Goal: Information Seeking & Learning: Learn about a topic

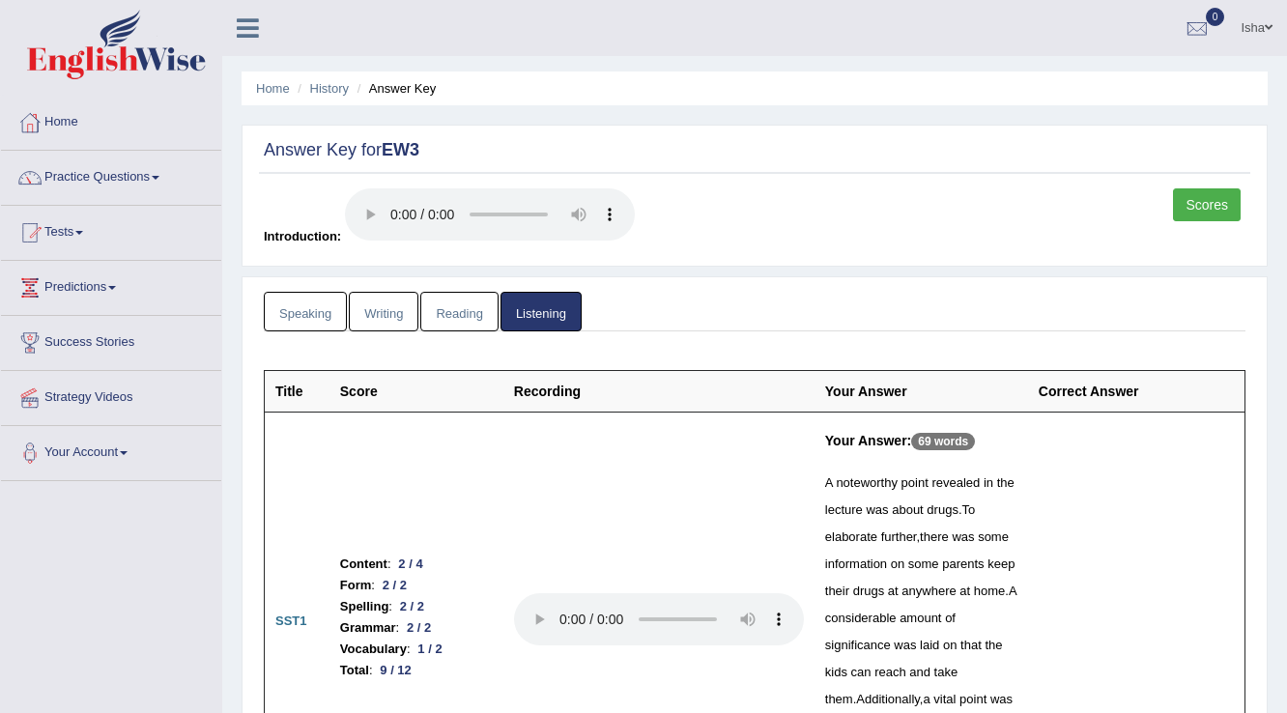
click at [1217, 193] on link "Scores" at bounding box center [1207, 204] width 68 height 33
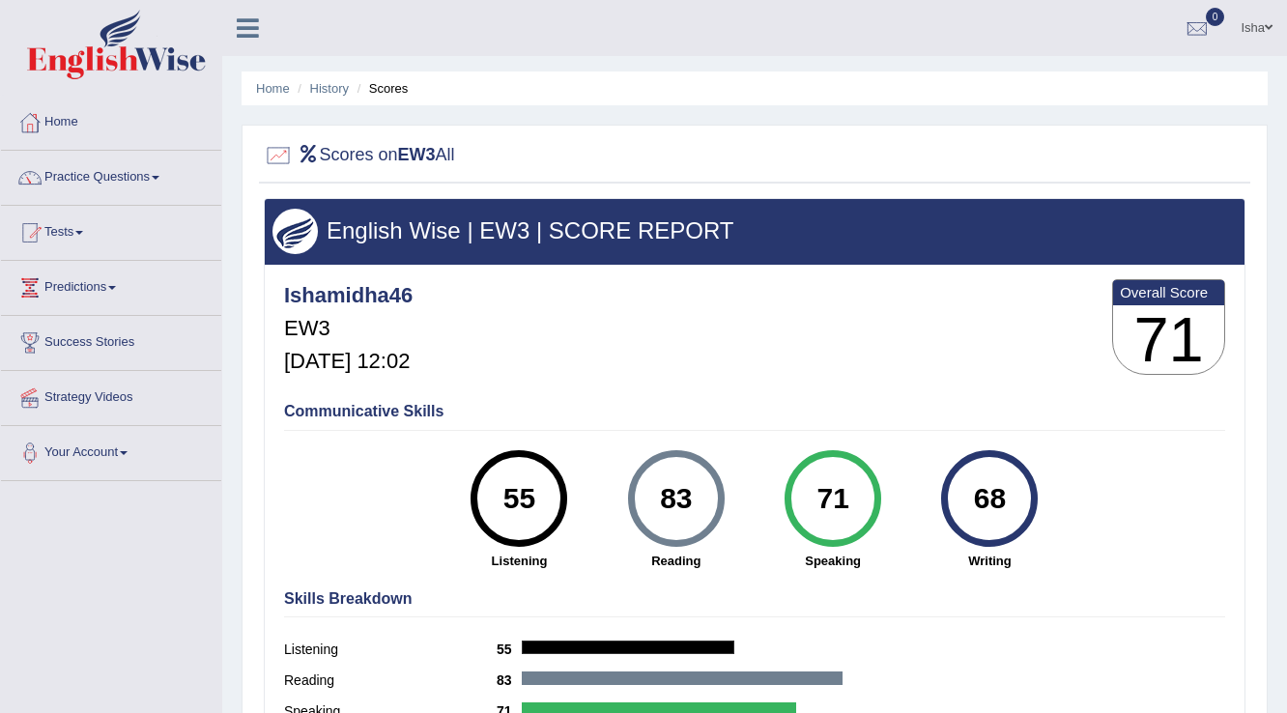
click at [1268, 40] on link "Isha" at bounding box center [1256, 25] width 61 height 50
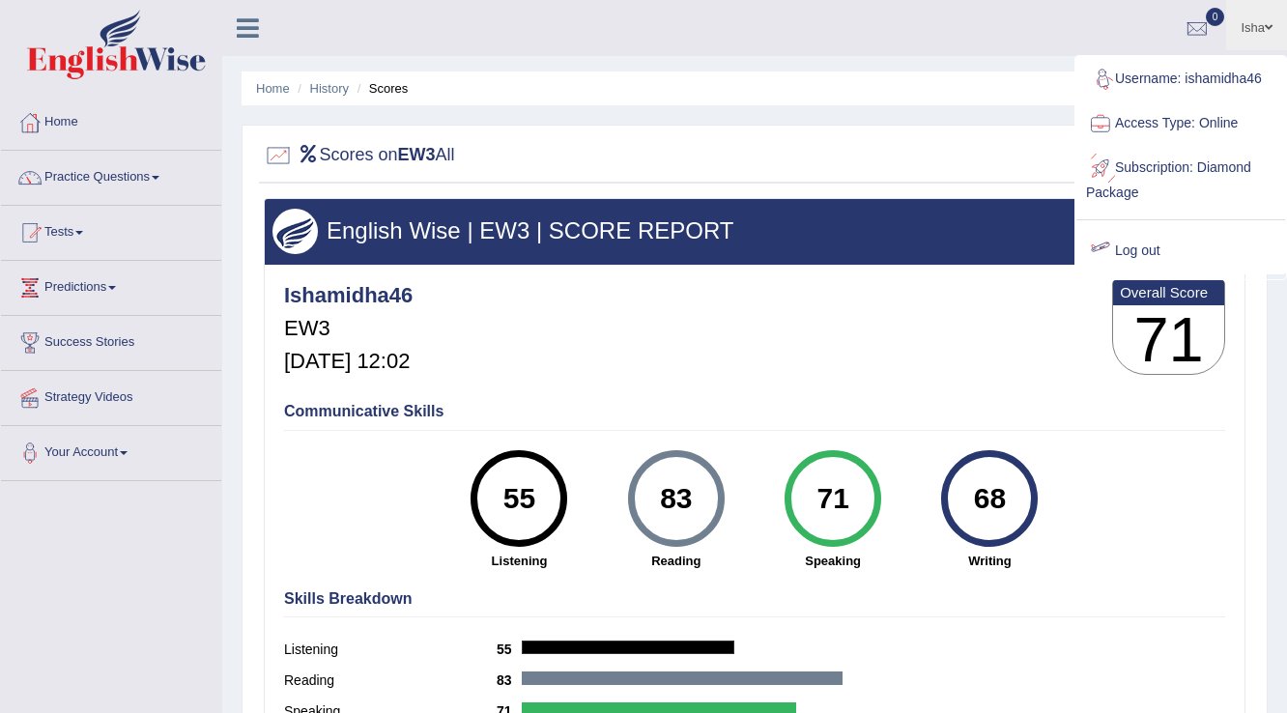
click at [1152, 252] on link "Log out" at bounding box center [1180, 251] width 209 height 44
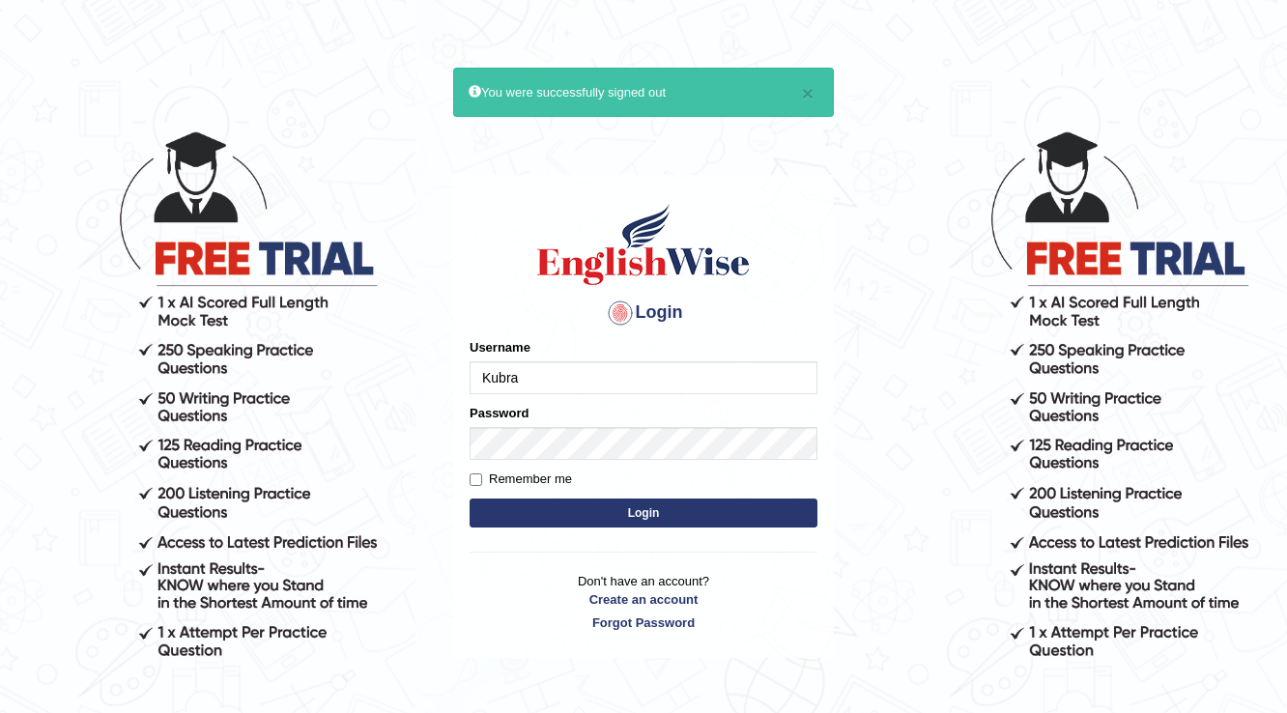
type input "Kubra"
click at [470, 499] on button "Login" at bounding box center [644, 513] width 348 height 29
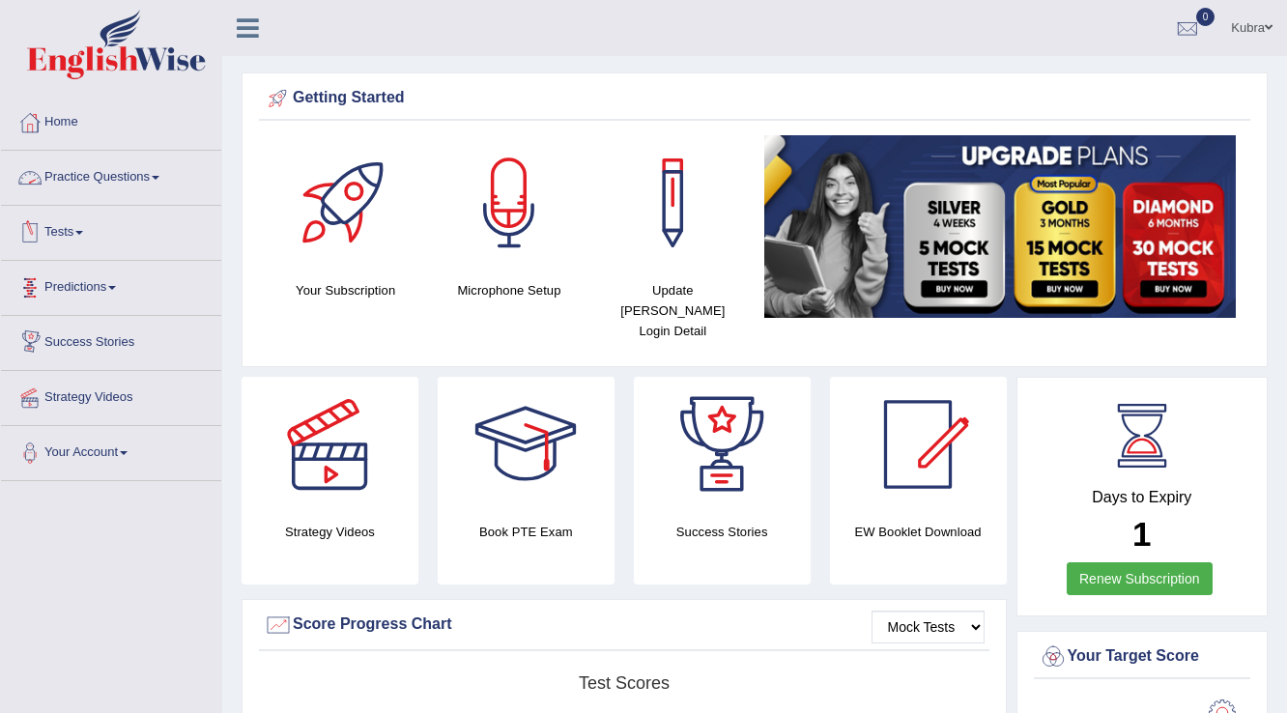
click at [132, 182] on link "Practice Questions" at bounding box center [111, 175] width 220 height 48
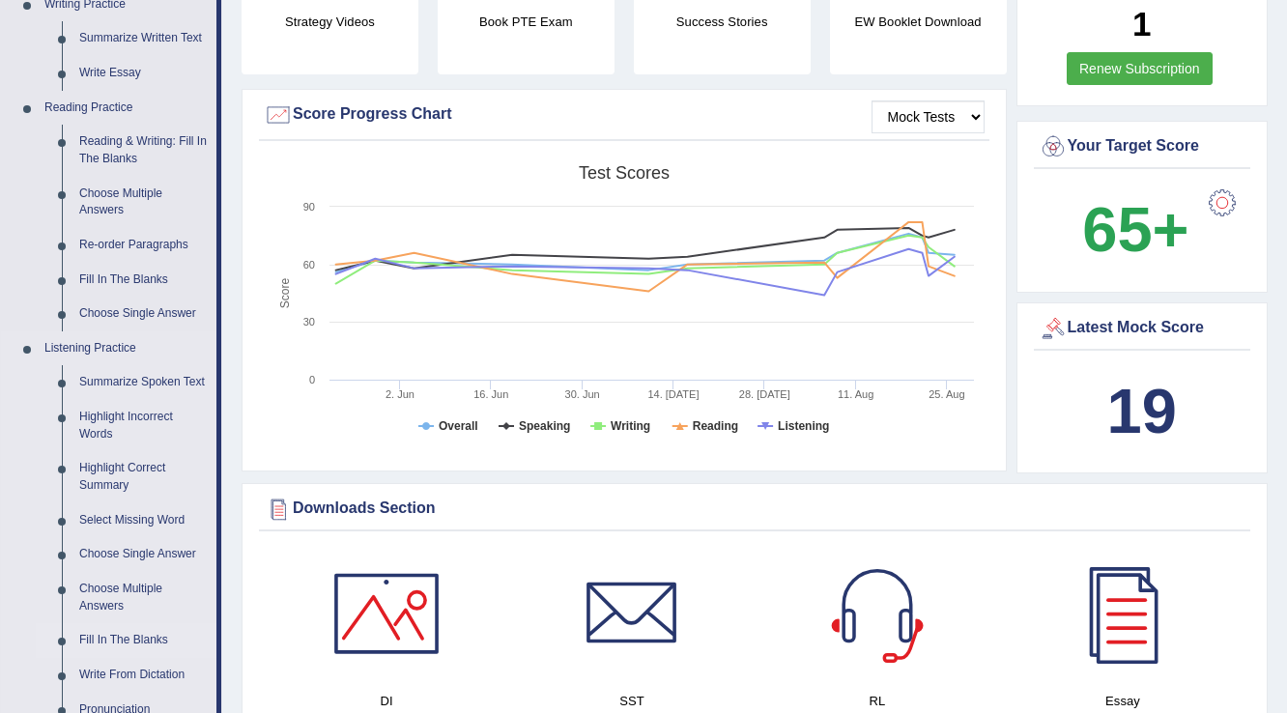
scroll to position [618, 0]
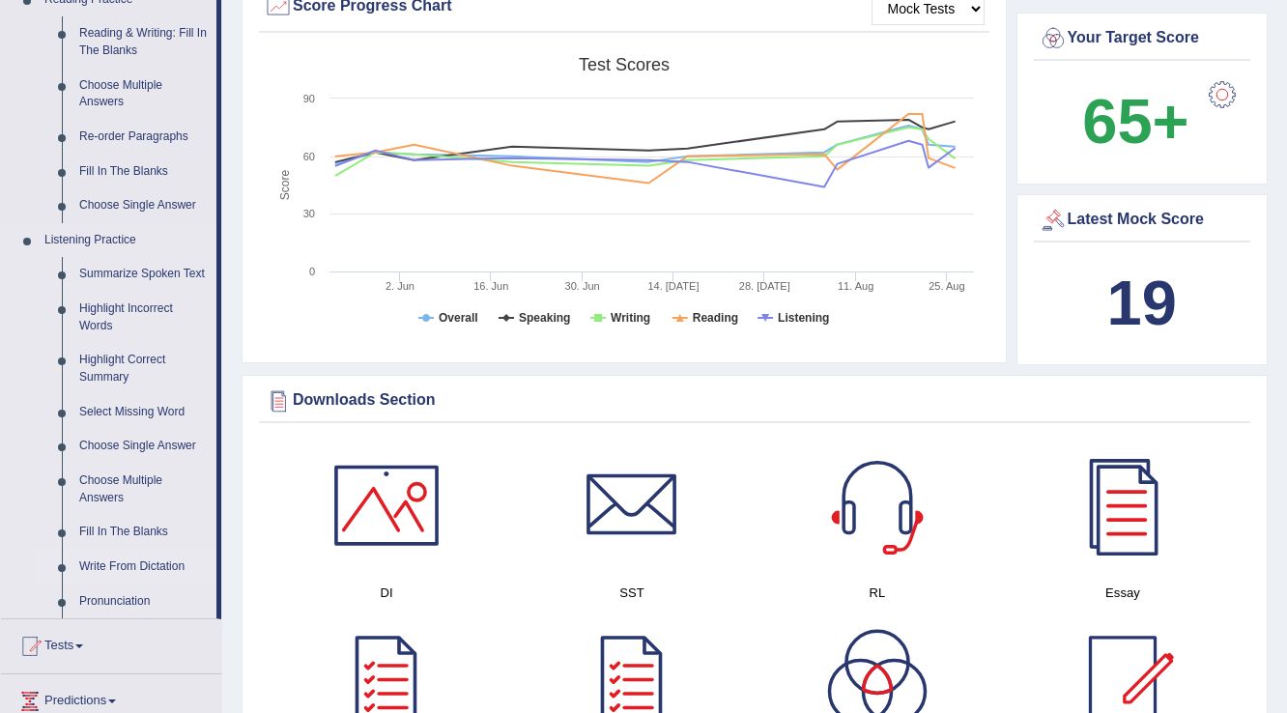
click at [104, 571] on link "Write From Dictation" at bounding box center [144, 567] width 146 height 35
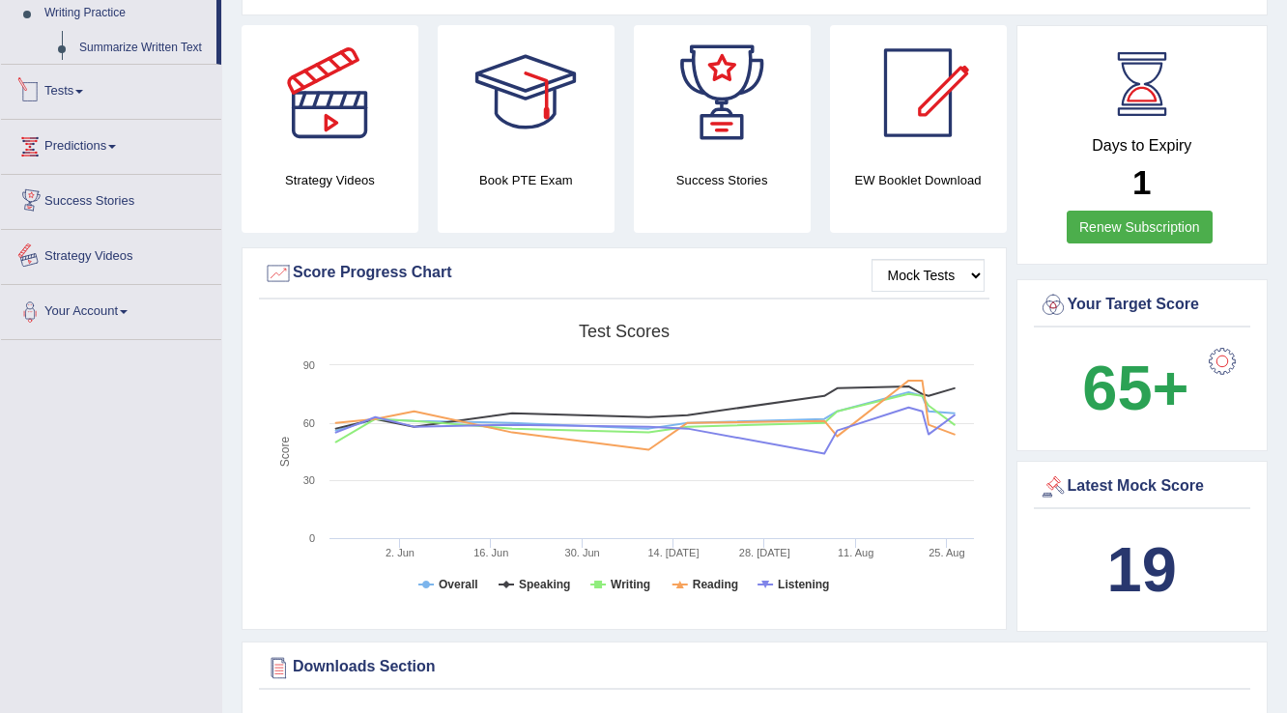
scroll to position [756, 0]
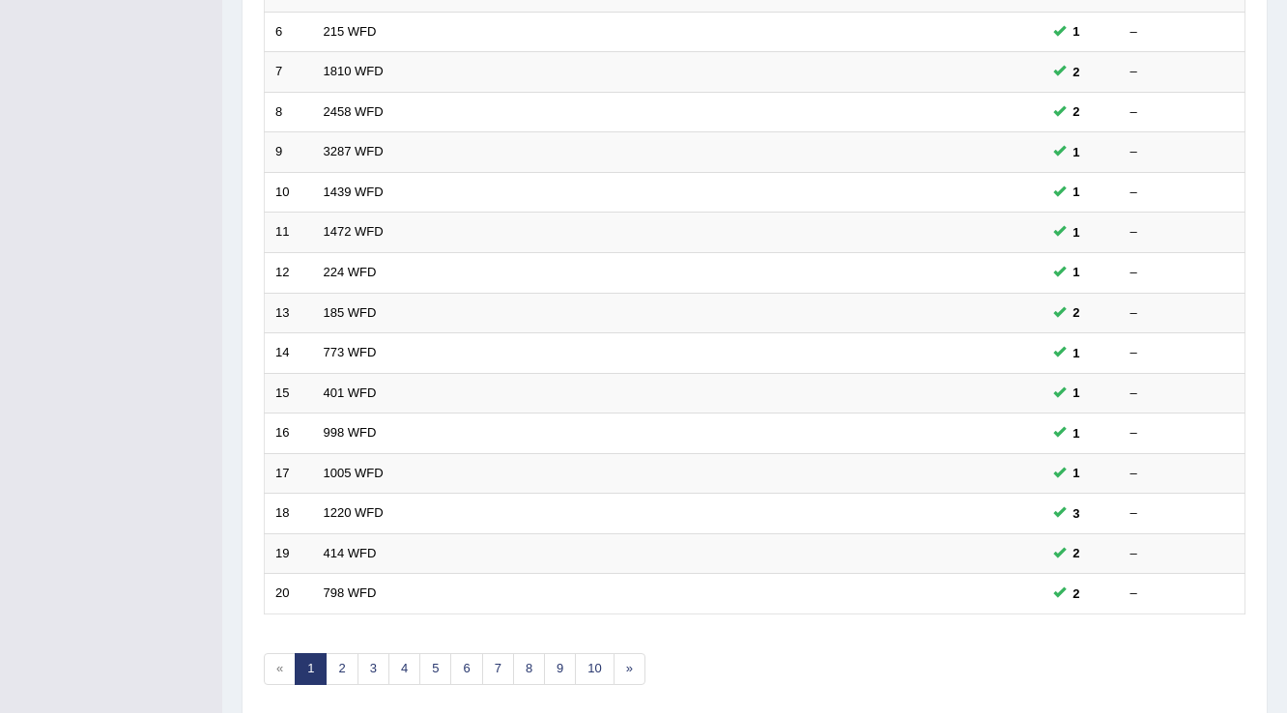
scroll to position [560, 0]
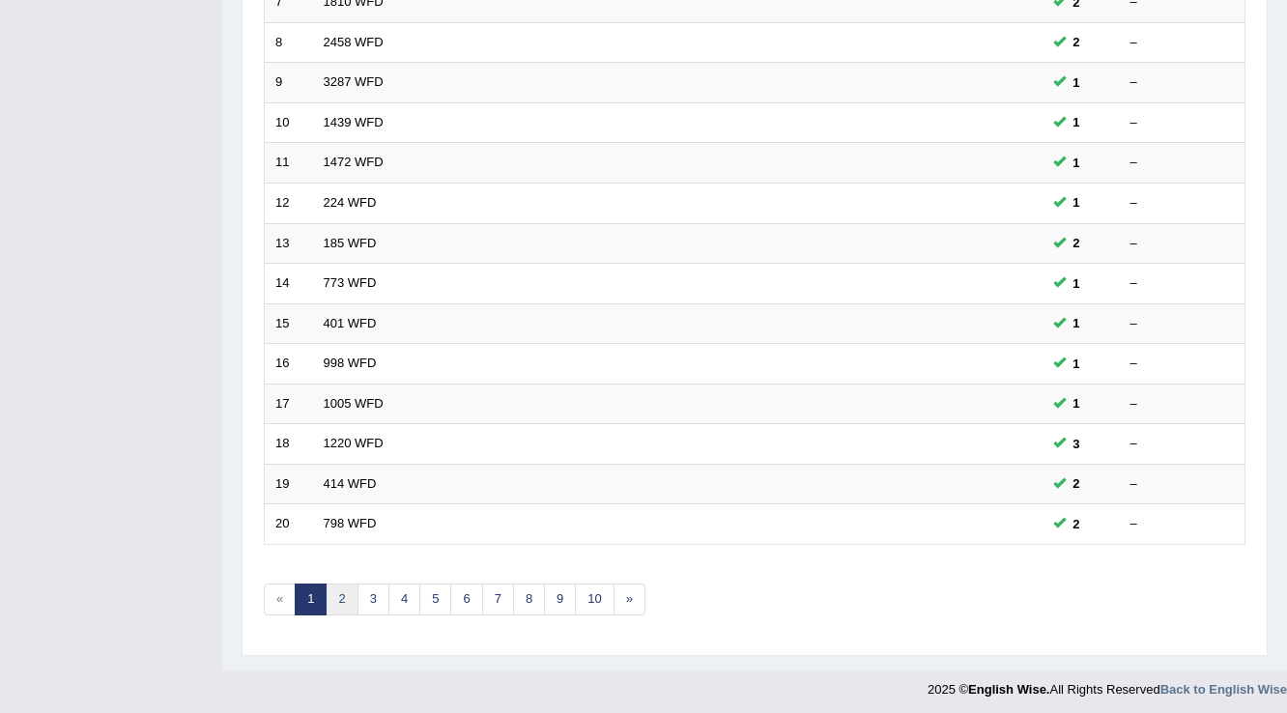
click at [355, 599] on link "2" at bounding box center [342, 600] width 32 height 32
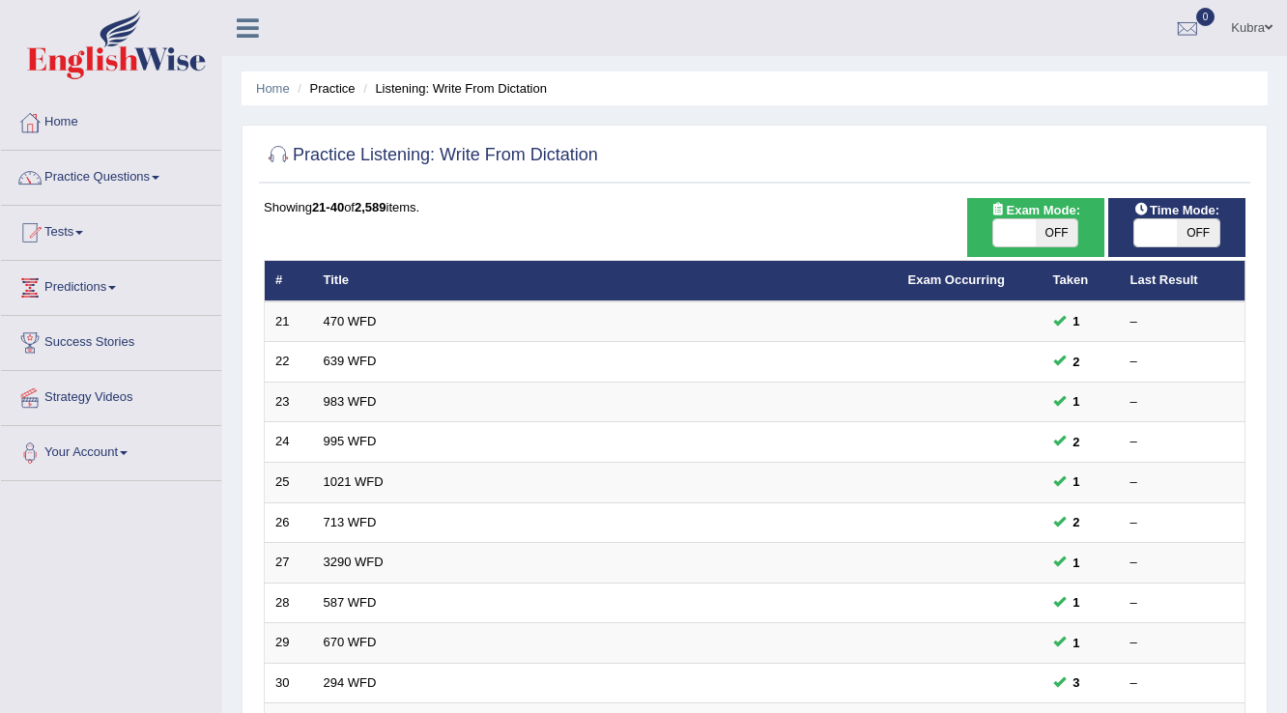
click at [1031, 247] on div "Exam Mode: ON OFF" at bounding box center [1035, 227] width 137 height 59
click at [1046, 230] on span "OFF" at bounding box center [1057, 232] width 43 height 27
checkbox input "true"
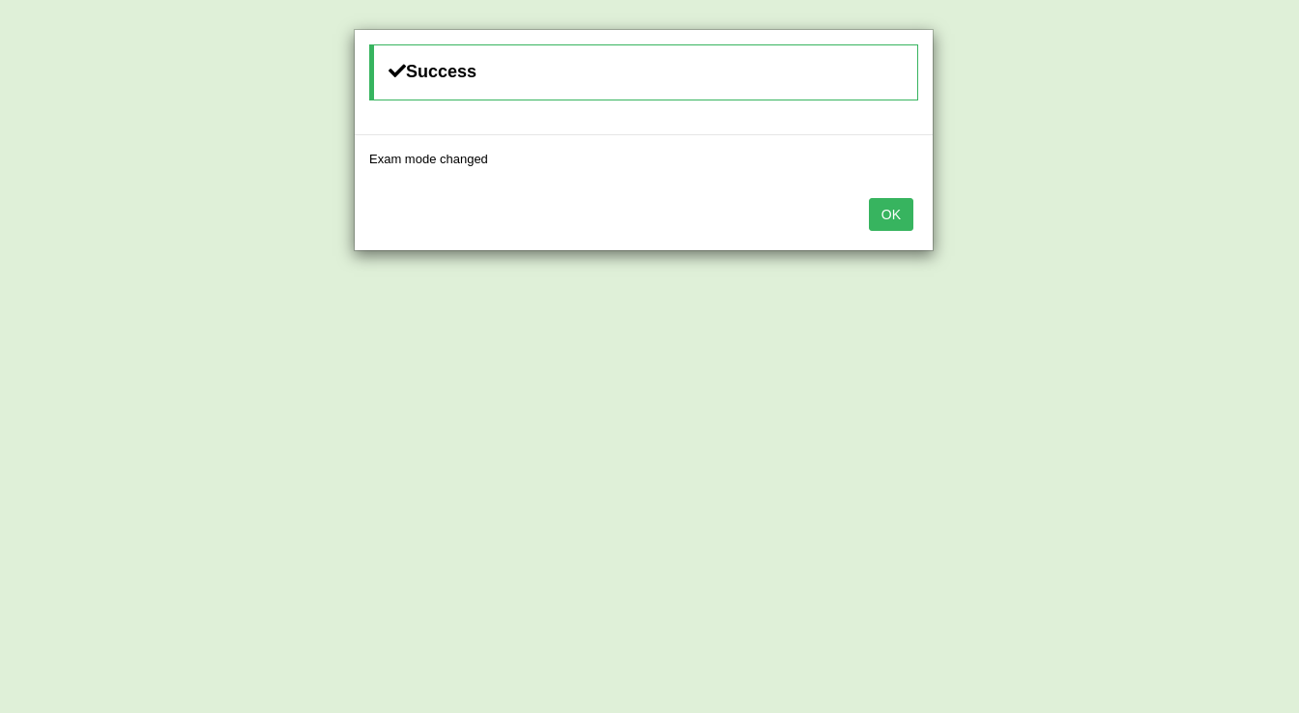
click at [874, 215] on button "OK" at bounding box center [891, 214] width 44 height 33
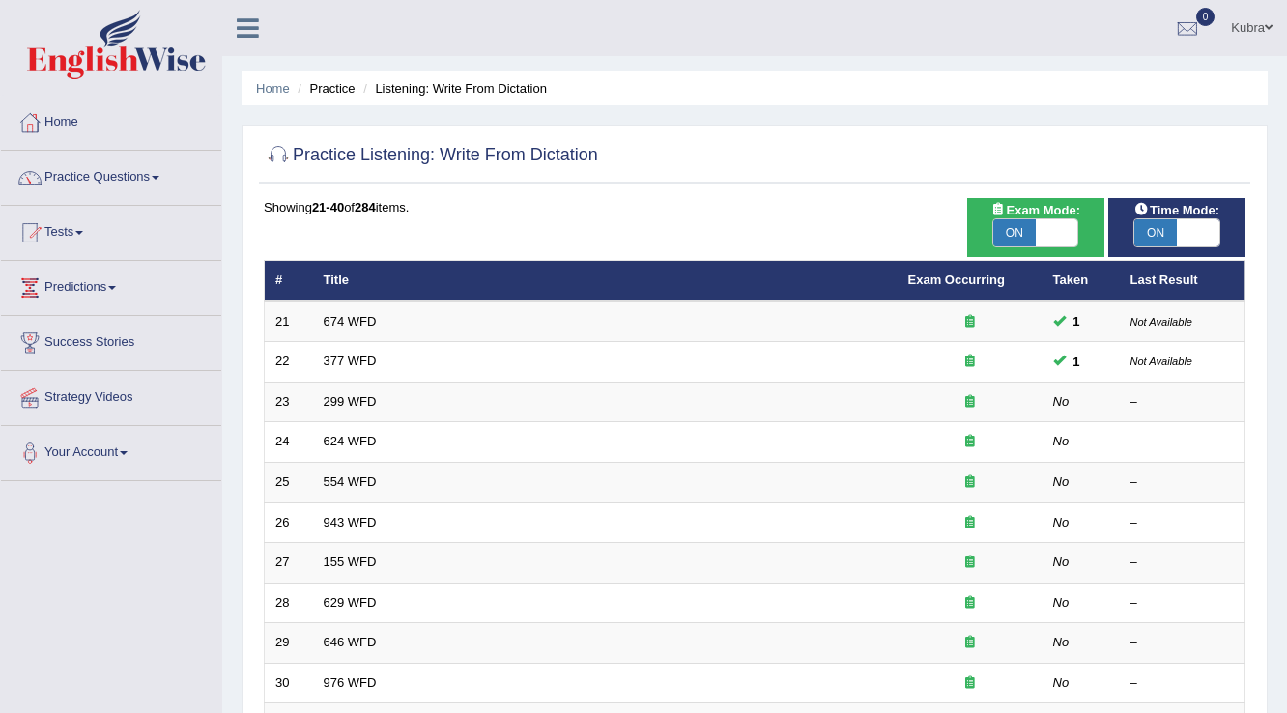
click at [1172, 228] on span "ON" at bounding box center [1155, 232] width 43 height 27
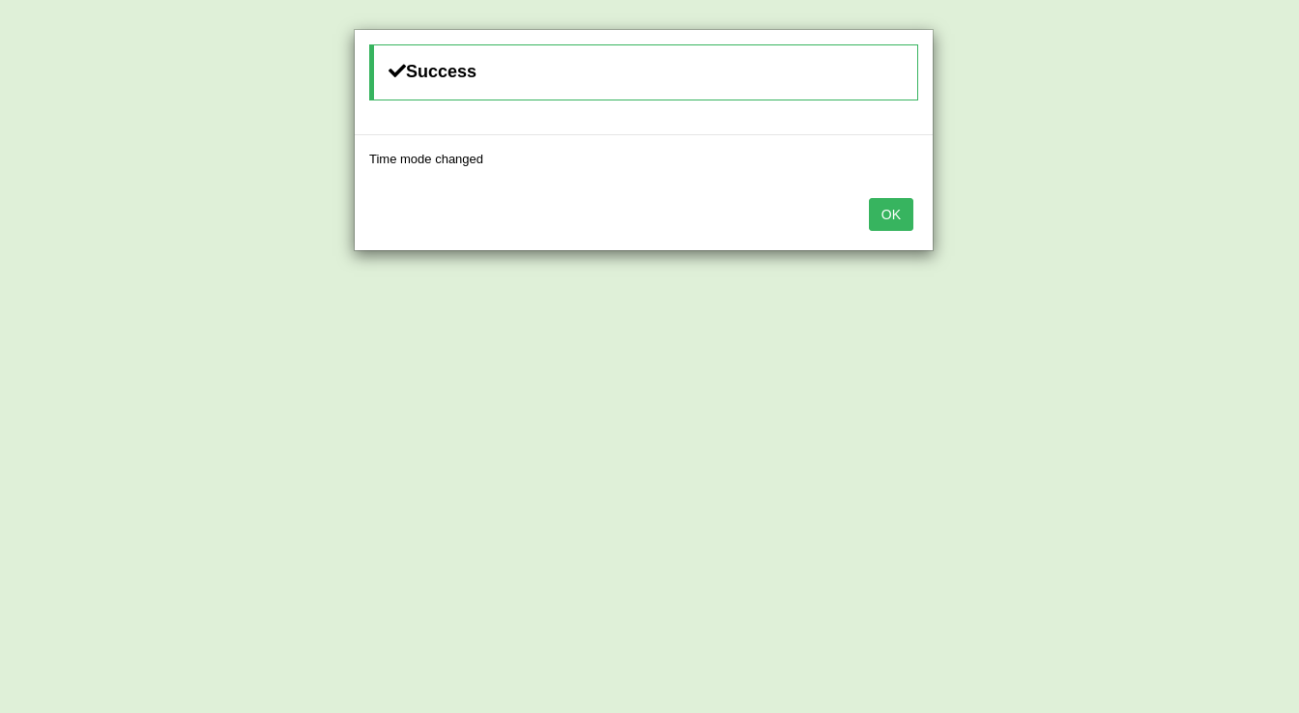
click at [886, 221] on button "OK" at bounding box center [891, 214] width 44 height 33
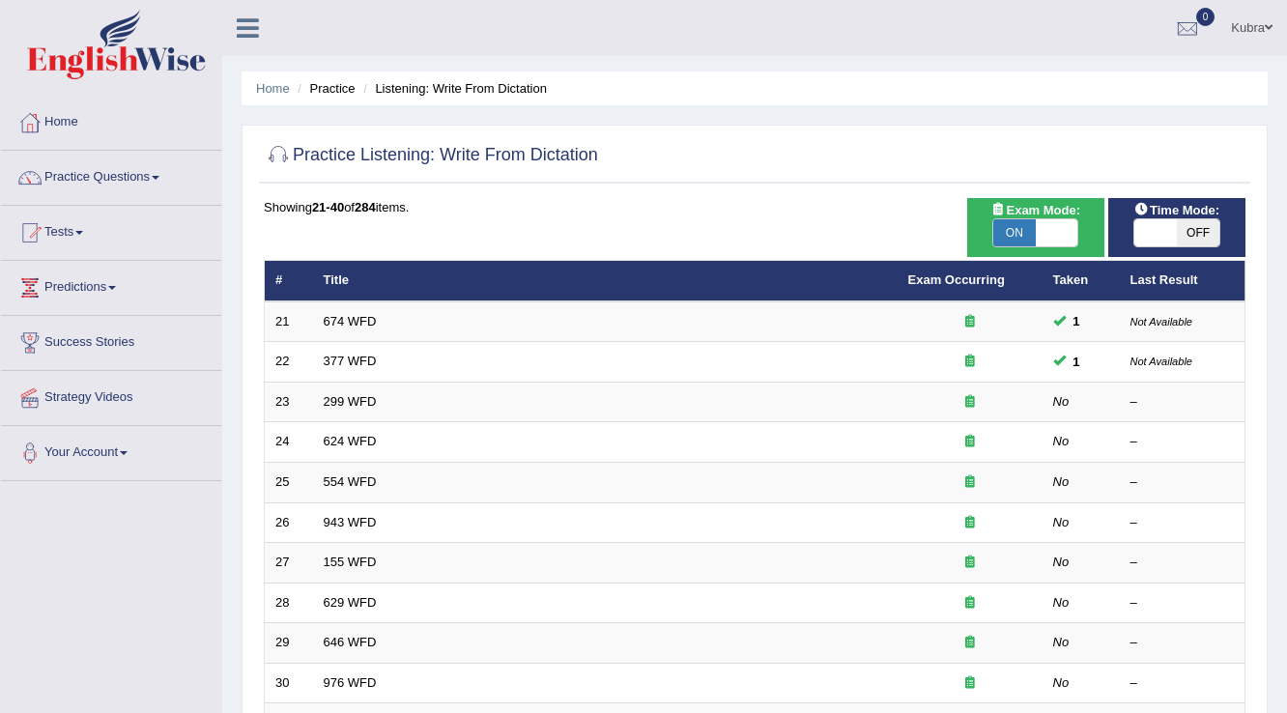
click at [1156, 228] on span at bounding box center [1155, 232] width 43 height 27
checkbox input "true"
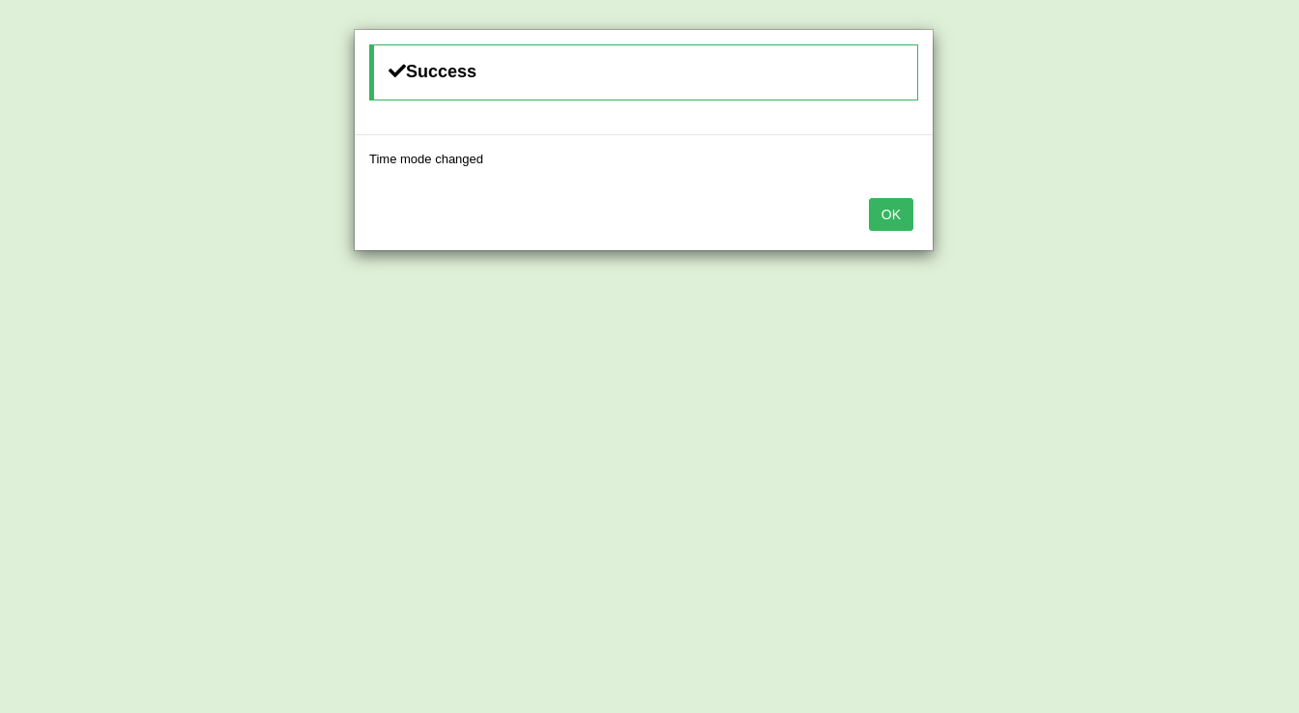
click at [881, 214] on button "OK" at bounding box center [891, 214] width 44 height 33
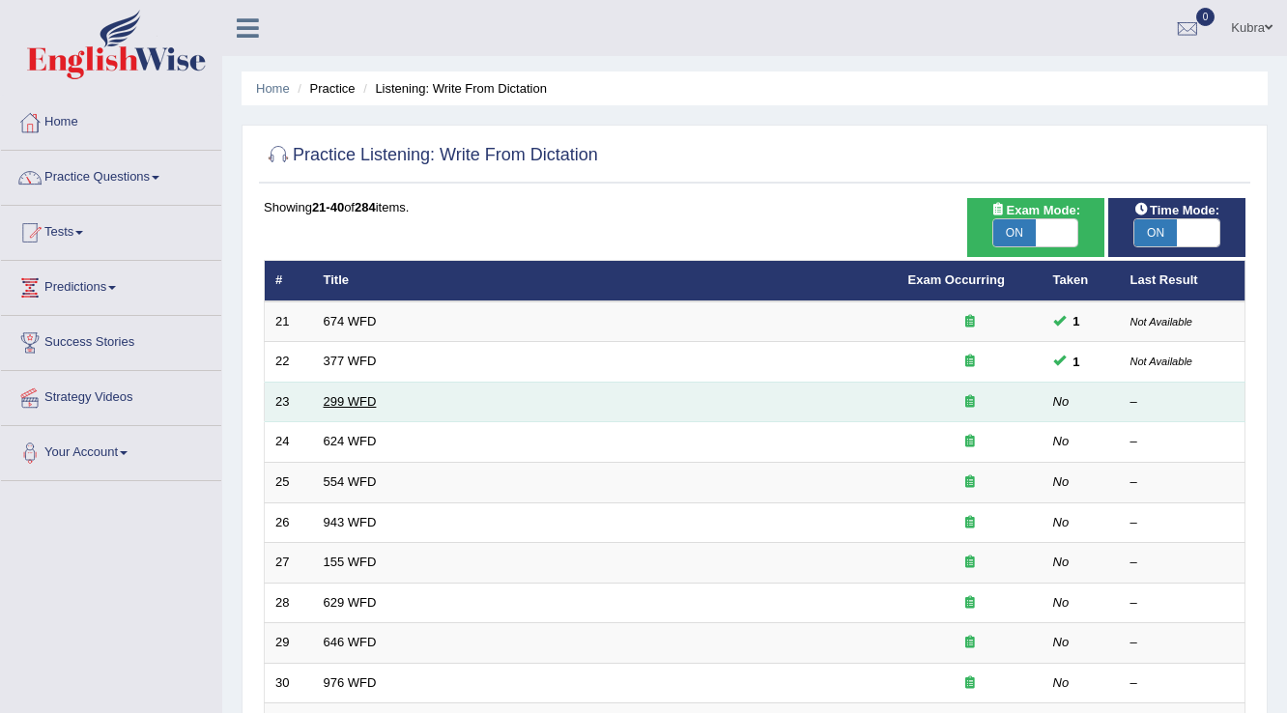
click at [364, 396] on link "299 WFD" at bounding box center [350, 401] width 53 height 14
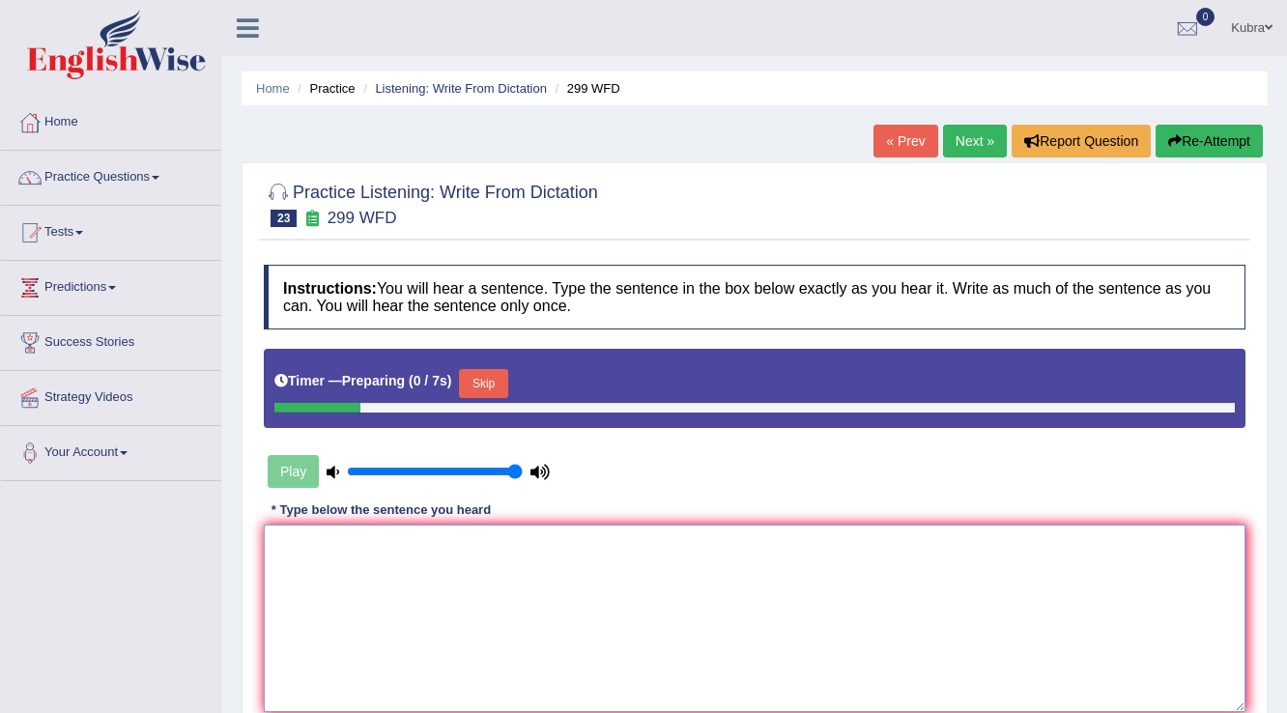
click at [429, 571] on textarea at bounding box center [755, 618] width 982 height 187
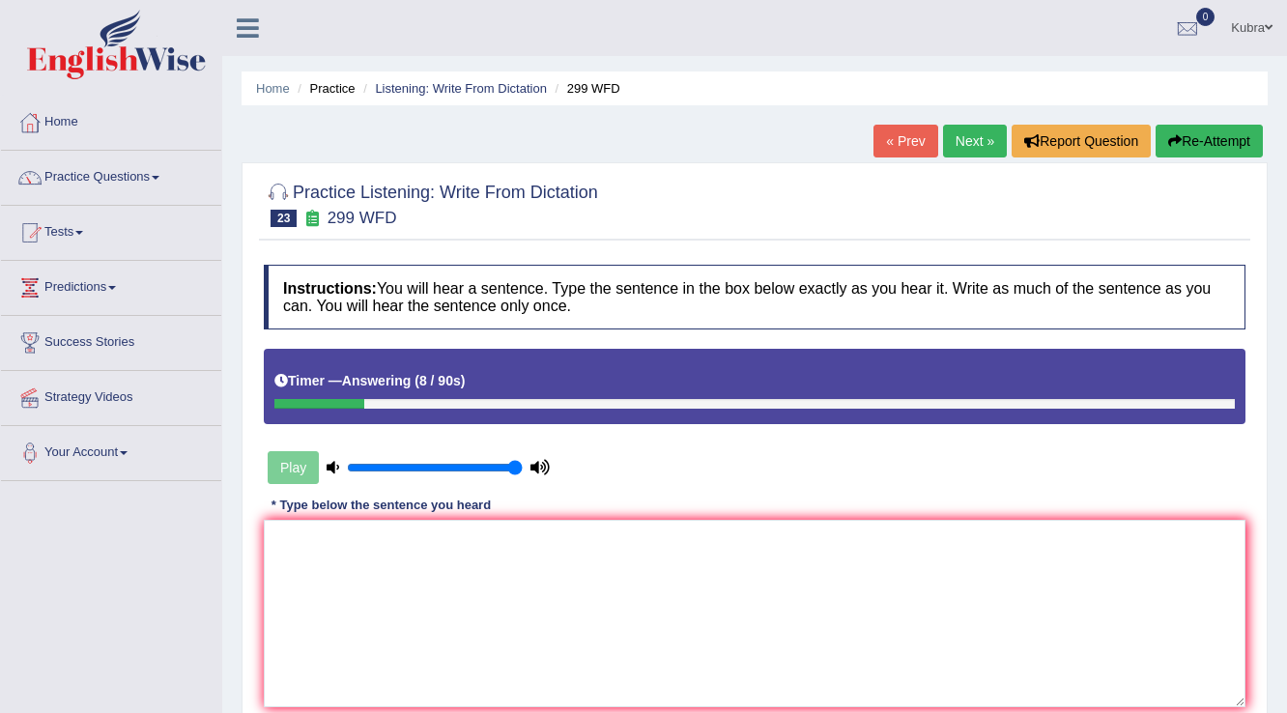
click at [1210, 134] on button "Re-Attempt" at bounding box center [1209, 141] width 107 height 33
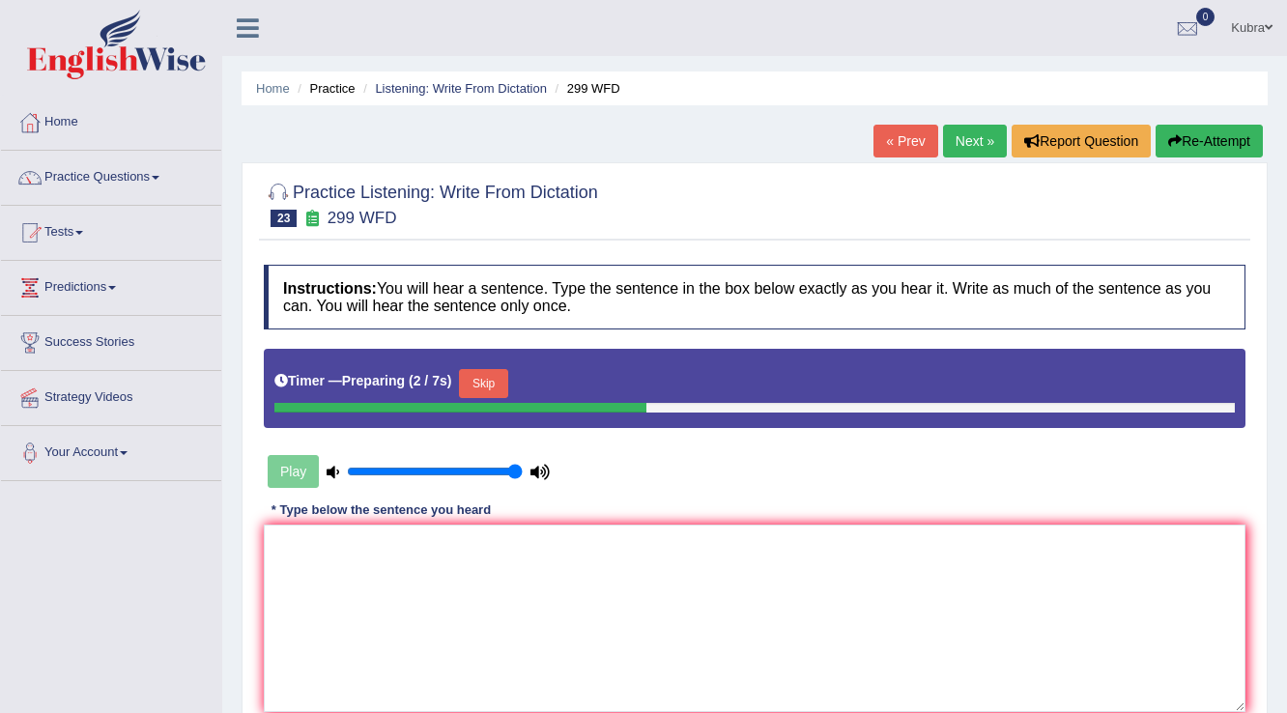
click at [507, 377] on button "Skip" at bounding box center [483, 383] width 48 height 29
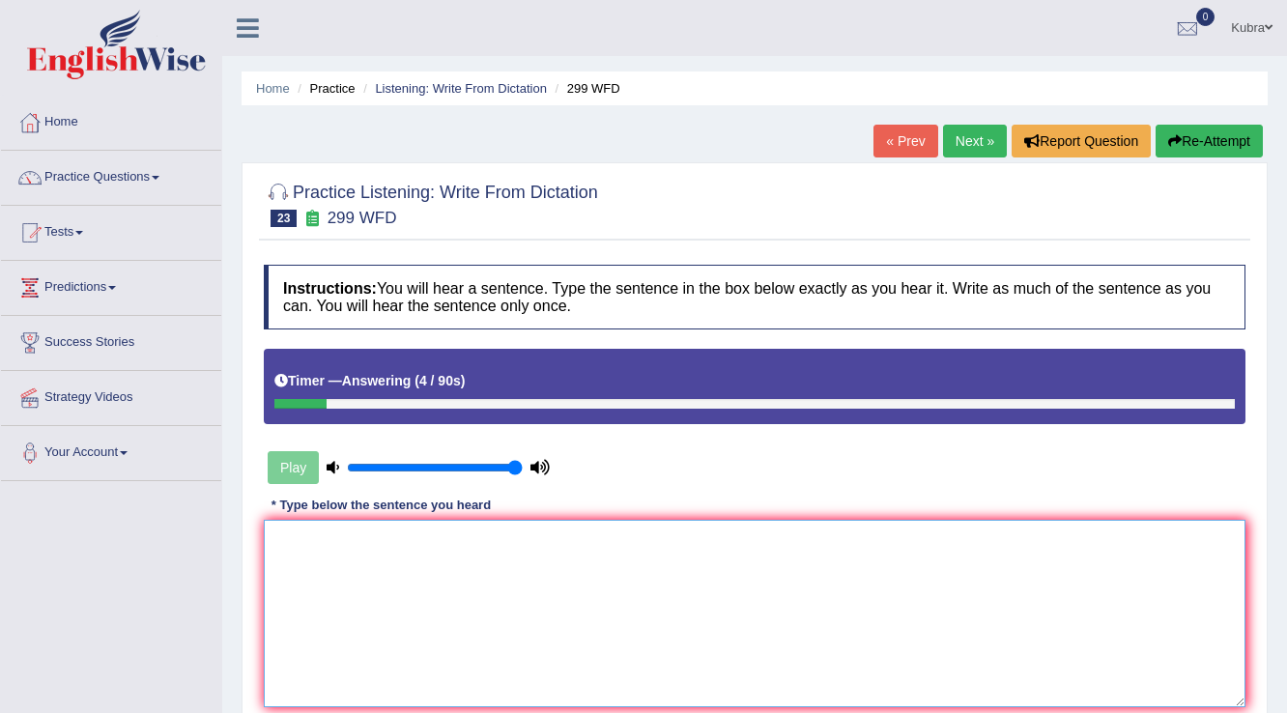
click at [410, 585] on textarea at bounding box center [755, 613] width 982 height 187
click at [326, 546] on textarea "Student representative" at bounding box center [755, 613] width 982 height 187
click at [468, 544] on textarea "Student representative" at bounding box center [755, 613] width 982 height 187
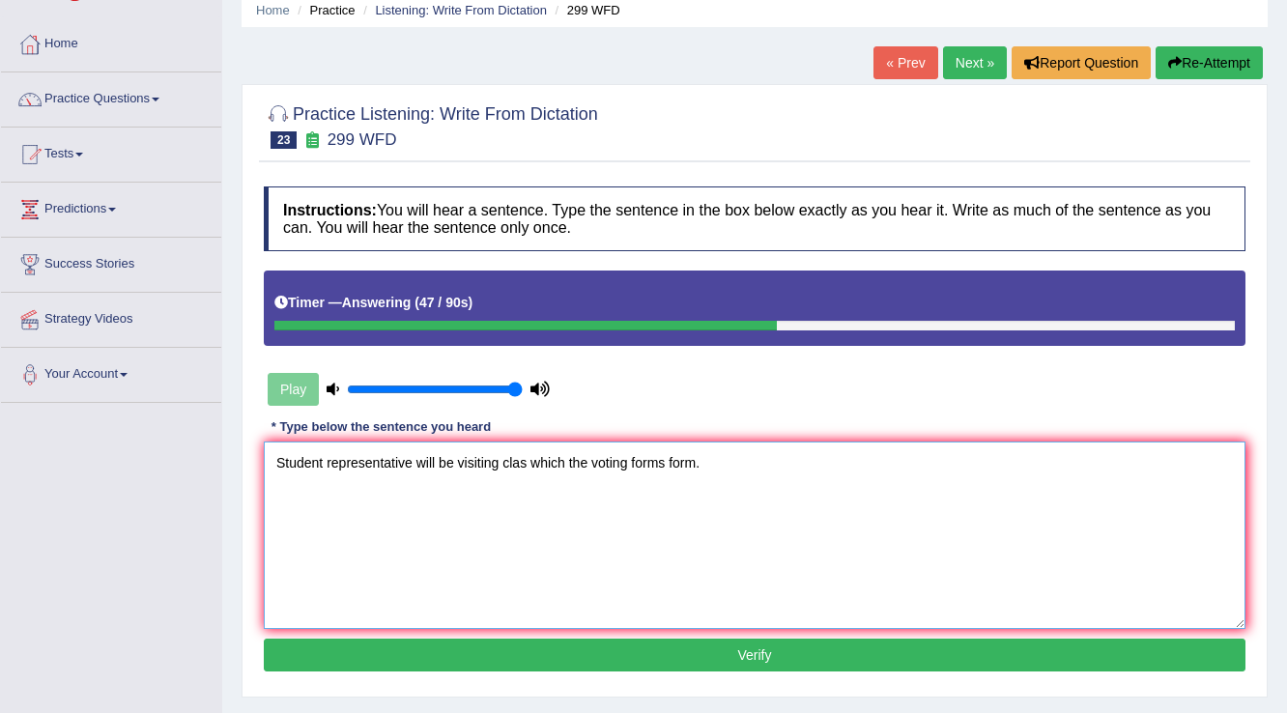
scroll to position [155, 0]
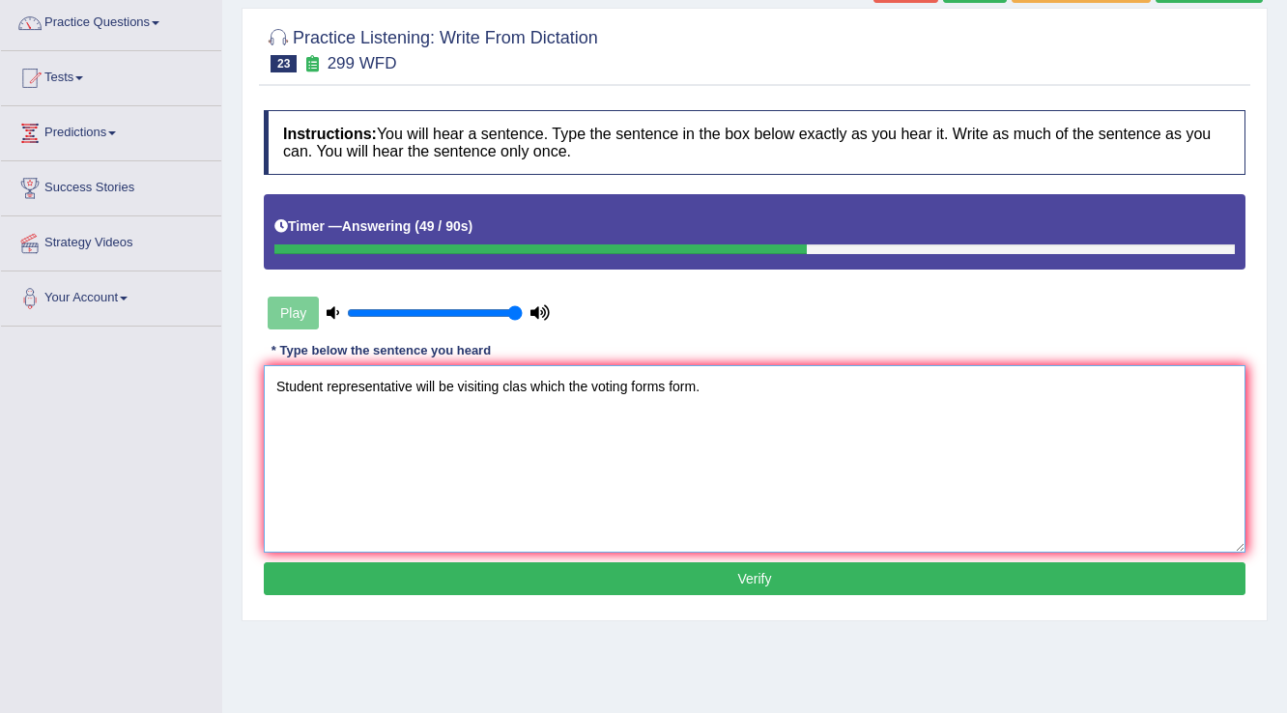
type textarea "Student representative will be visiting clas which the voting forms form."
click at [644, 580] on button "Verify" at bounding box center [755, 578] width 982 height 33
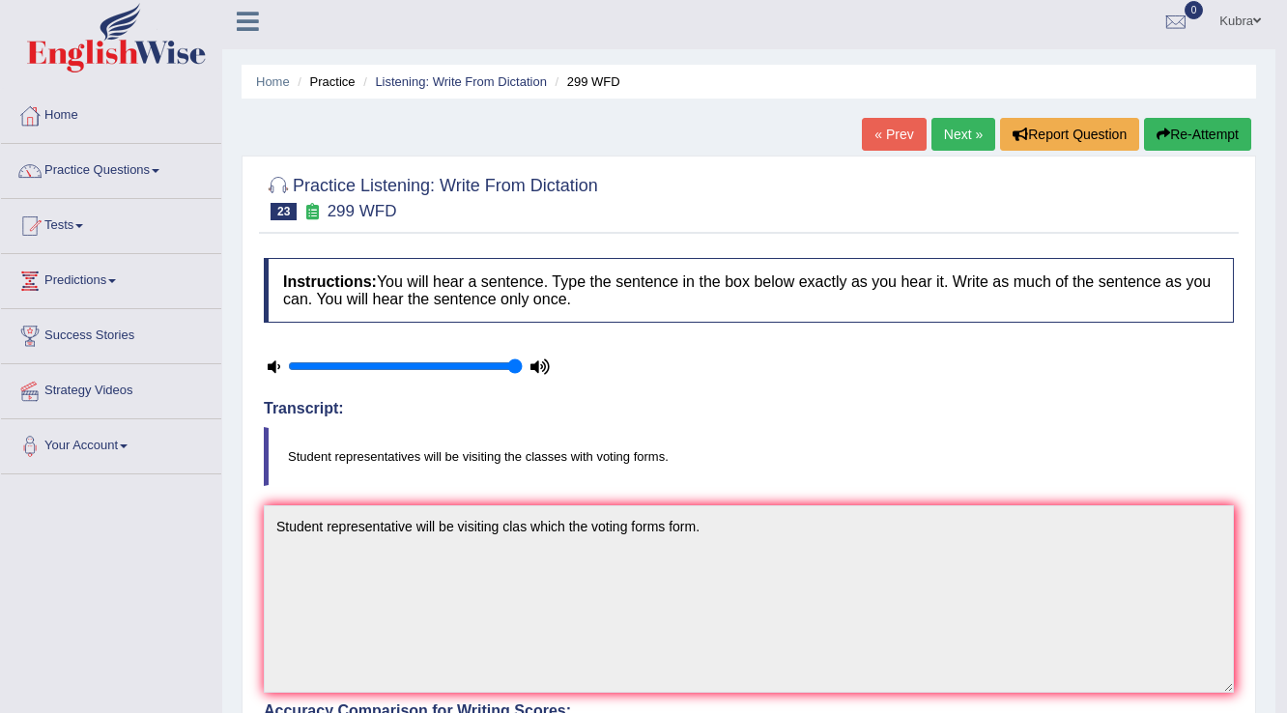
scroll to position [0, 0]
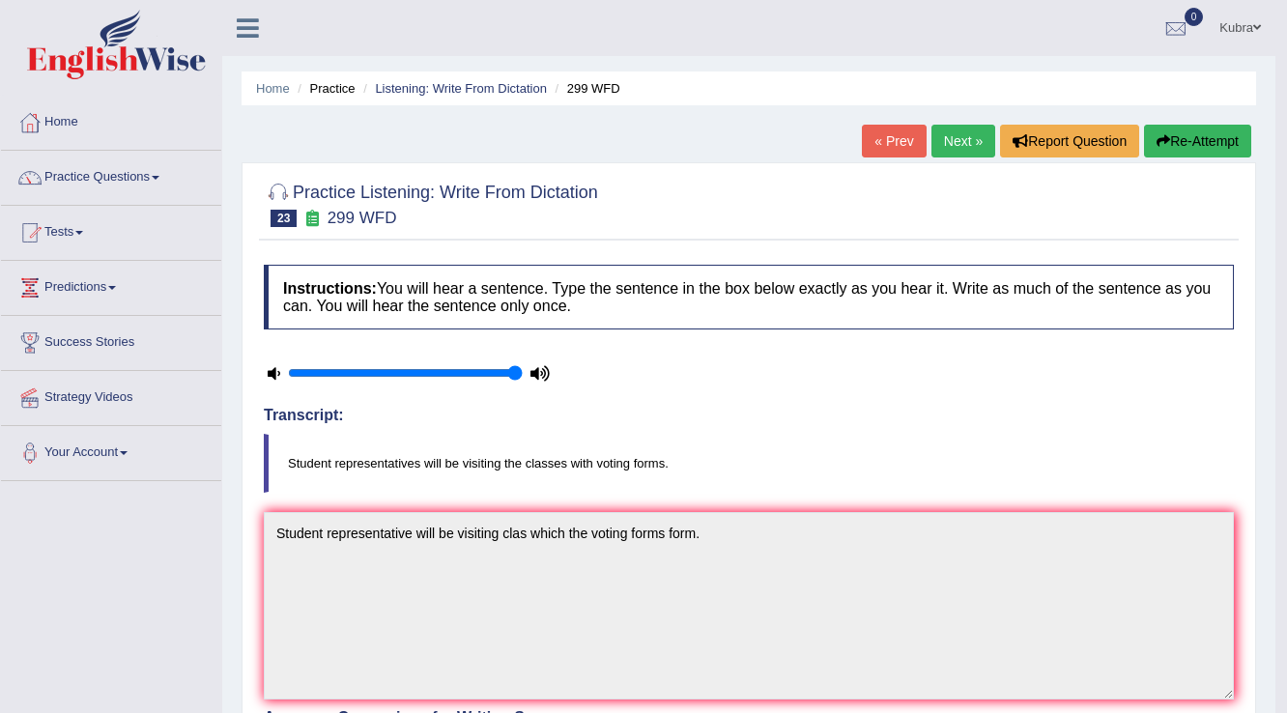
click at [1169, 151] on button "Re-Attempt" at bounding box center [1197, 141] width 107 height 33
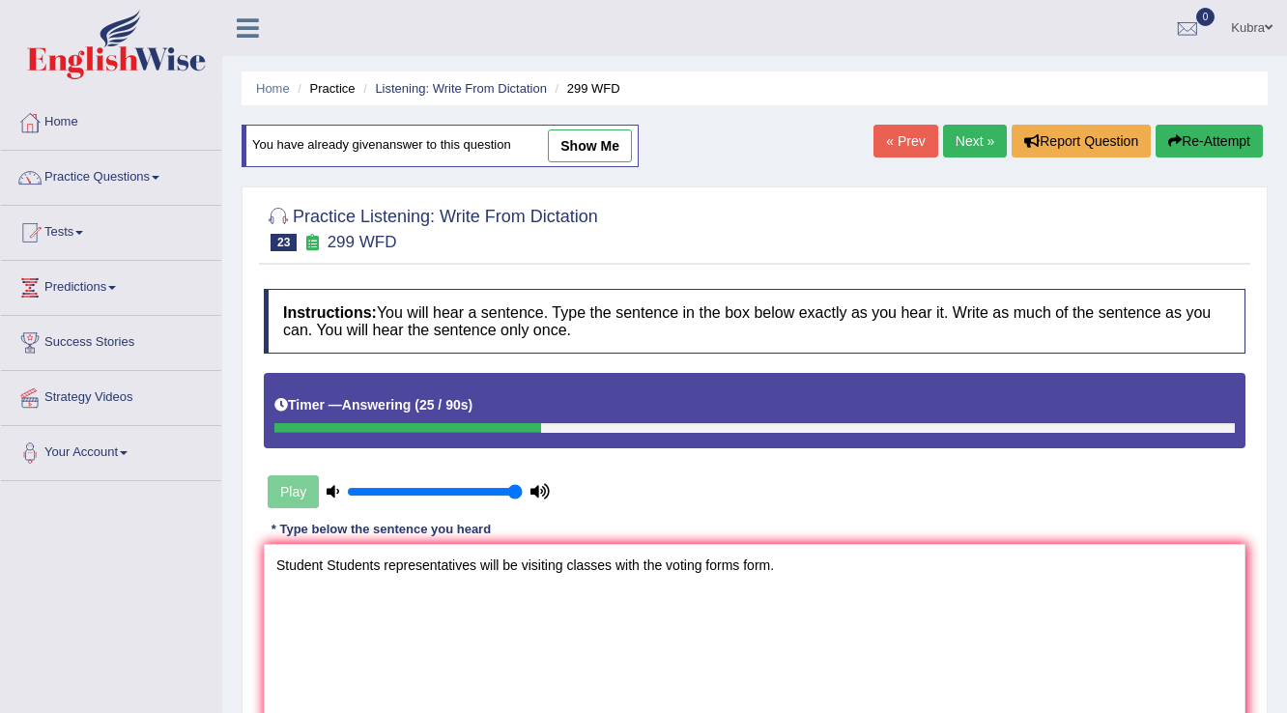
scroll to position [77, 0]
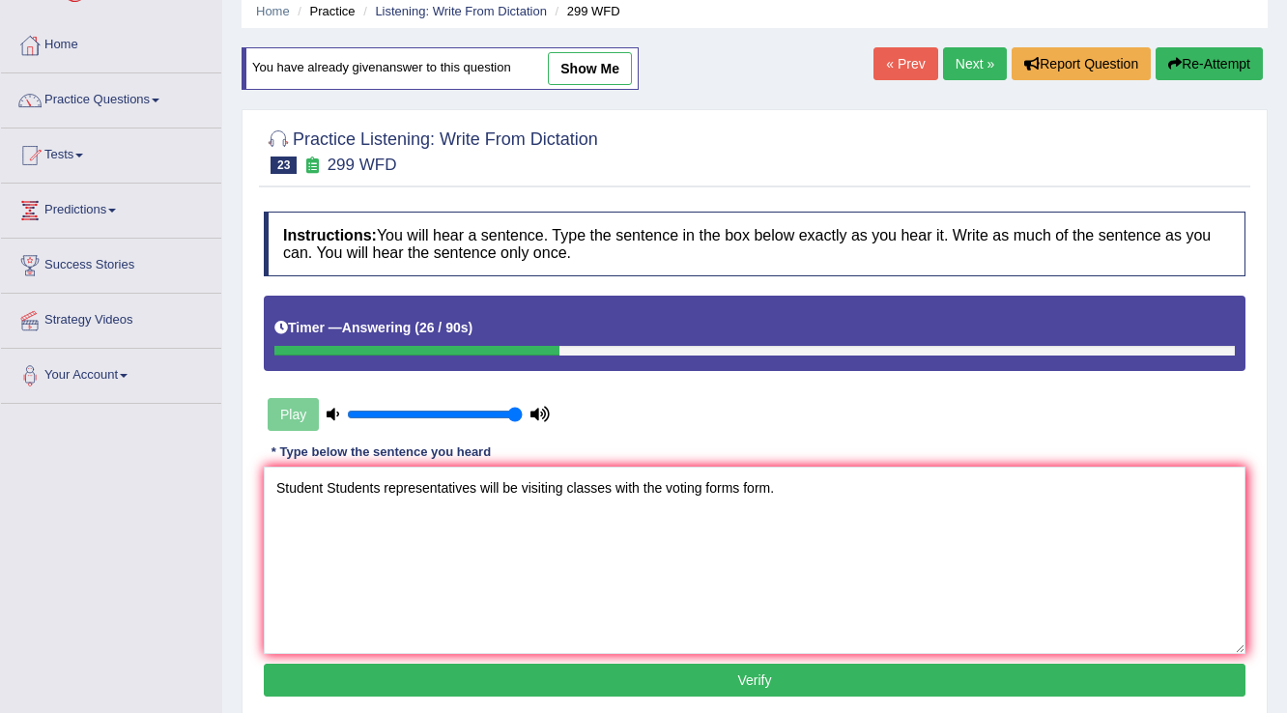
click at [383, 489] on textarea "Student Students representatives will be visiting classes with the voting forms…" at bounding box center [755, 560] width 982 height 187
click at [607, 491] on textarea "Student Students representative representatives will be visiting classes with t…" at bounding box center [755, 560] width 982 height 187
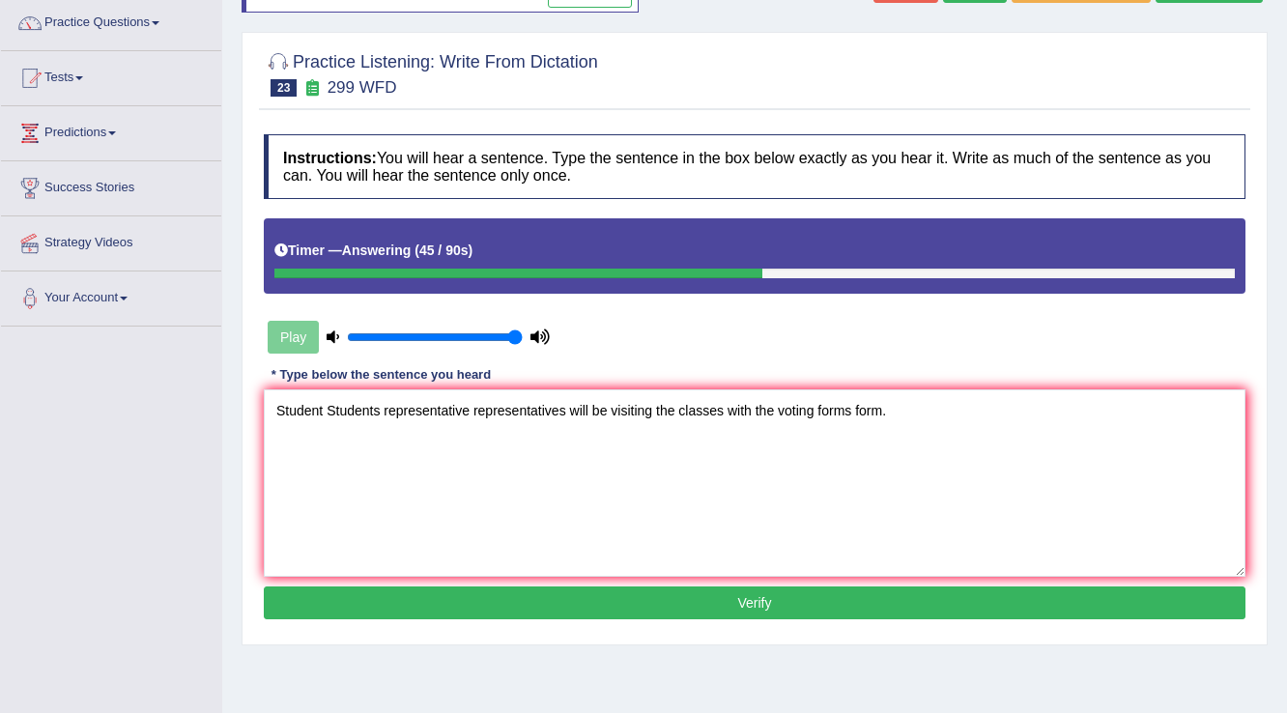
type textarea "Student Students representative representatives will be visiting the classes wi…"
click at [736, 596] on button "Verify" at bounding box center [755, 602] width 982 height 33
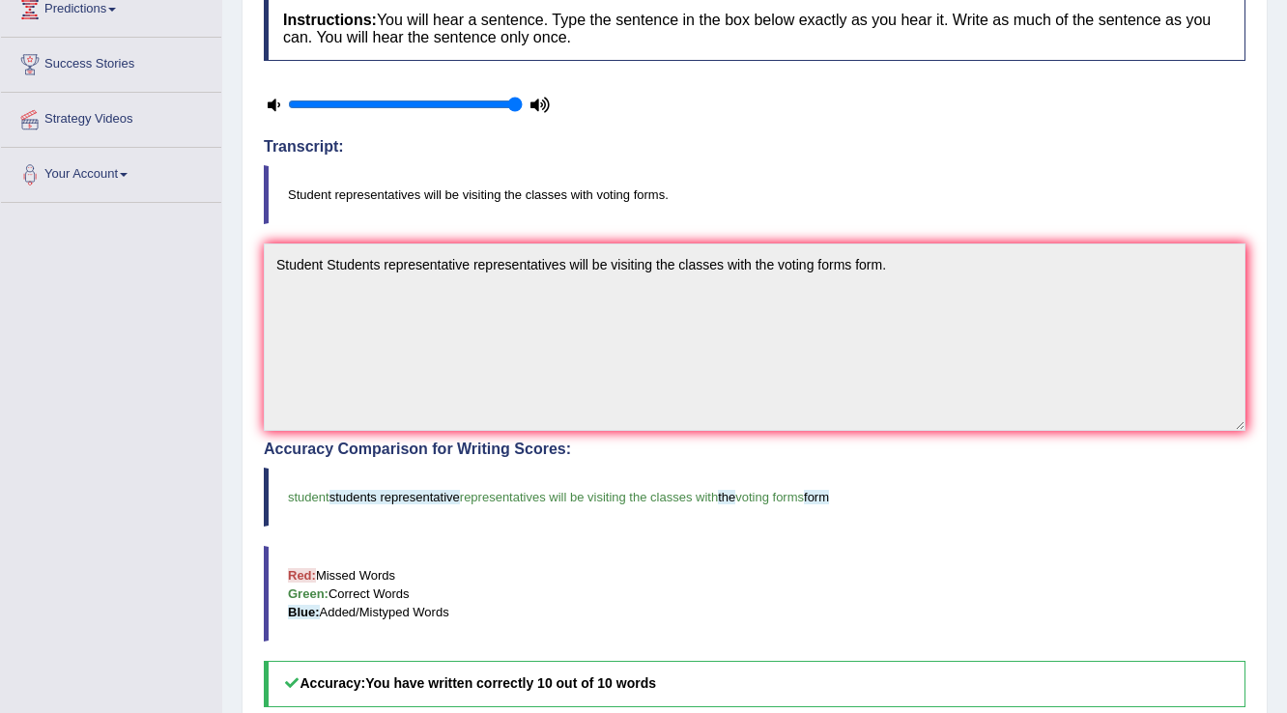
scroll to position [232, 0]
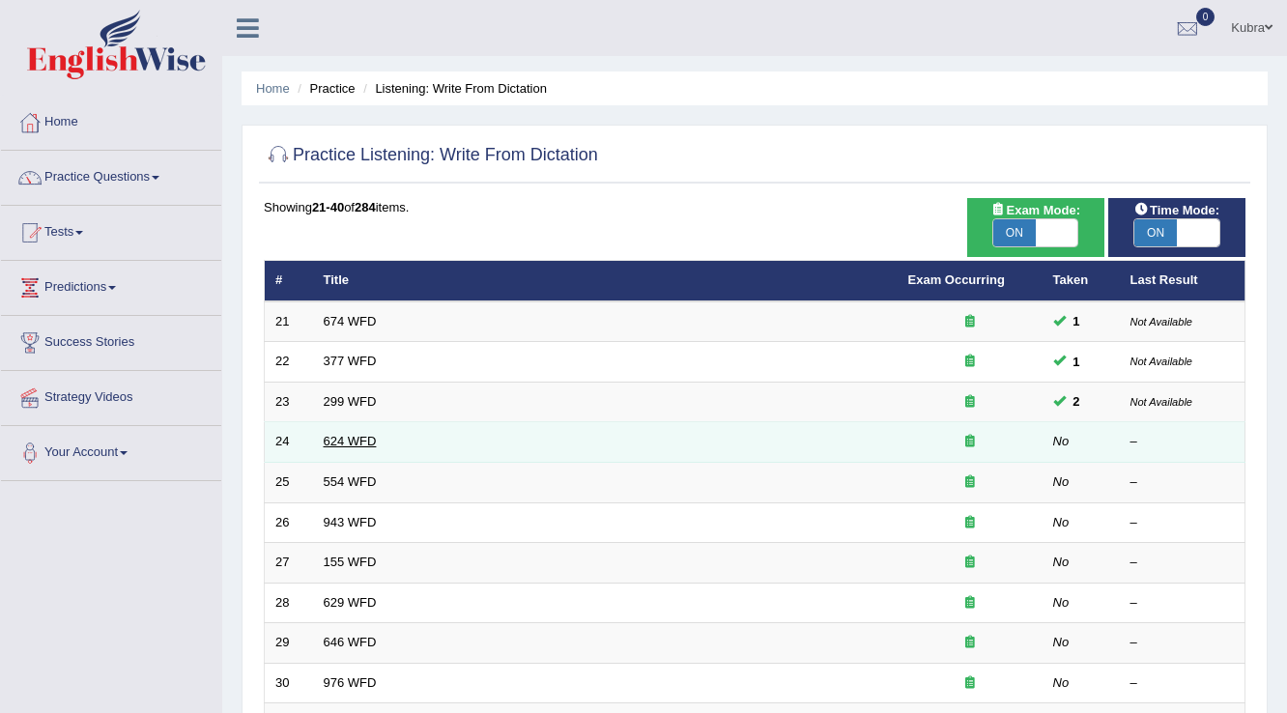
click at [366, 441] on link "624 WFD" at bounding box center [350, 441] width 53 height 14
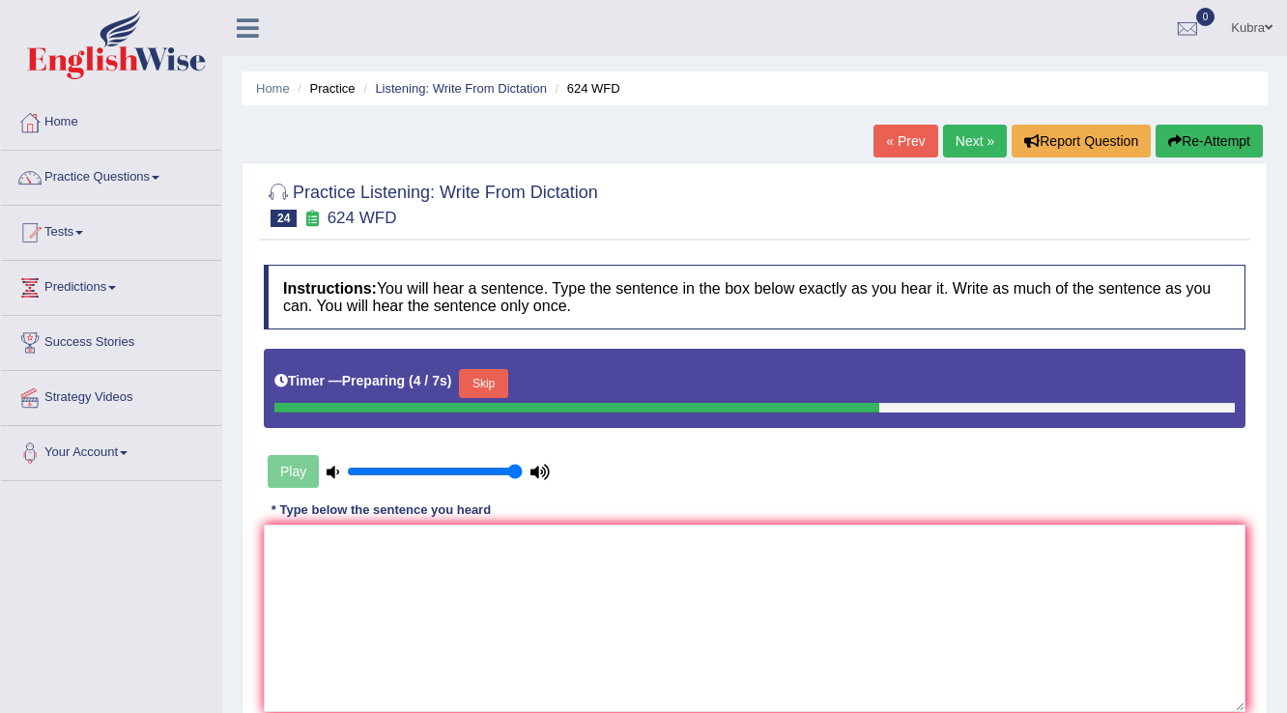
click at [502, 372] on button "Skip" at bounding box center [483, 383] width 48 height 29
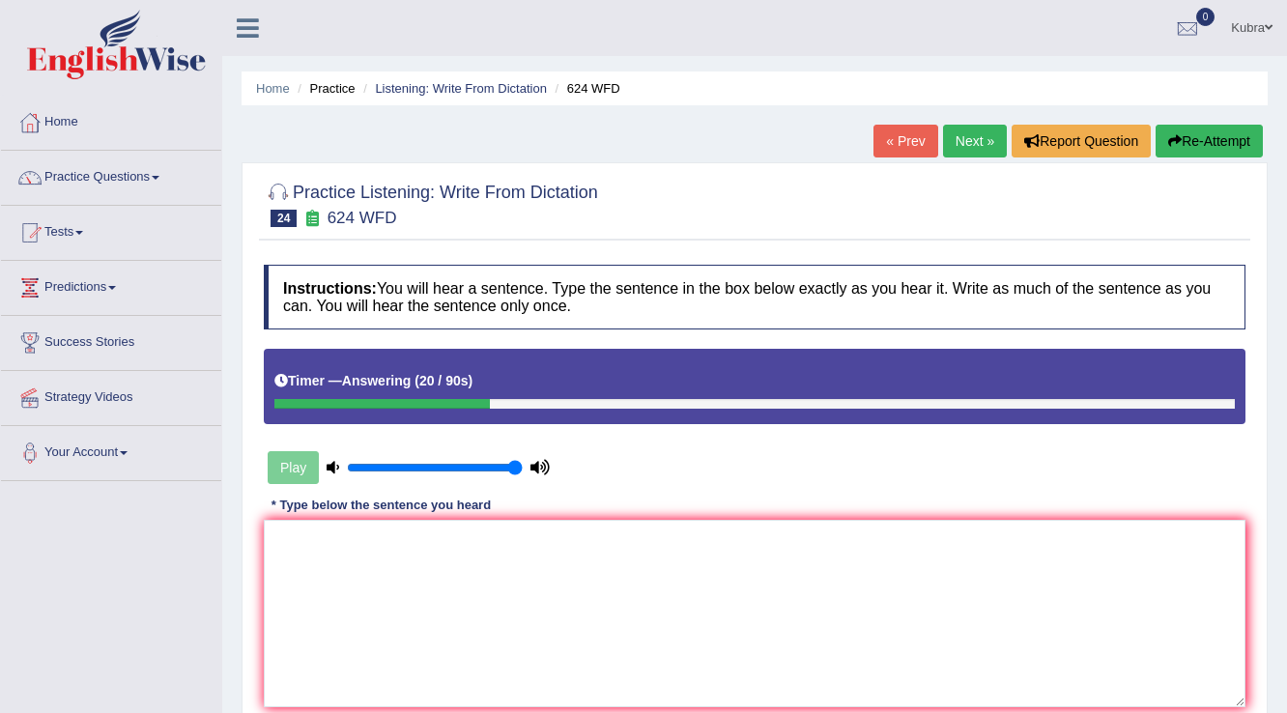
click at [1199, 141] on button "Re-Attempt" at bounding box center [1209, 141] width 107 height 33
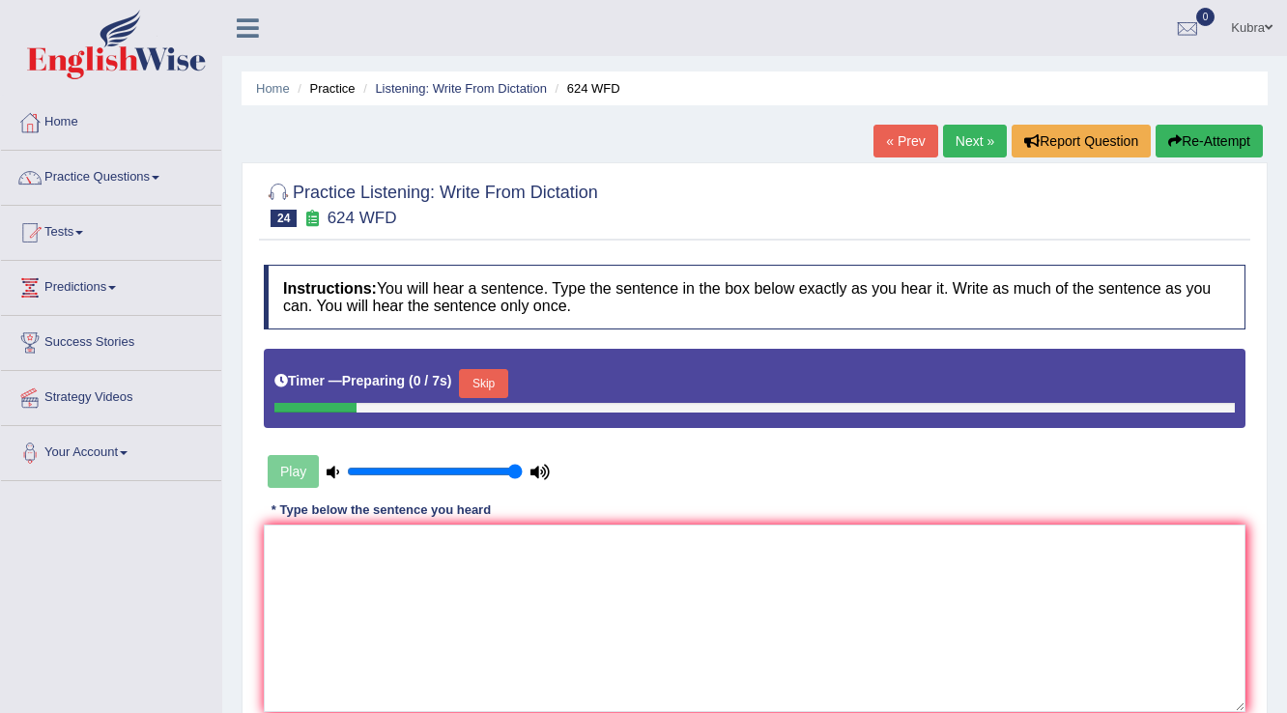
click at [488, 371] on button "Skip" at bounding box center [483, 383] width 48 height 29
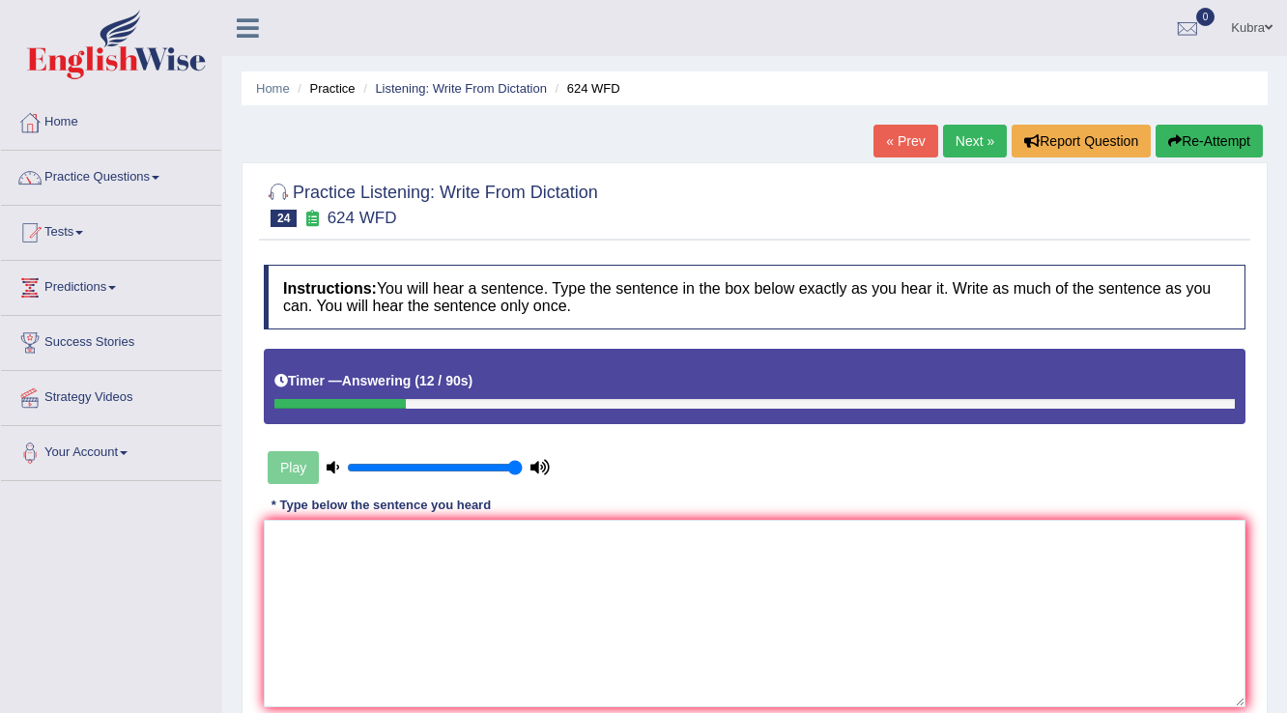
click at [1218, 139] on button "Re-Attempt" at bounding box center [1209, 141] width 107 height 33
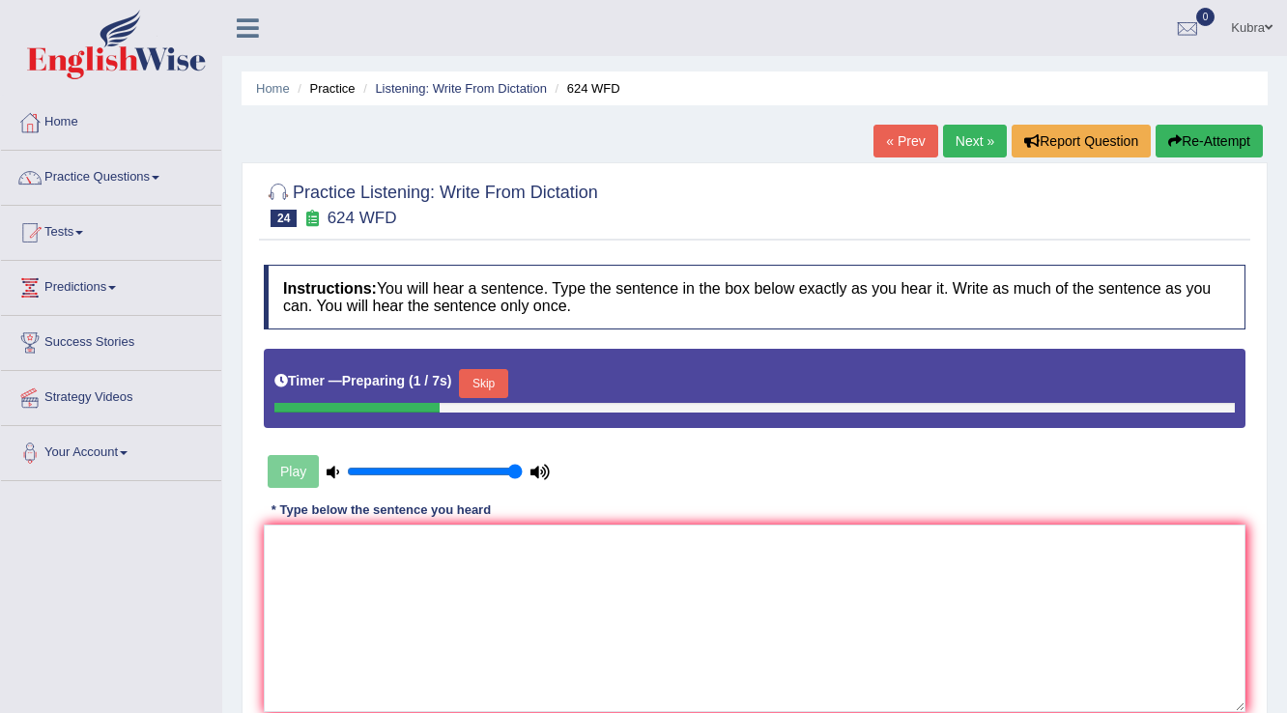
click at [507, 386] on button "Skip" at bounding box center [483, 383] width 48 height 29
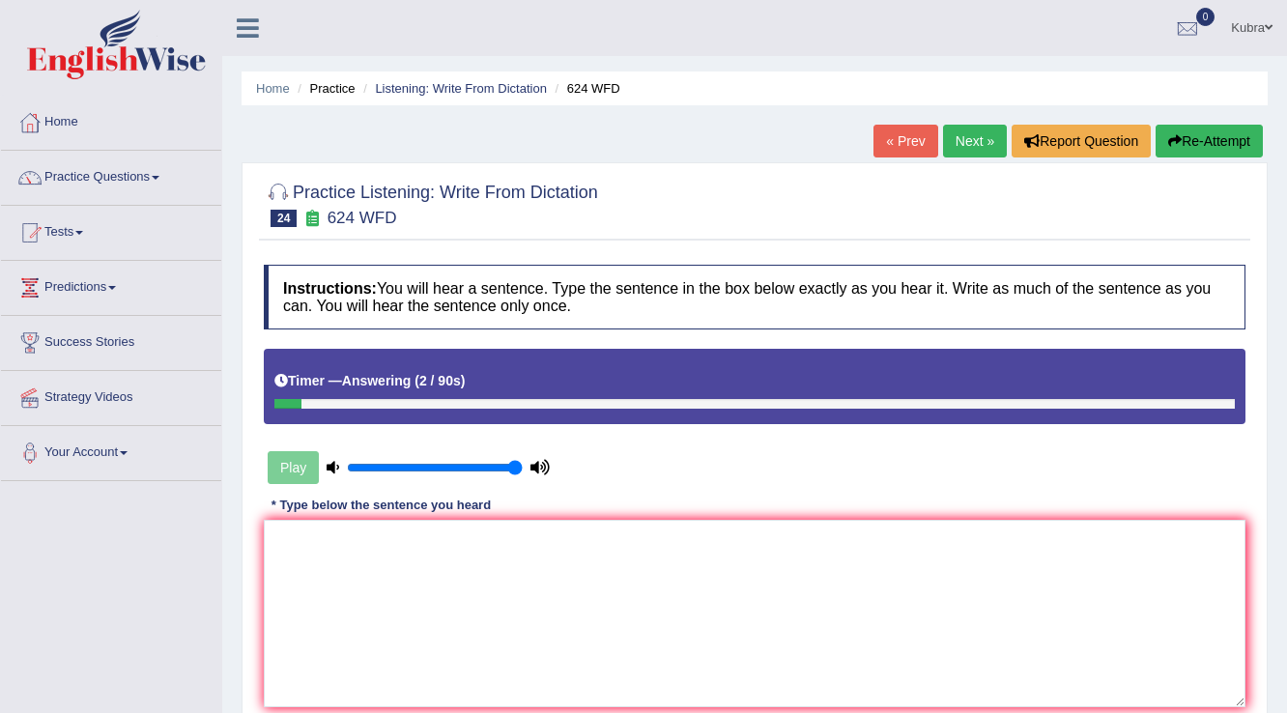
click at [1203, 146] on button "Re-Attempt" at bounding box center [1209, 141] width 107 height 33
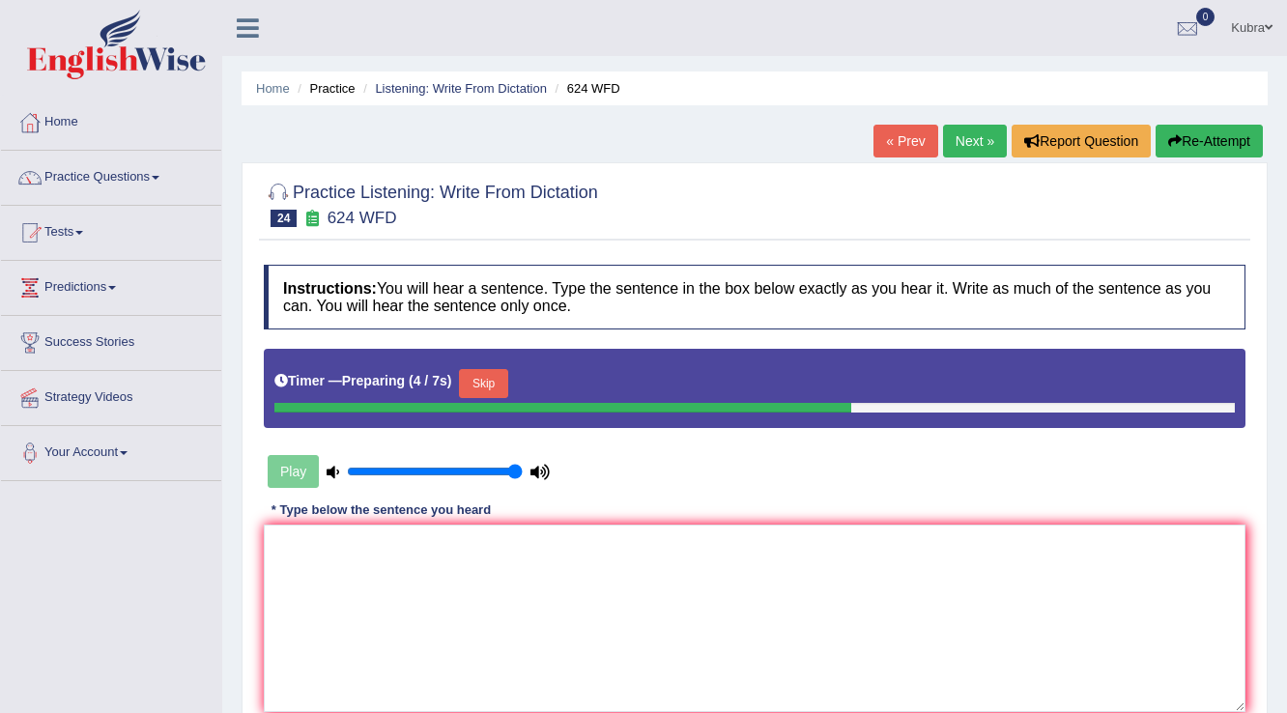
click at [499, 385] on button "Skip" at bounding box center [483, 383] width 48 height 29
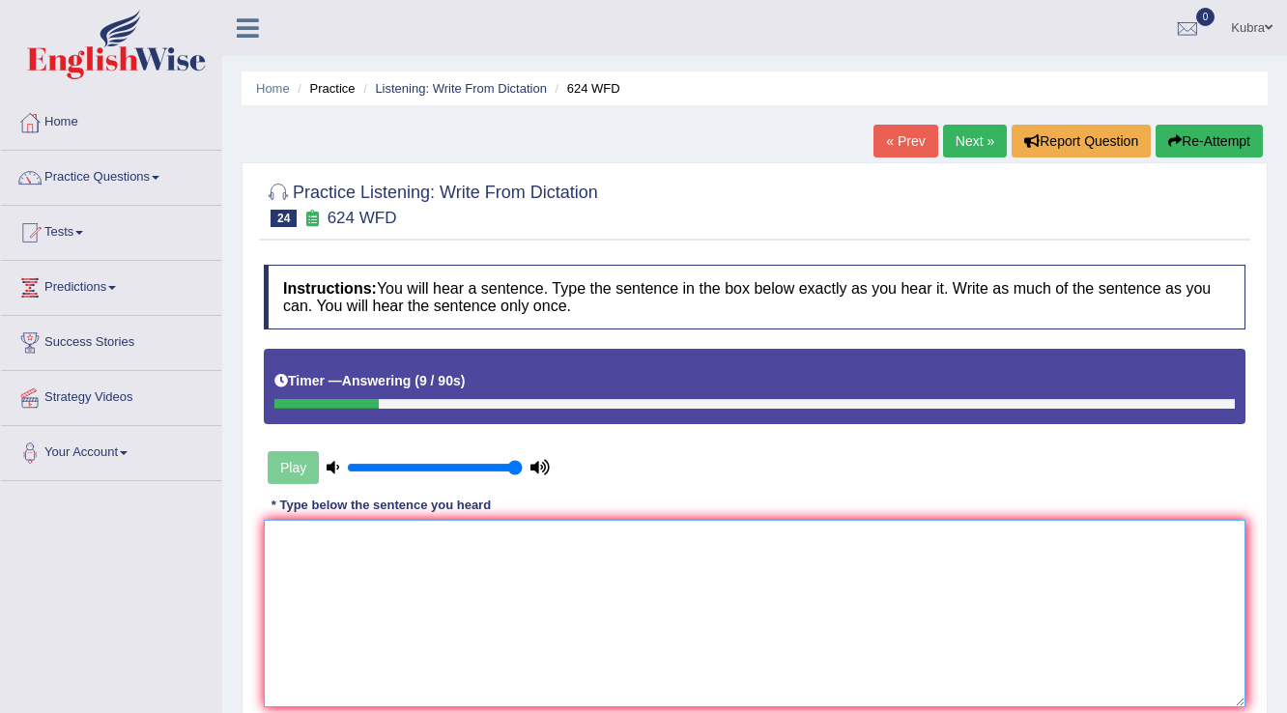
click at [483, 560] on textarea at bounding box center [755, 613] width 982 height 187
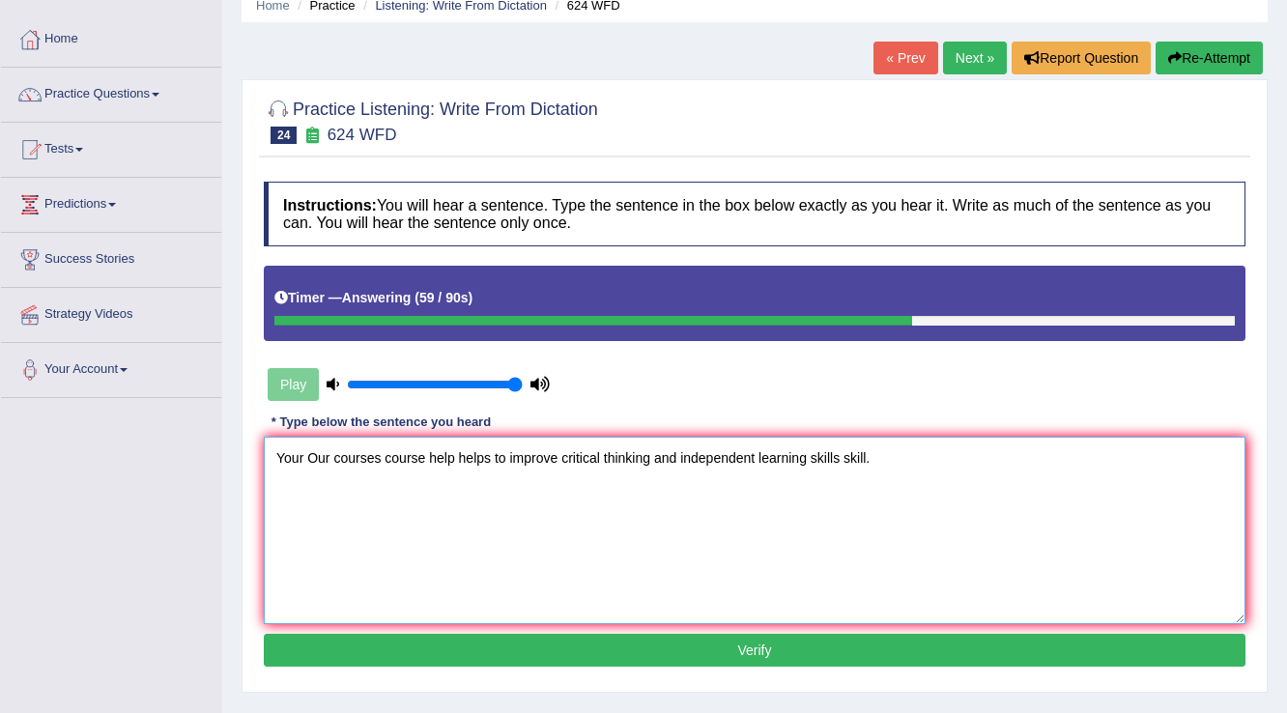
scroll to position [232, 0]
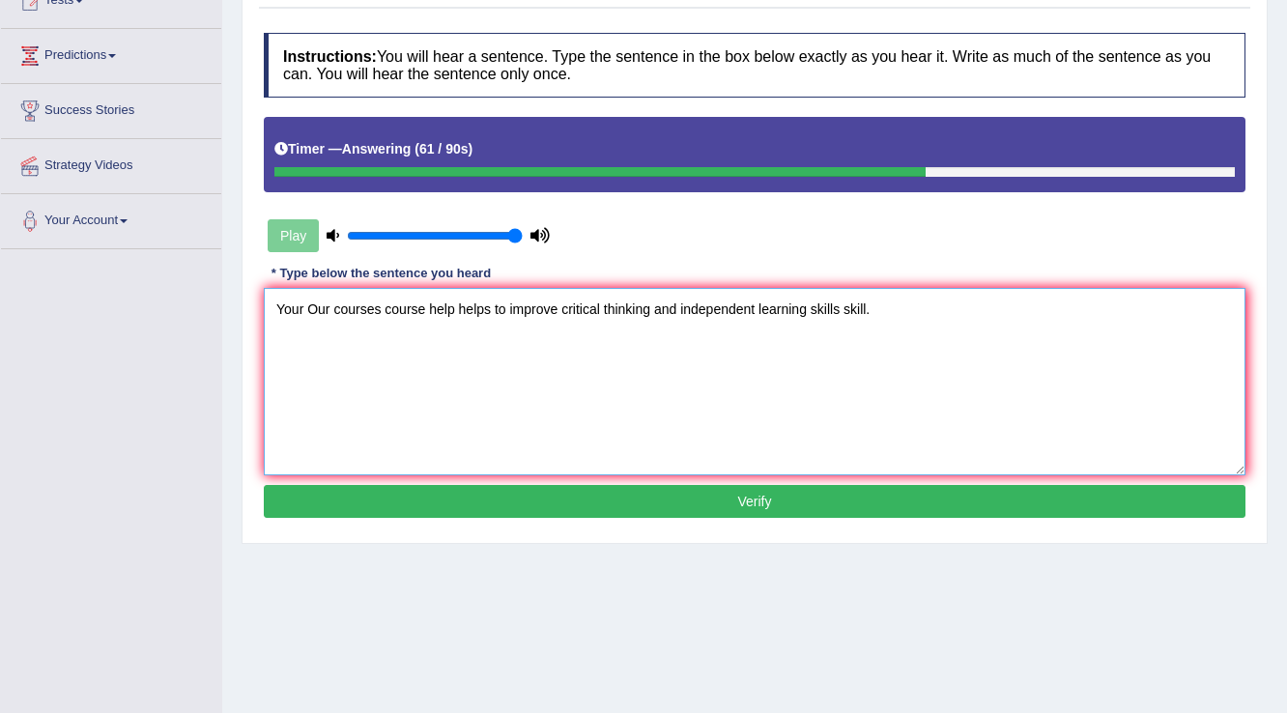
type textarea "Your Our courses course help helps to improve critical thinking and independent…"
click at [505, 510] on button "Verify" at bounding box center [755, 501] width 982 height 33
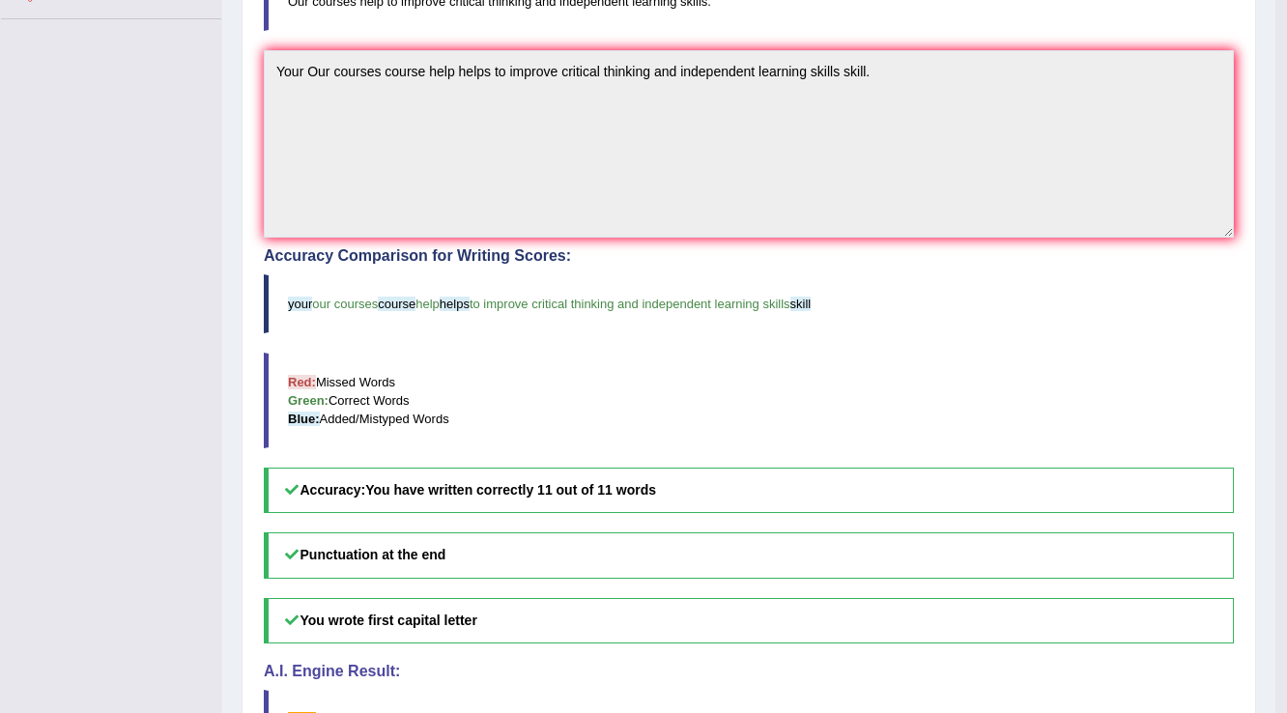
scroll to position [464, 0]
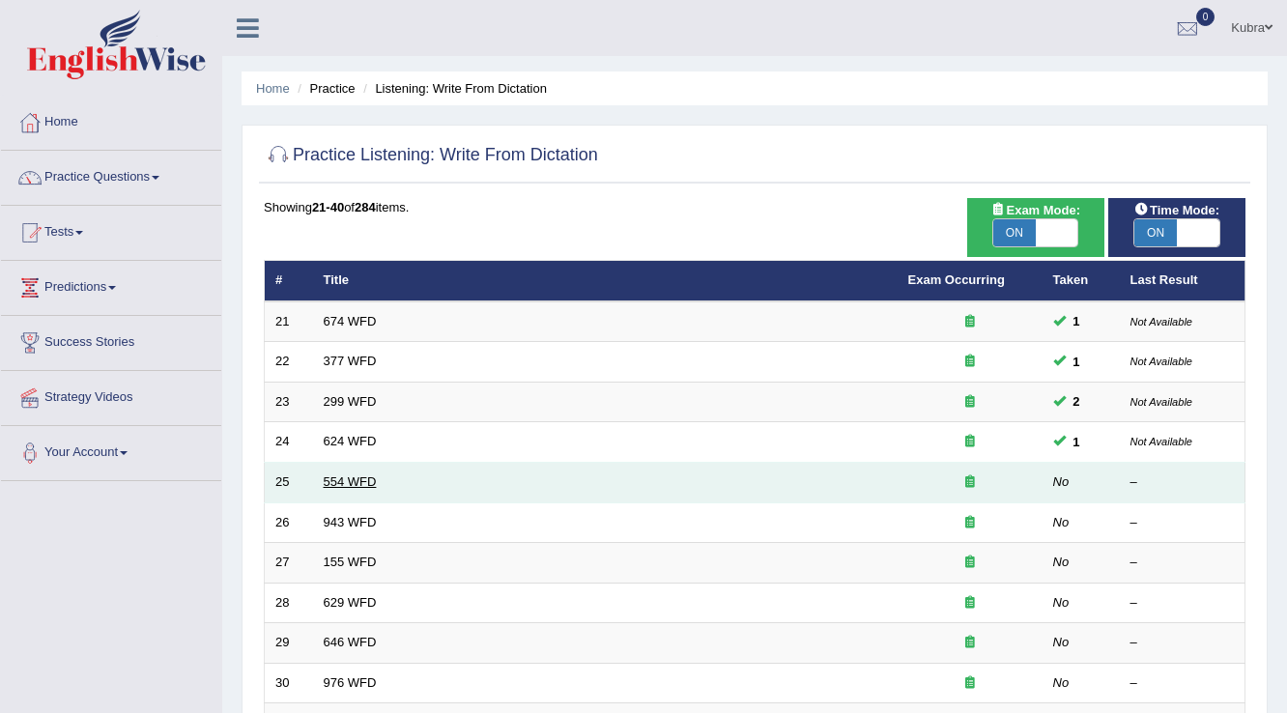
click at [347, 481] on link "554 WFD" at bounding box center [350, 481] width 53 height 14
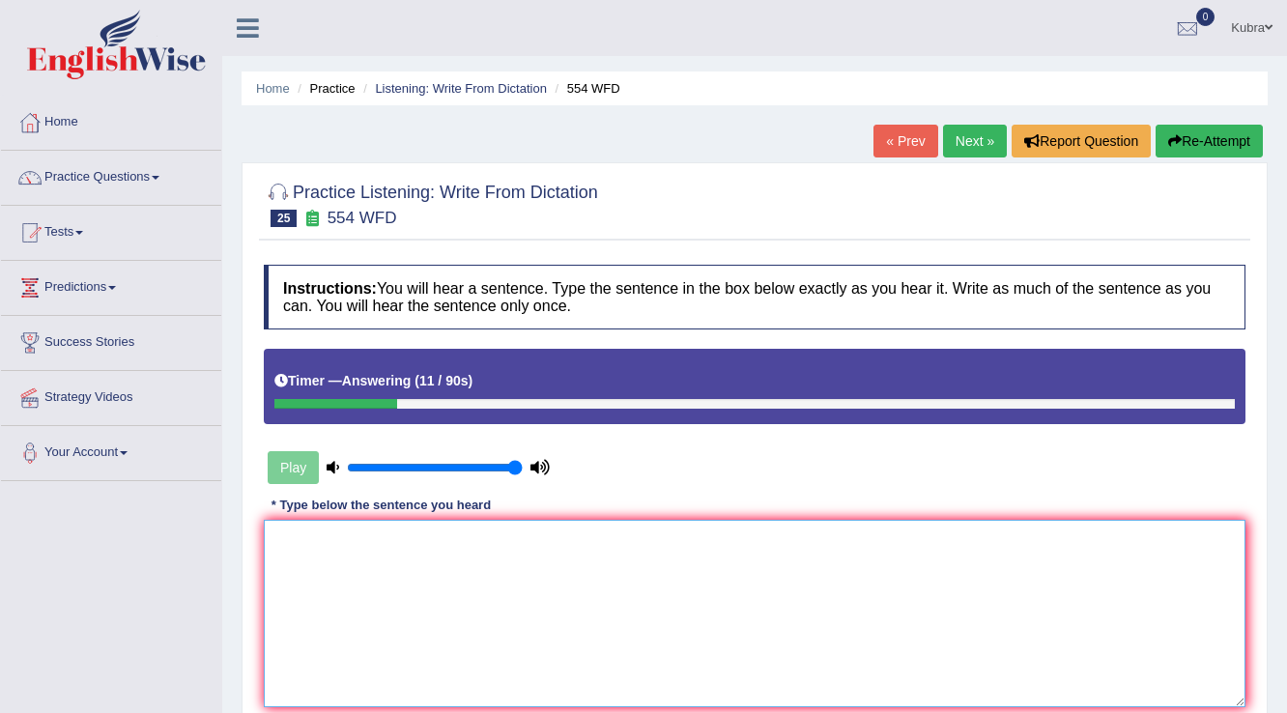
click at [345, 529] on textarea at bounding box center [755, 613] width 982 height 187
click at [351, 542] on textarea "We are able to work in a team." at bounding box center [755, 613] width 982 height 187
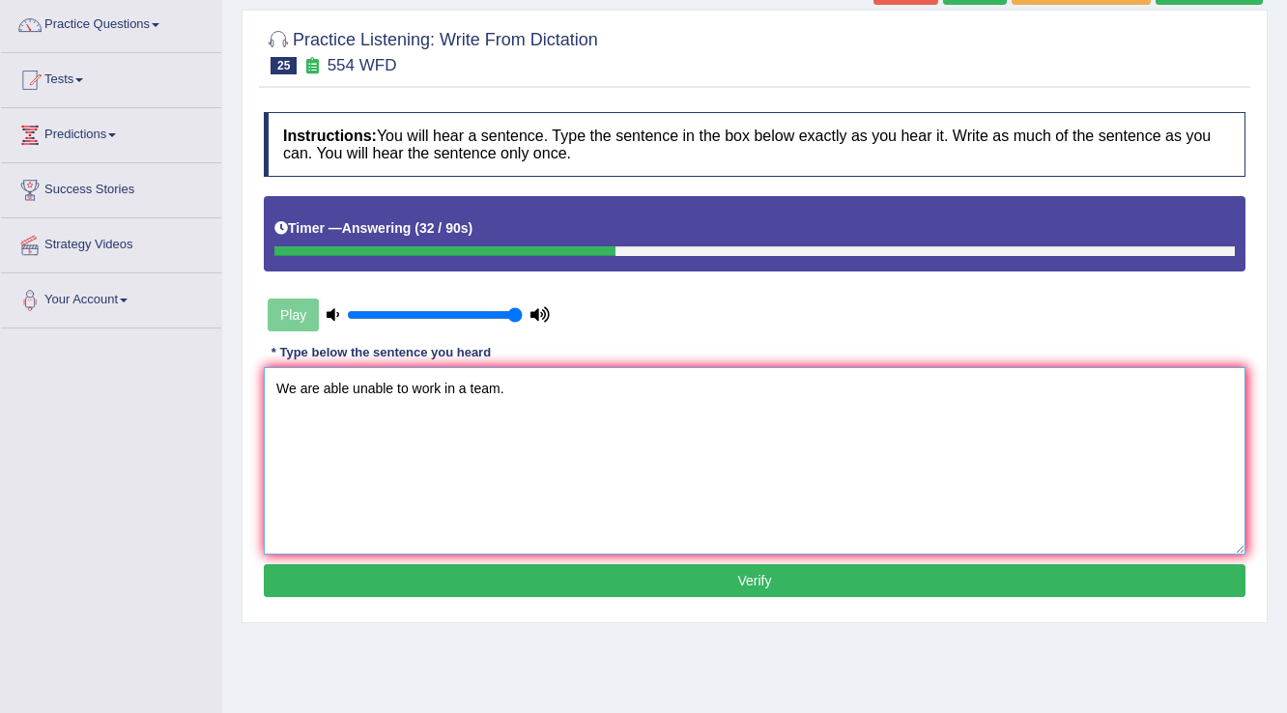
scroll to position [155, 0]
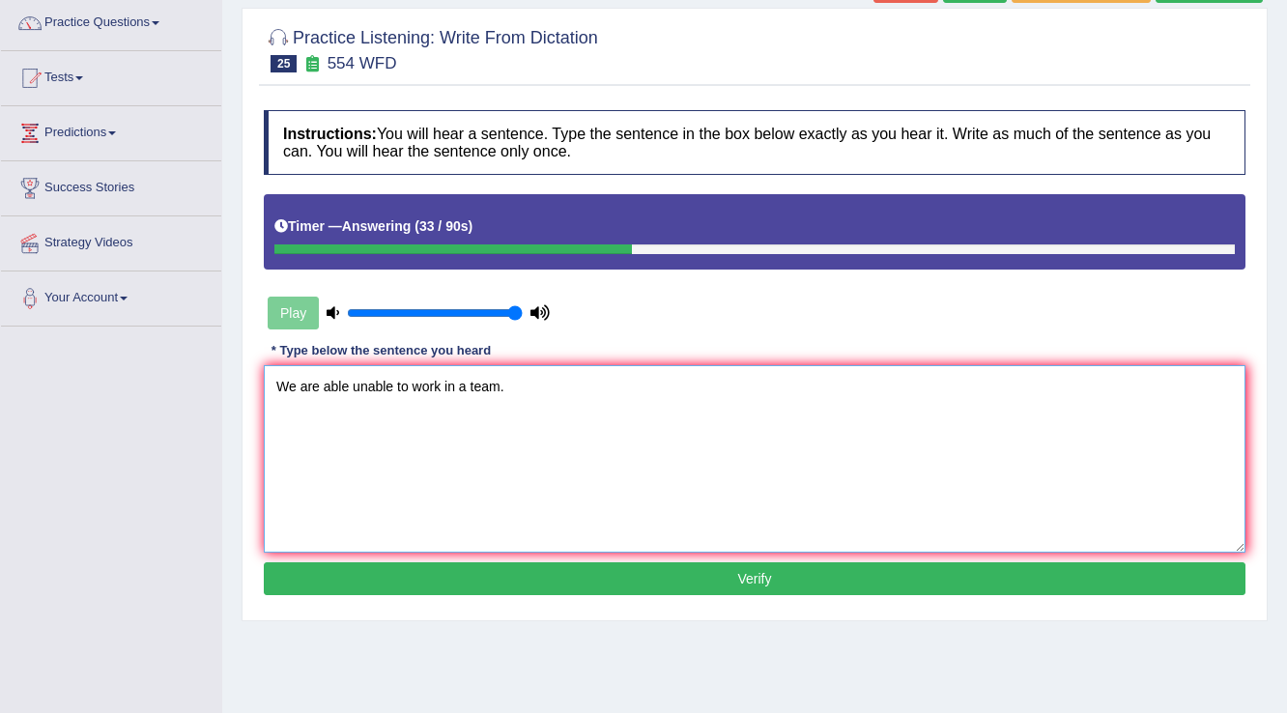
type textarea "We are able unable to work in a team."
click at [545, 568] on button "Verify" at bounding box center [755, 578] width 982 height 33
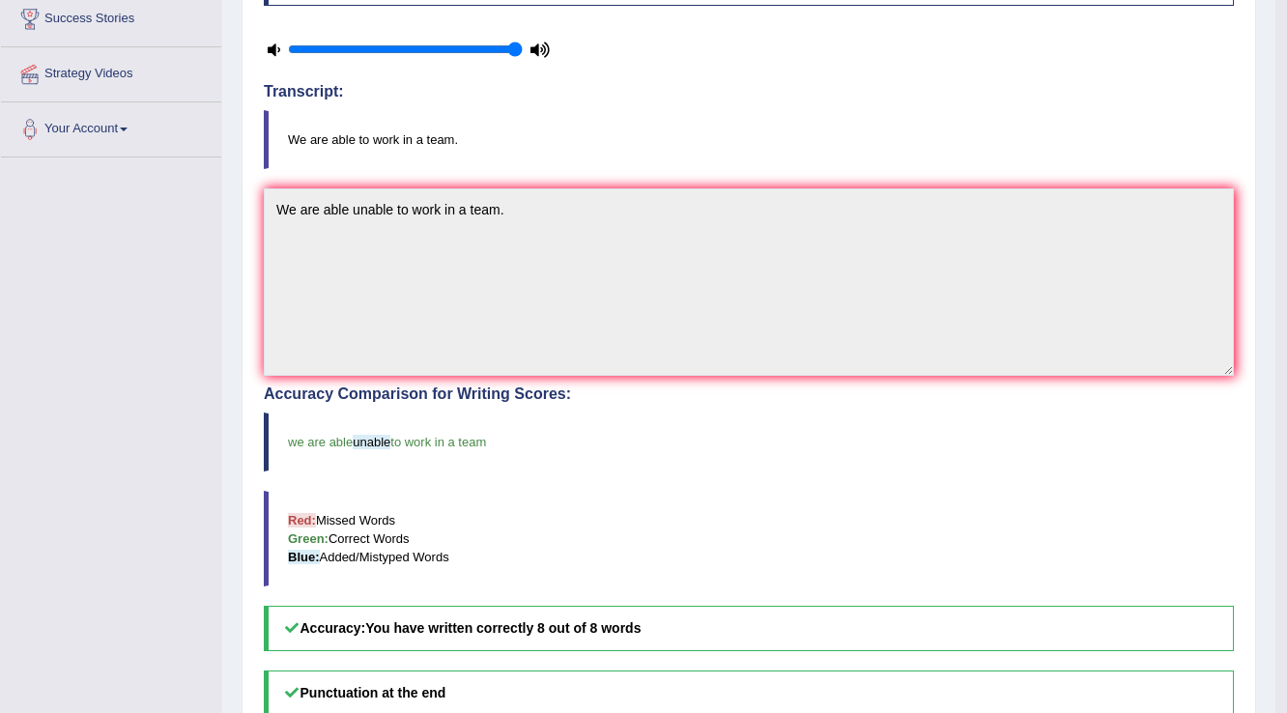
scroll to position [386, 0]
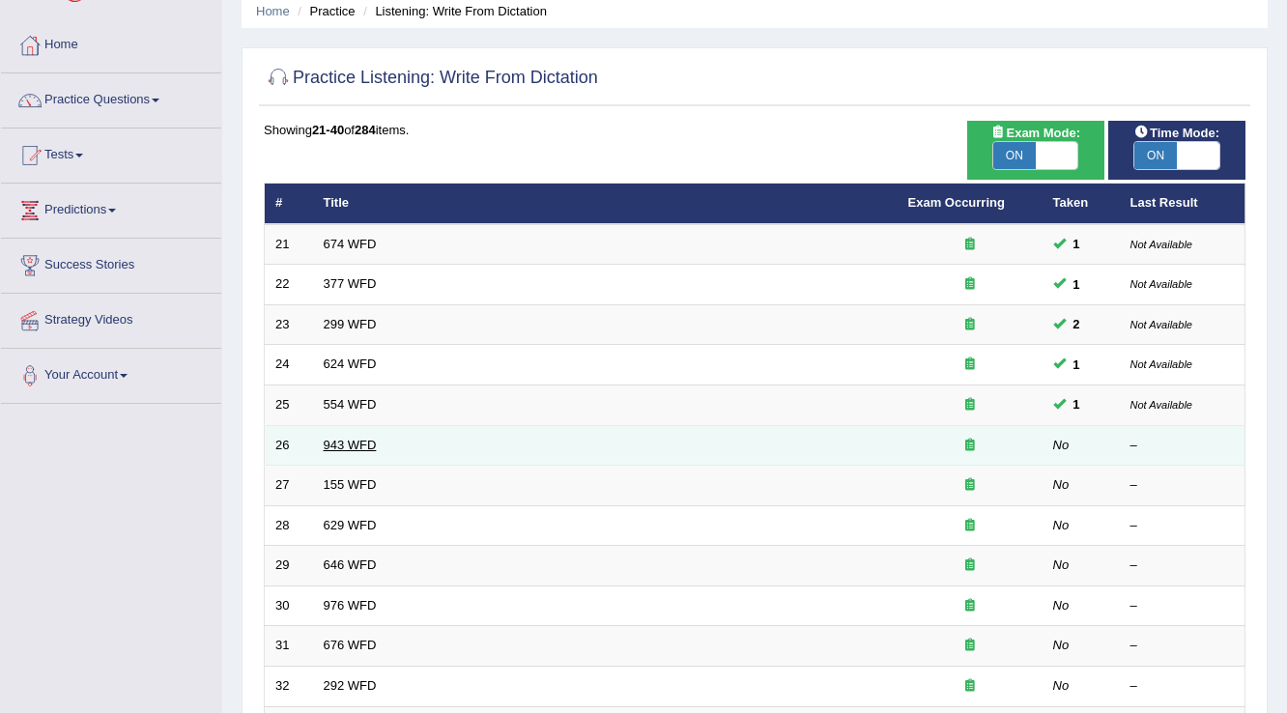
click at [344, 441] on link "943 WFD" at bounding box center [350, 445] width 53 height 14
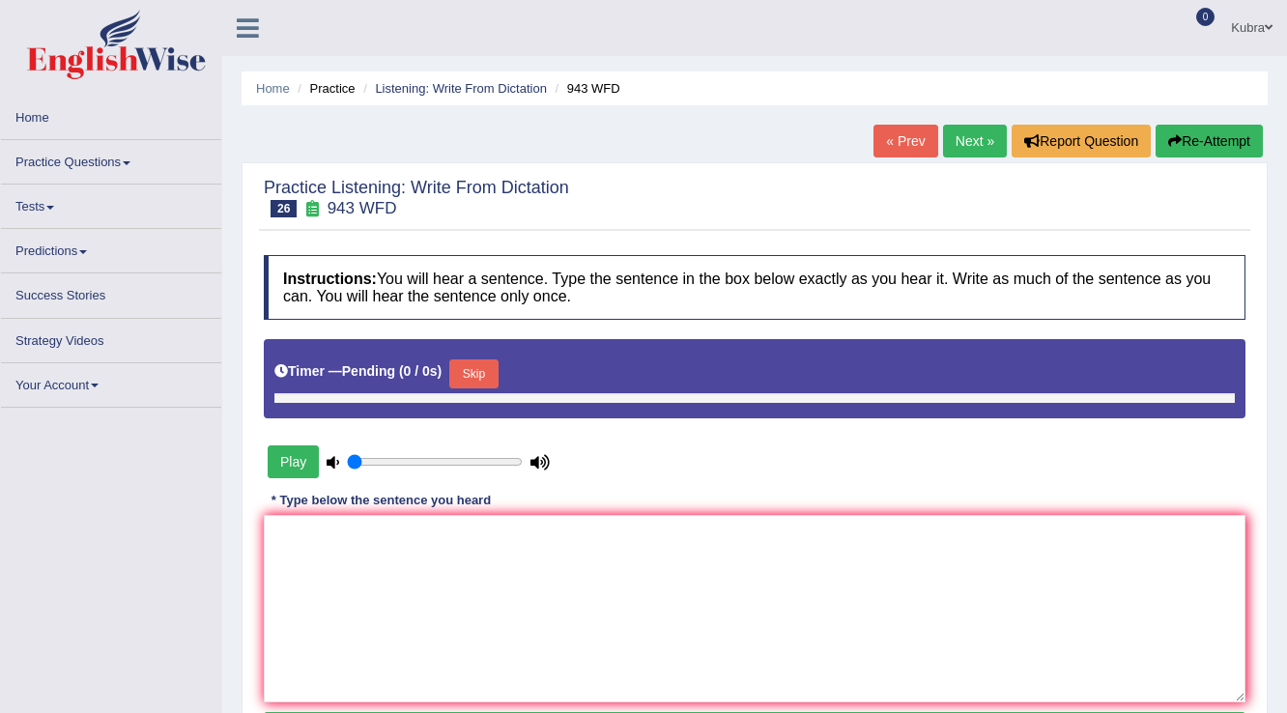
type input "1"
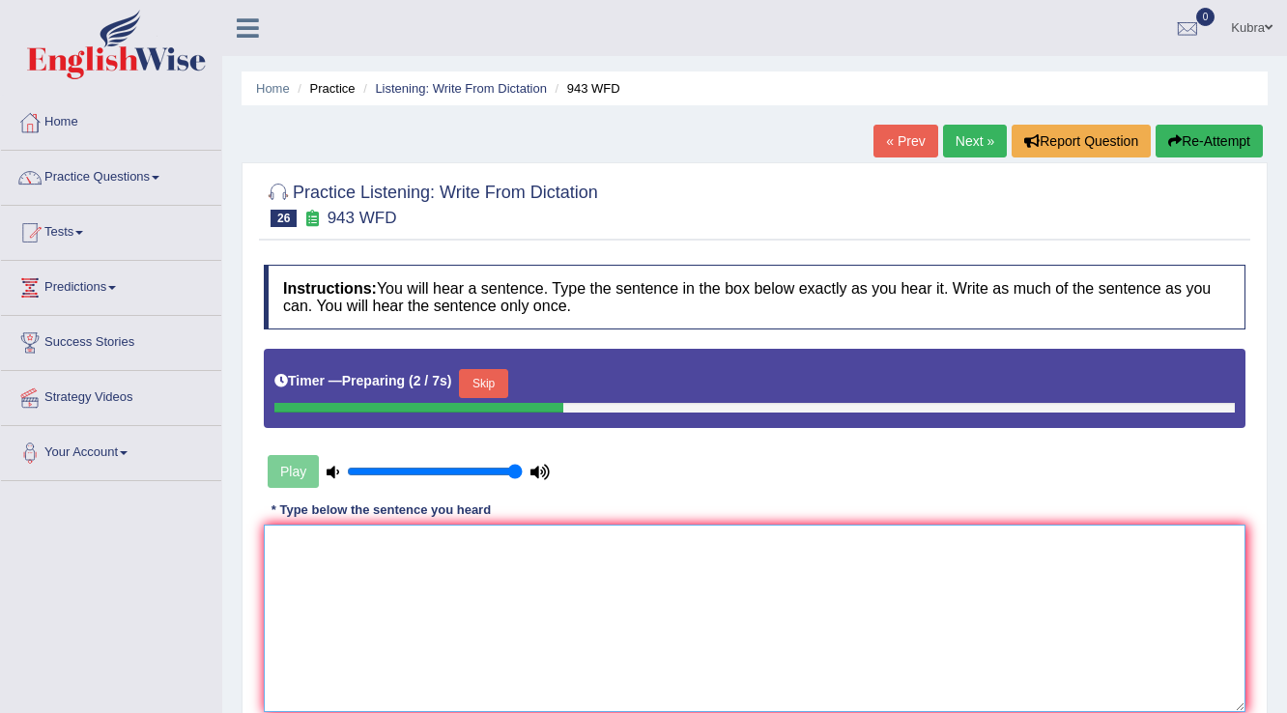
click at [359, 603] on textarea at bounding box center [755, 618] width 982 height 187
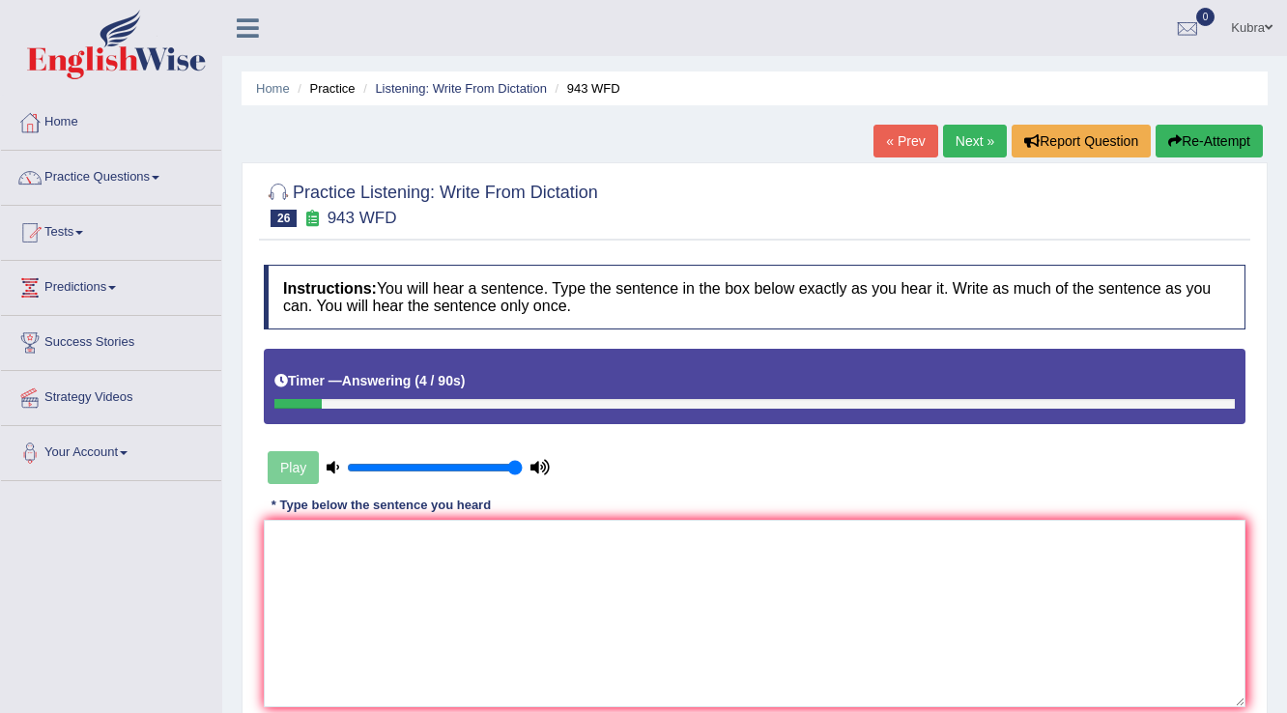
click at [1256, 144] on button "Re-Attempt" at bounding box center [1209, 141] width 107 height 33
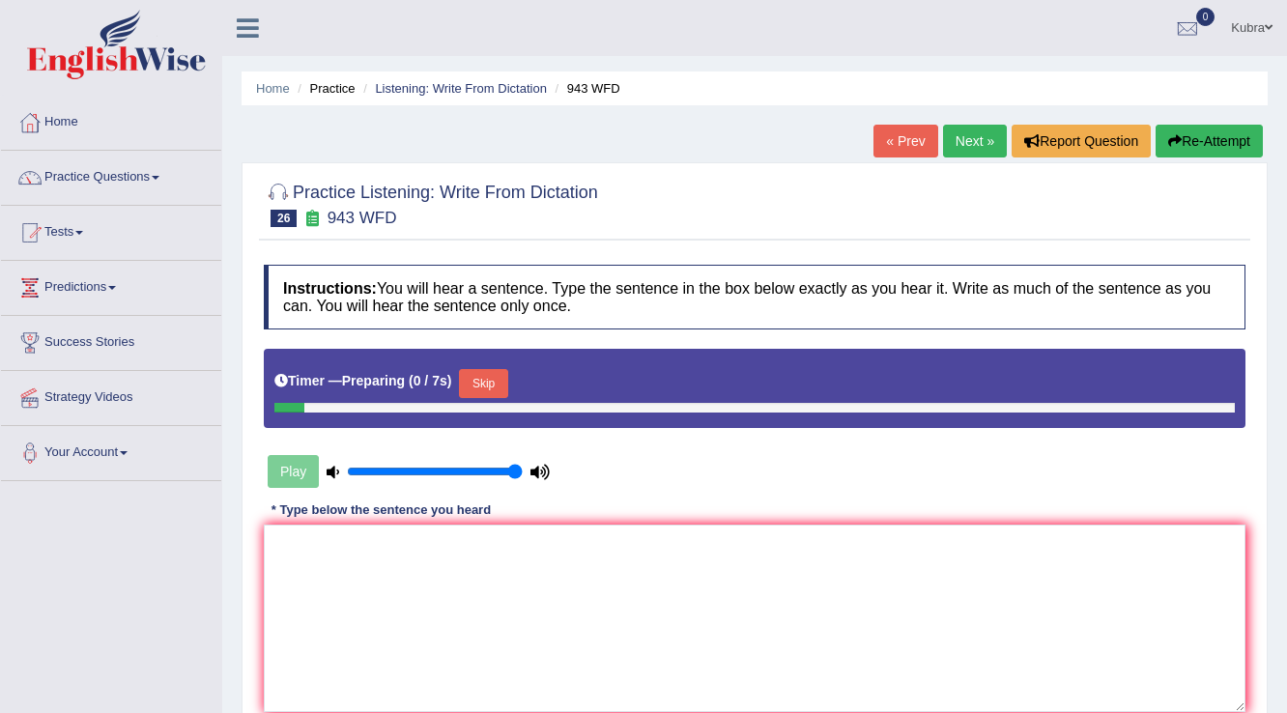
click at [487, 377] on button "Skip" at bounding box center [483, 383] width 48 height 29
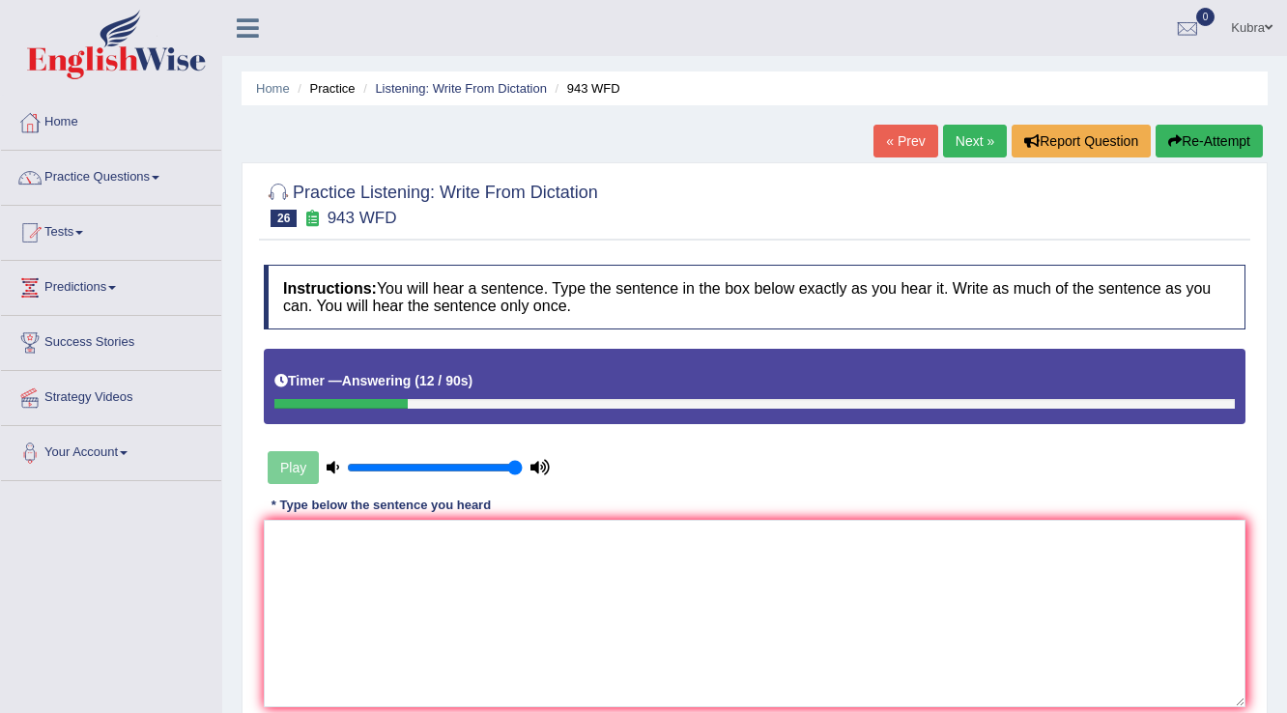
click at [1197, 136] on button "Re-Attempt" at bounding box center [1209, 141] width 107 height 33
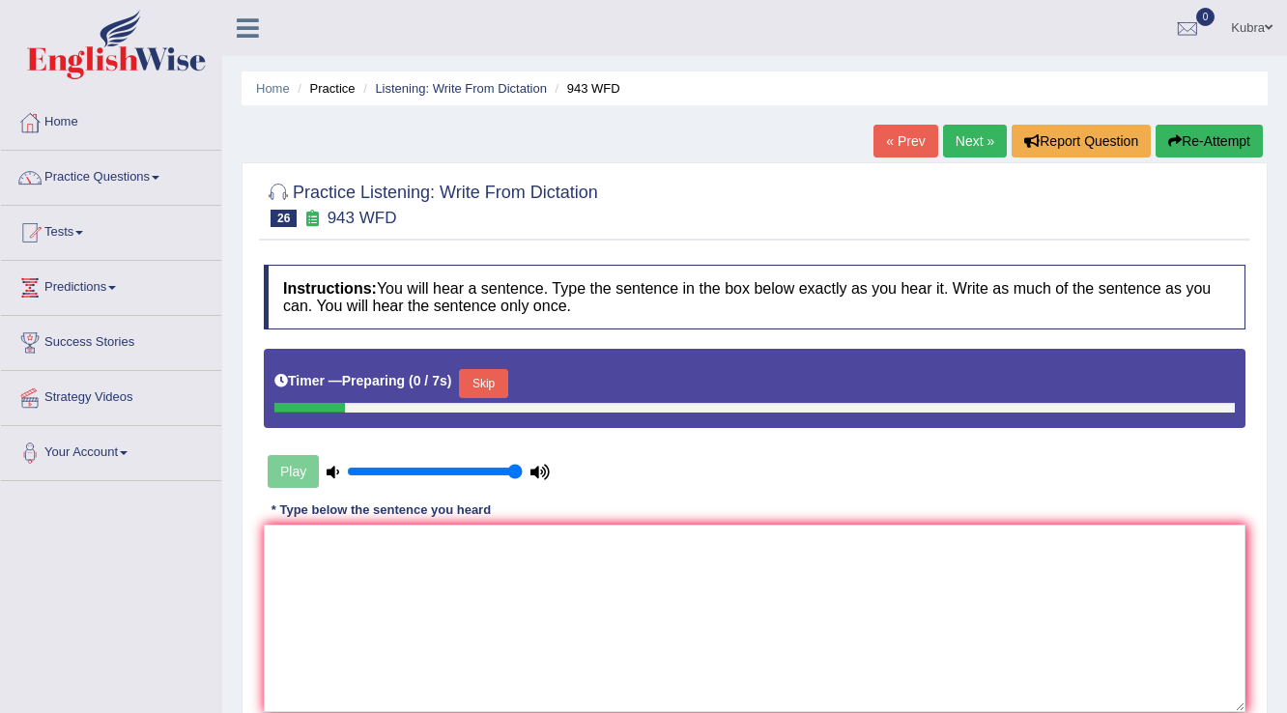
click at [482, 380] on button "Skip" at bounding box center [483, 383] width 48 height 29
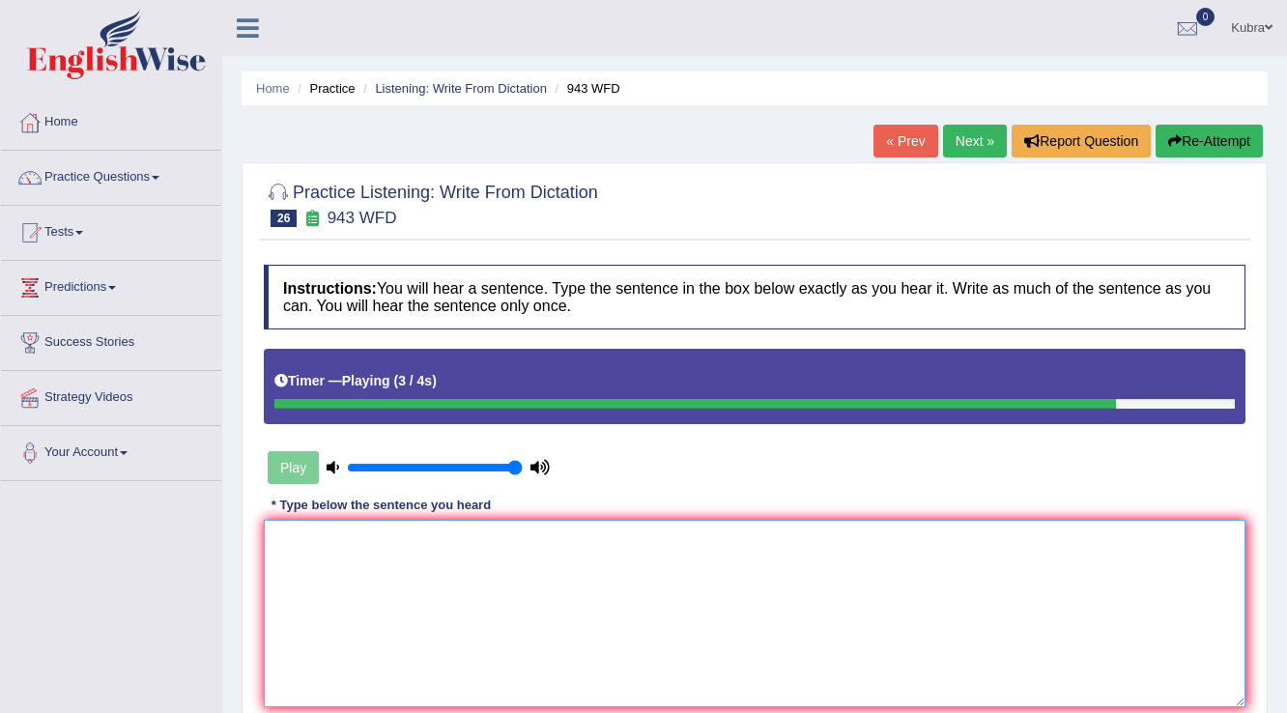
click at [487, 576] on textarea at bounding box center [755, 613] width 982 height 187
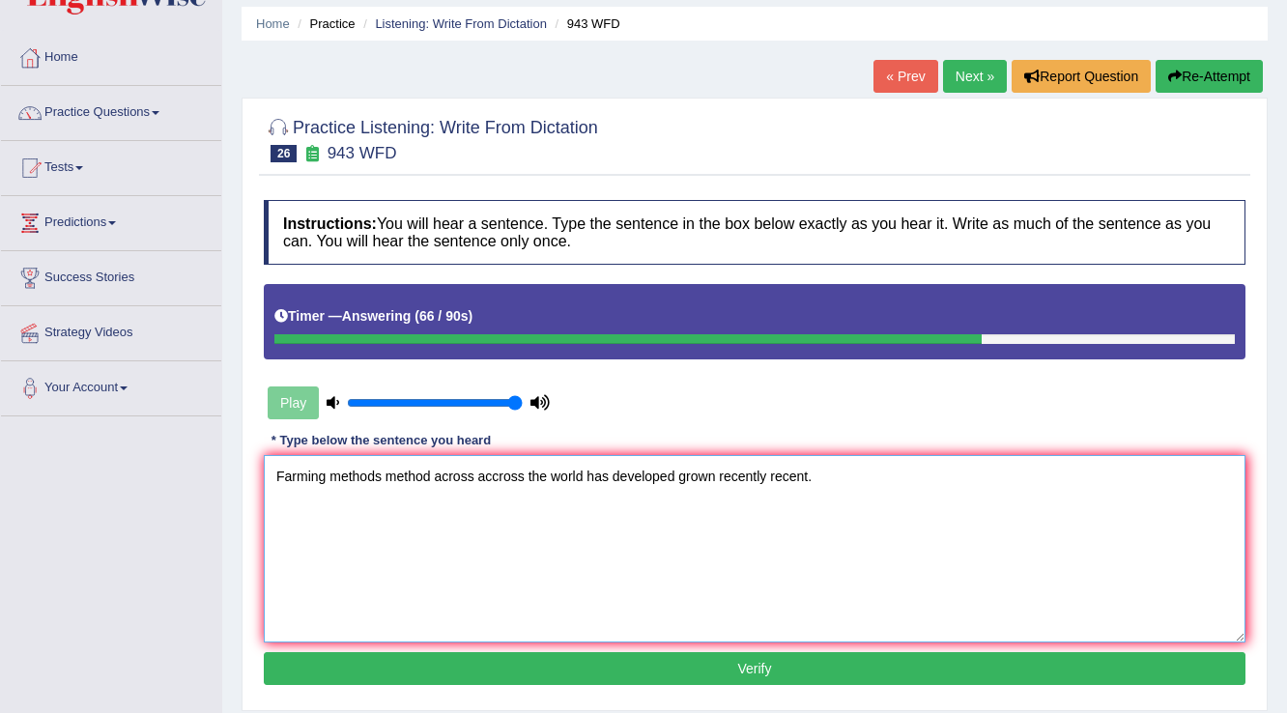
scroll to position [155, 0]
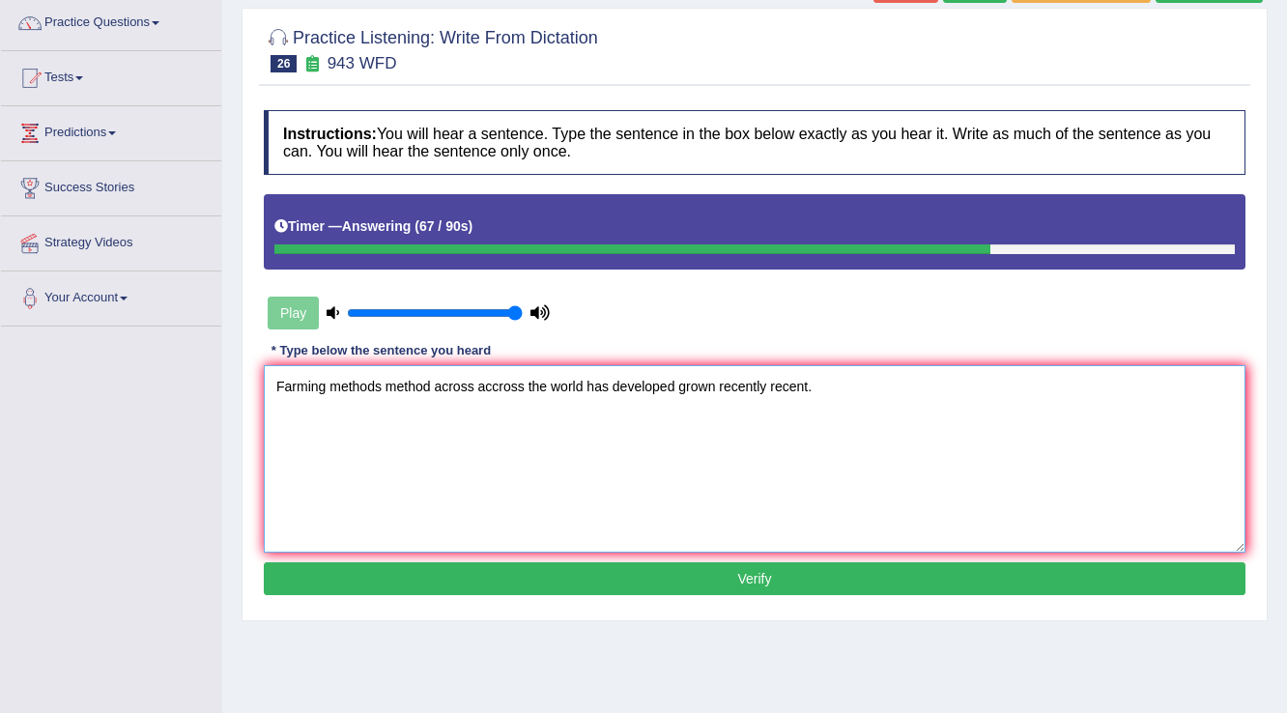
type textarea "Farming methods method across accross the world has developed grown recently re…"
click at [726, 583] on button "Verify" at bounding box center [755, 578] width 982 height 33
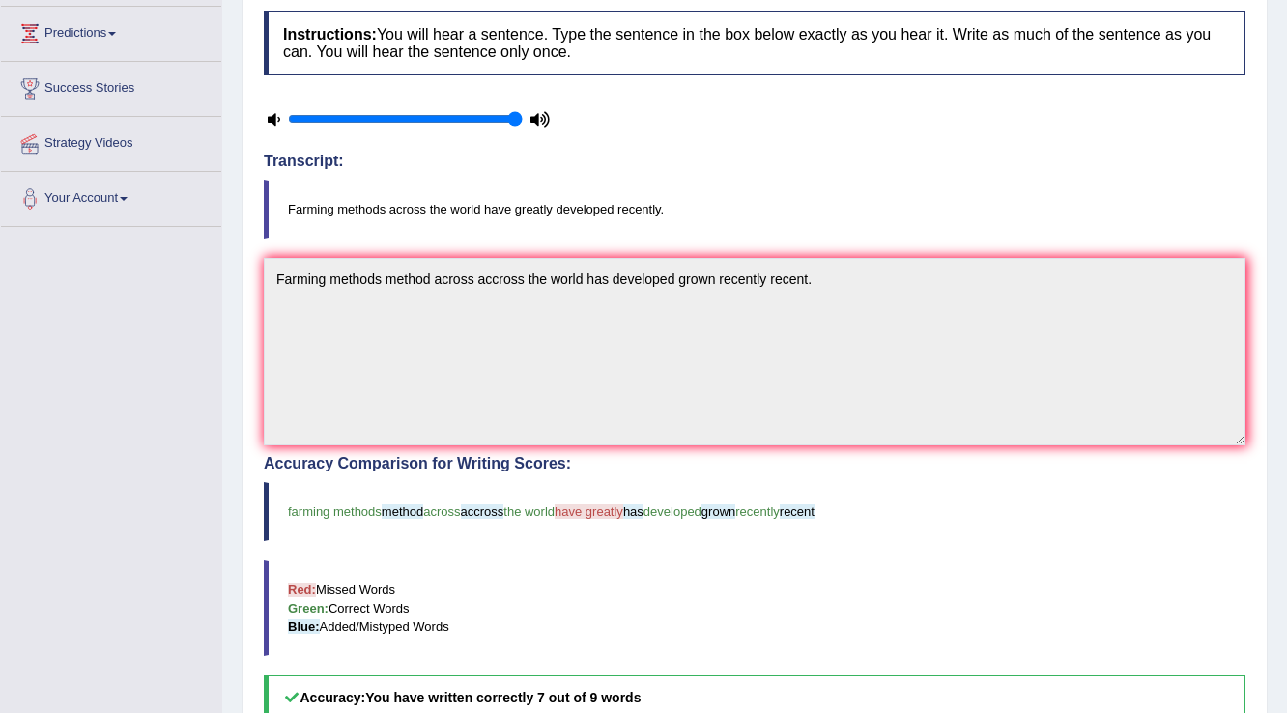
scroll to position [232, 0]
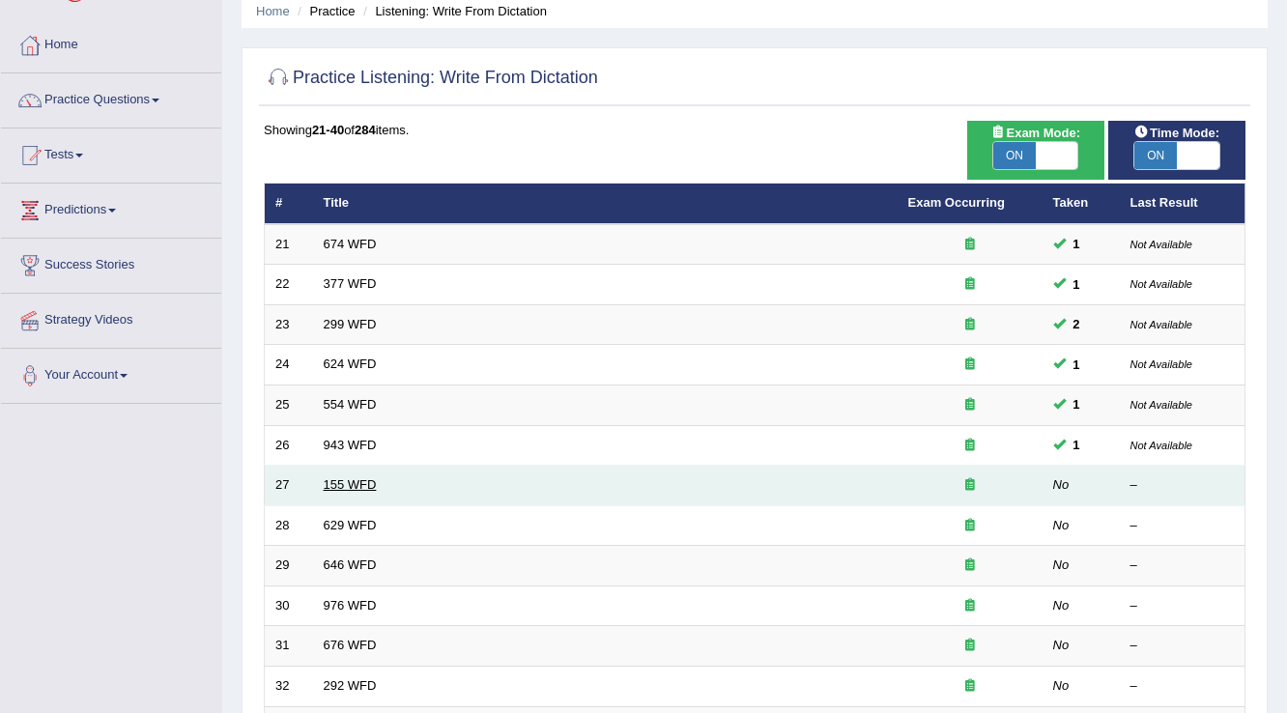
click at [324, 485] on link "155 WFD" at bounding box center [350, 484] width 53 height 14
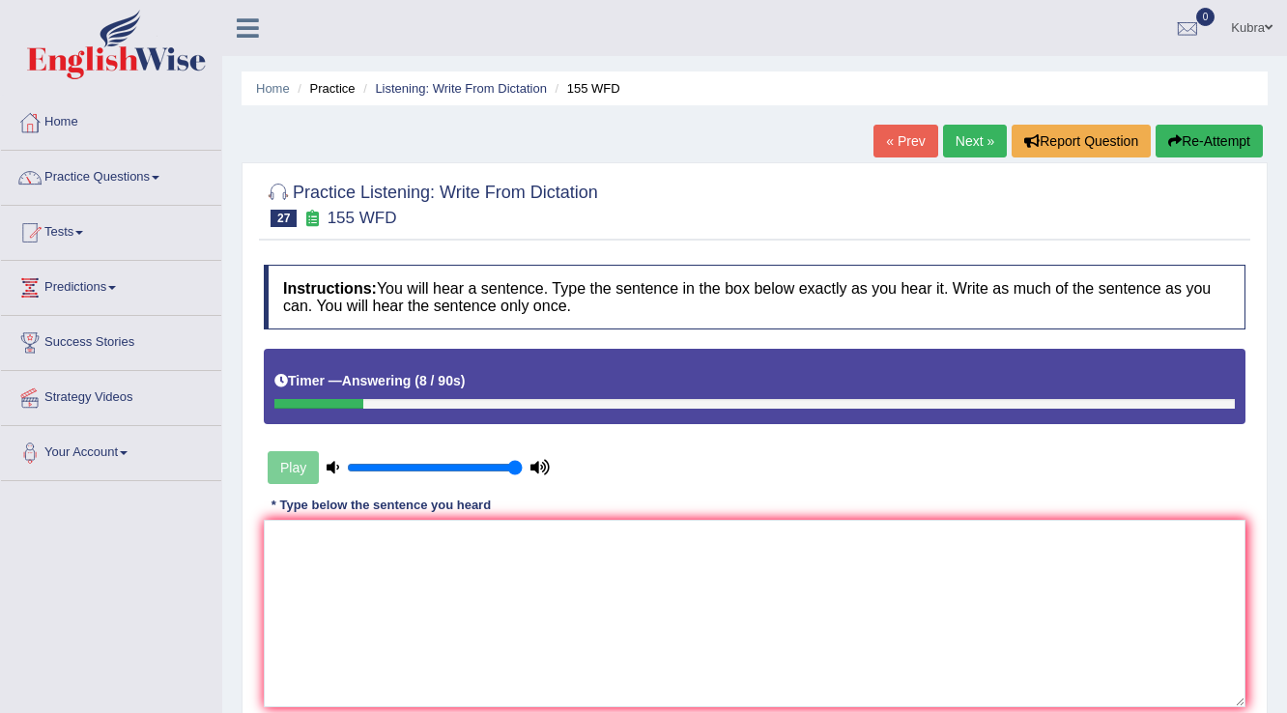
click at [1192, 147] on button "Re-Attempt" at bounding box center [1209, 141] width 107 height 33
click at [1223, 151] on button "Re-Attempt" at bounding box center [1209, 141] width 107 height 33
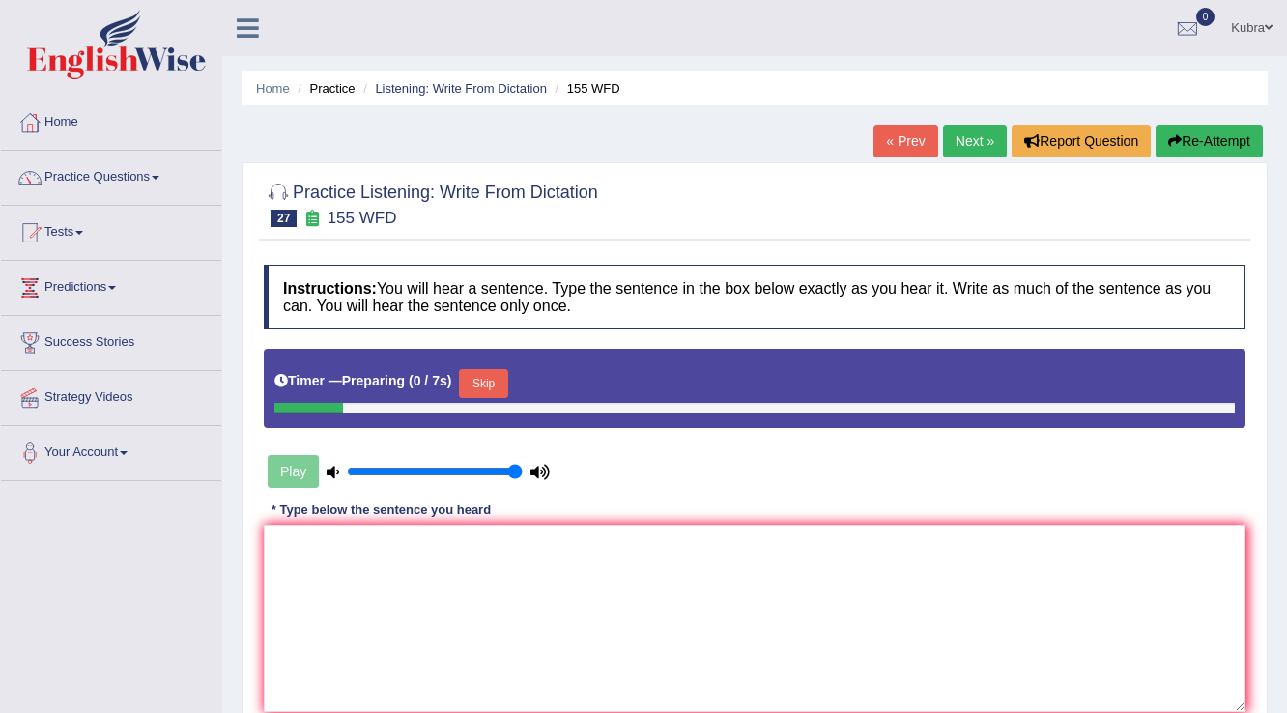
click at [483, 380] on button "Skip" at bounding box center [483, 383] width 48 height 29
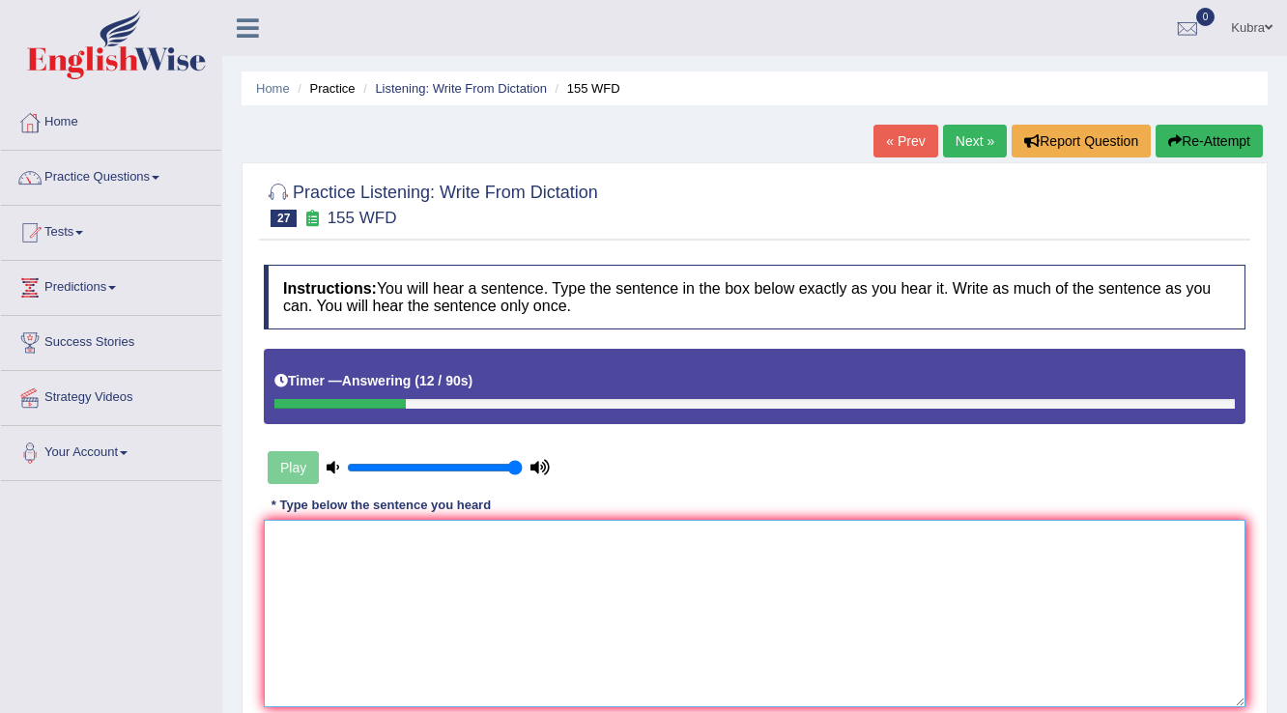
click at [475, 638] on textarea at bounding box center [755, 613] width 982 height 187
type textarea "n"
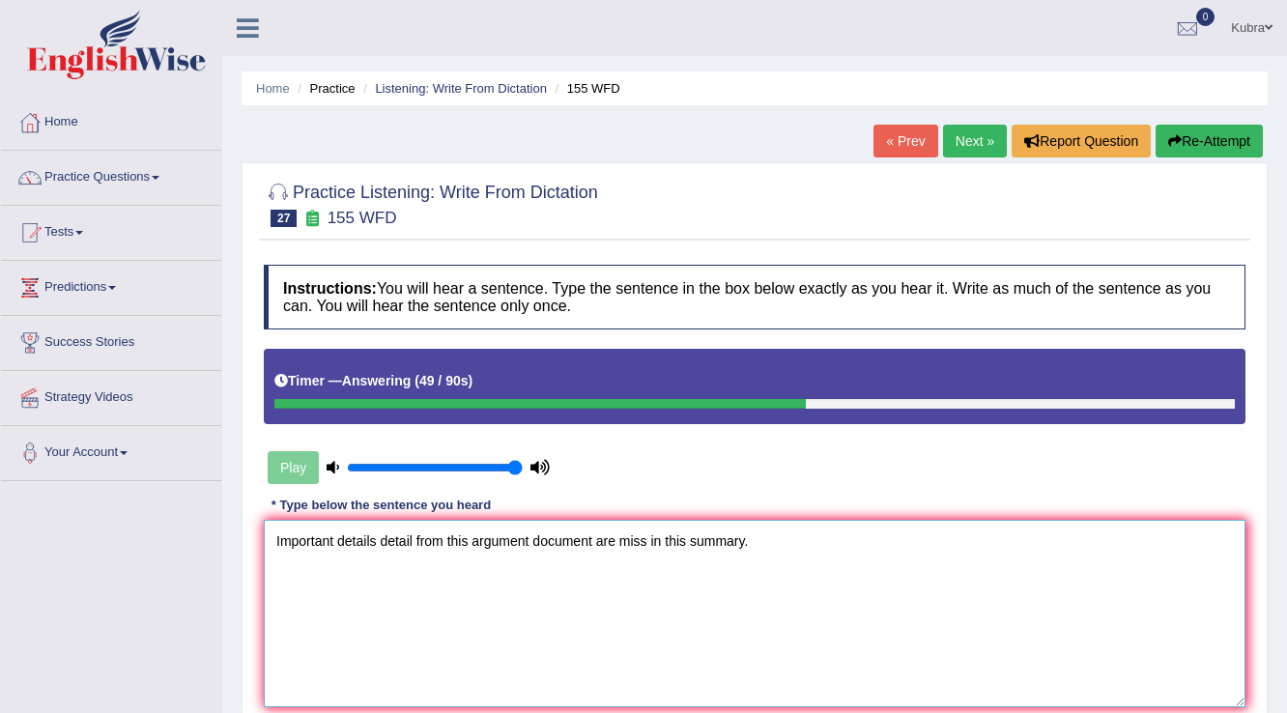
click at [643, 545] on textarea "Important details detail from this argument document are miss in this summary." at bounding box center [755, 613] width 982 height 187
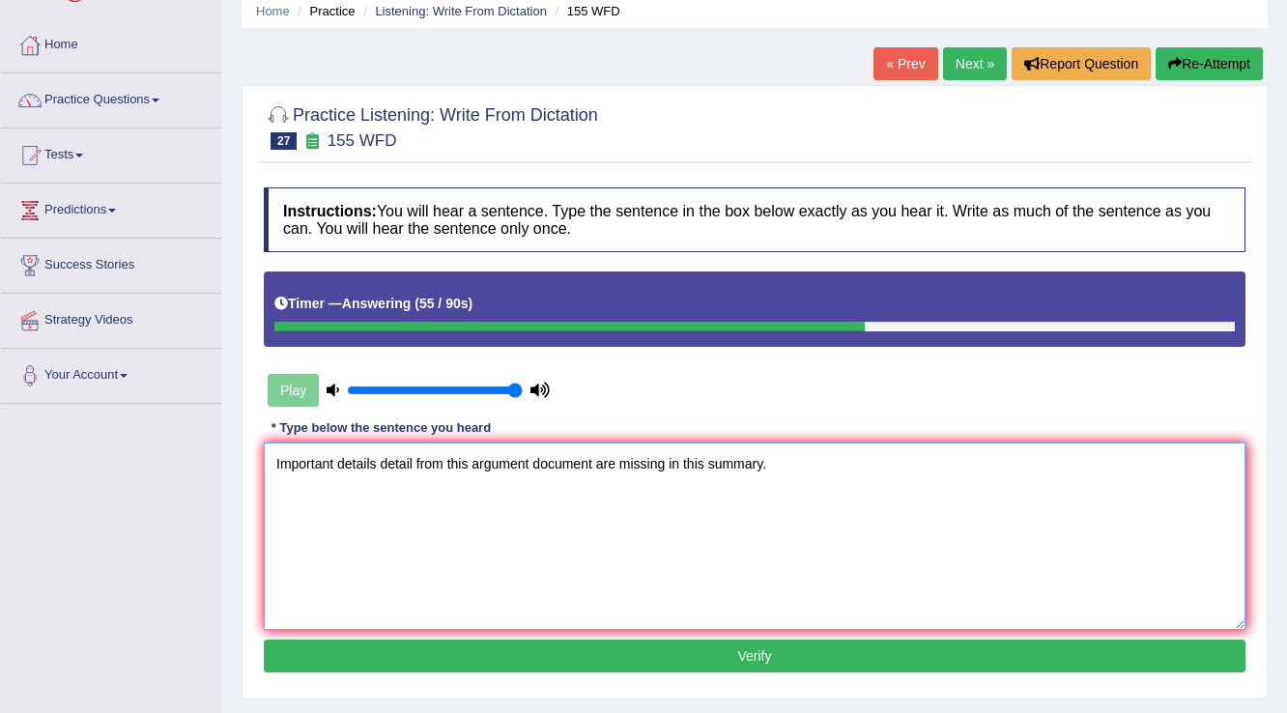
scroll to position [155, 0]
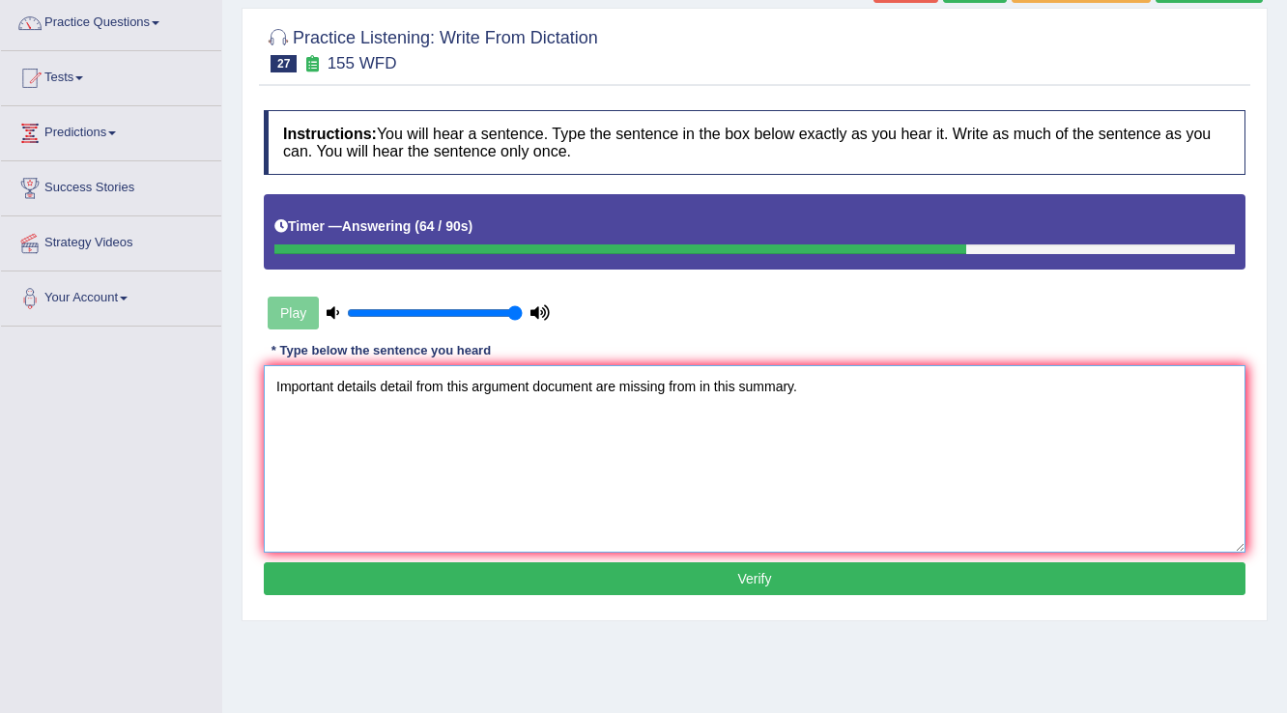
type textarea "Important details detail from this argument document are missing from in this s…"
click at [683, 578] on button "Verify" at bounding box center [755, 578] width 982 height 33
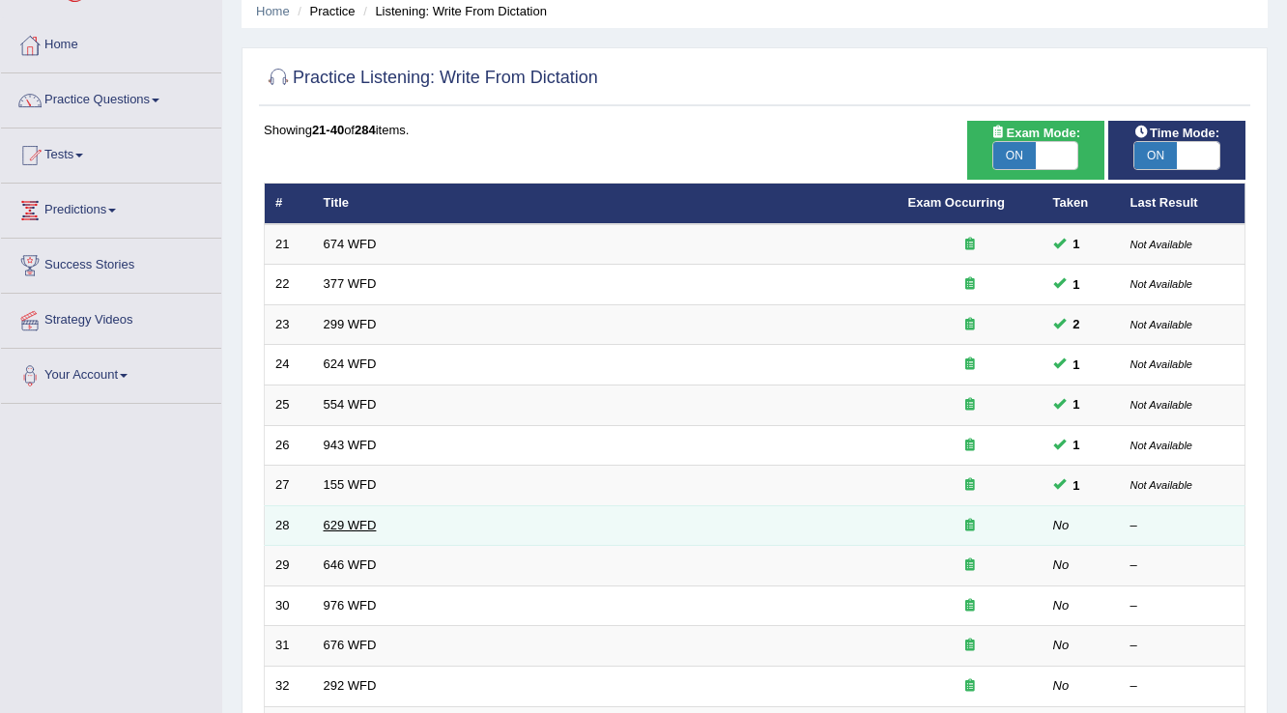
click at [325, 518] on link "629 WFD" at bounding box center [350, 525] width 53 height 14
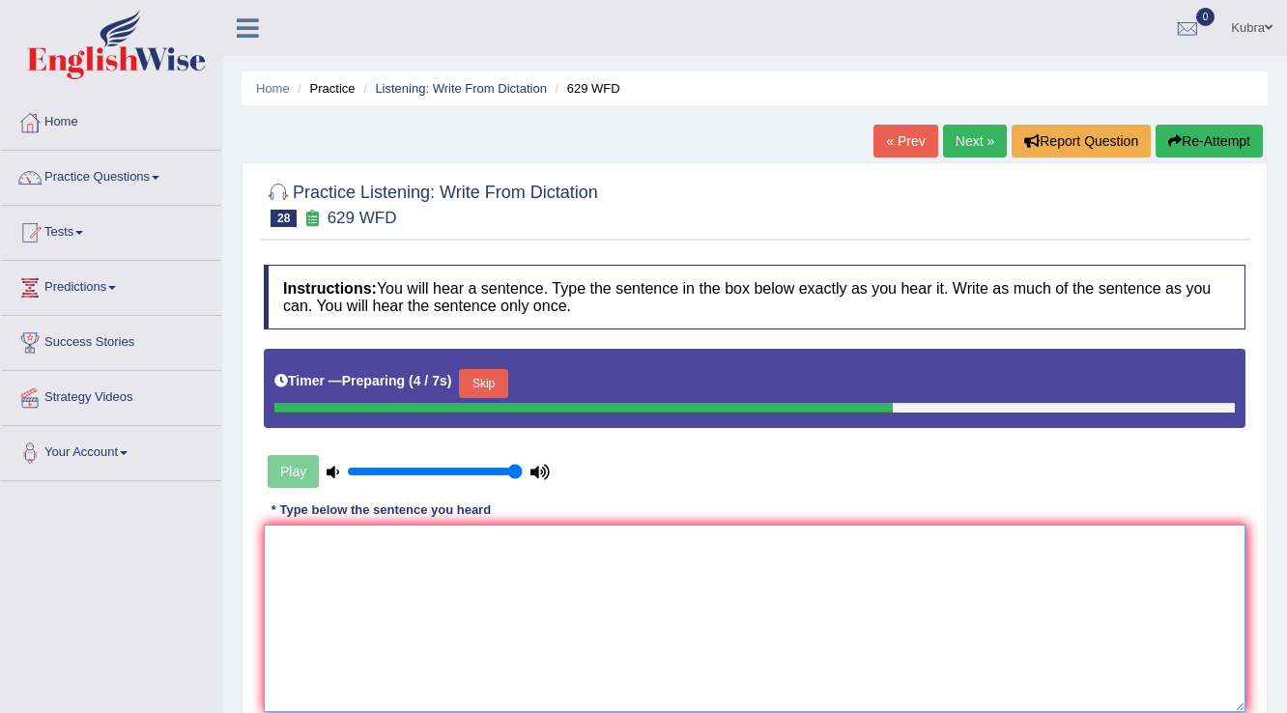
click at [325, 608] on textarea at bounding box center [755, 618] width 982 height 187
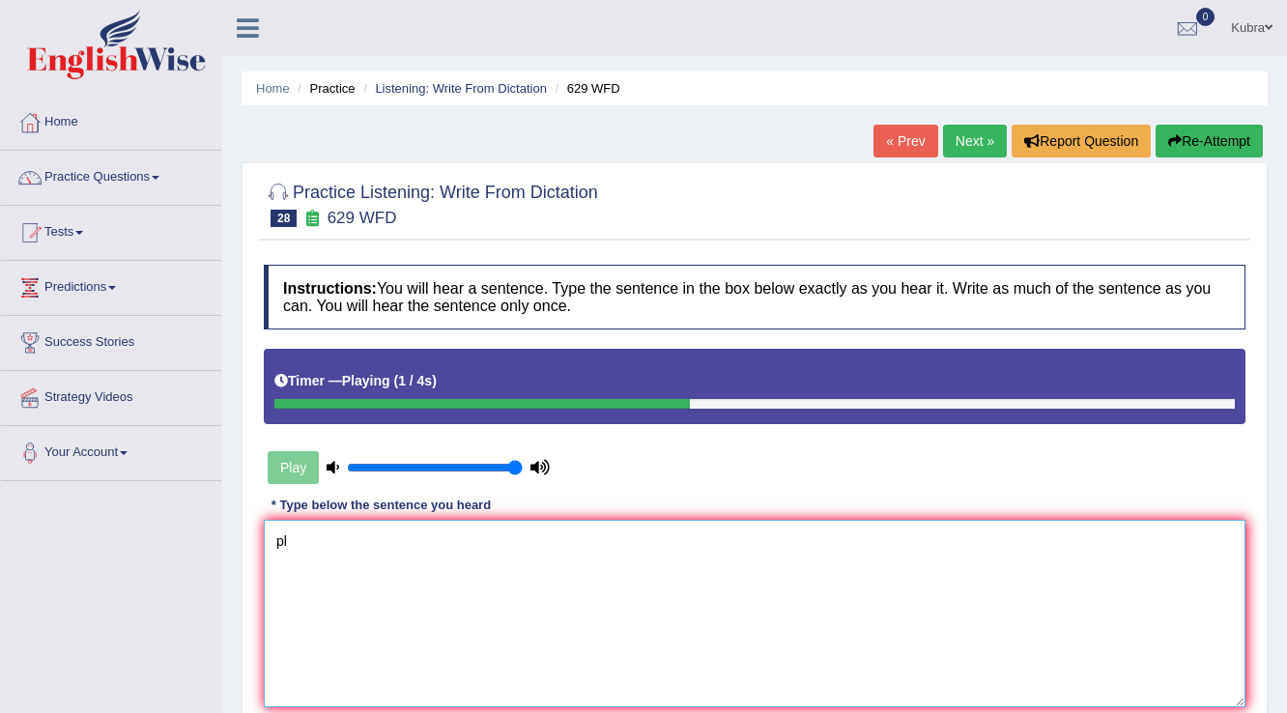
type textarea "p"
click at [433, 539] on textarea "Please provide a" at bounding box center [755, 613] width 982 height 187
drag, startPoint x: 433, startPoint y: 539, endPoint x: 220, endPoint y: 529, distance: 212.8
click at [220, 529] on div "Toggle navigation Home Practice Questions Speaking Practice Read Aloud Repeat S…" at bounding box center [643, 502] width 1287 height 1005
type textarea "Please provide a"
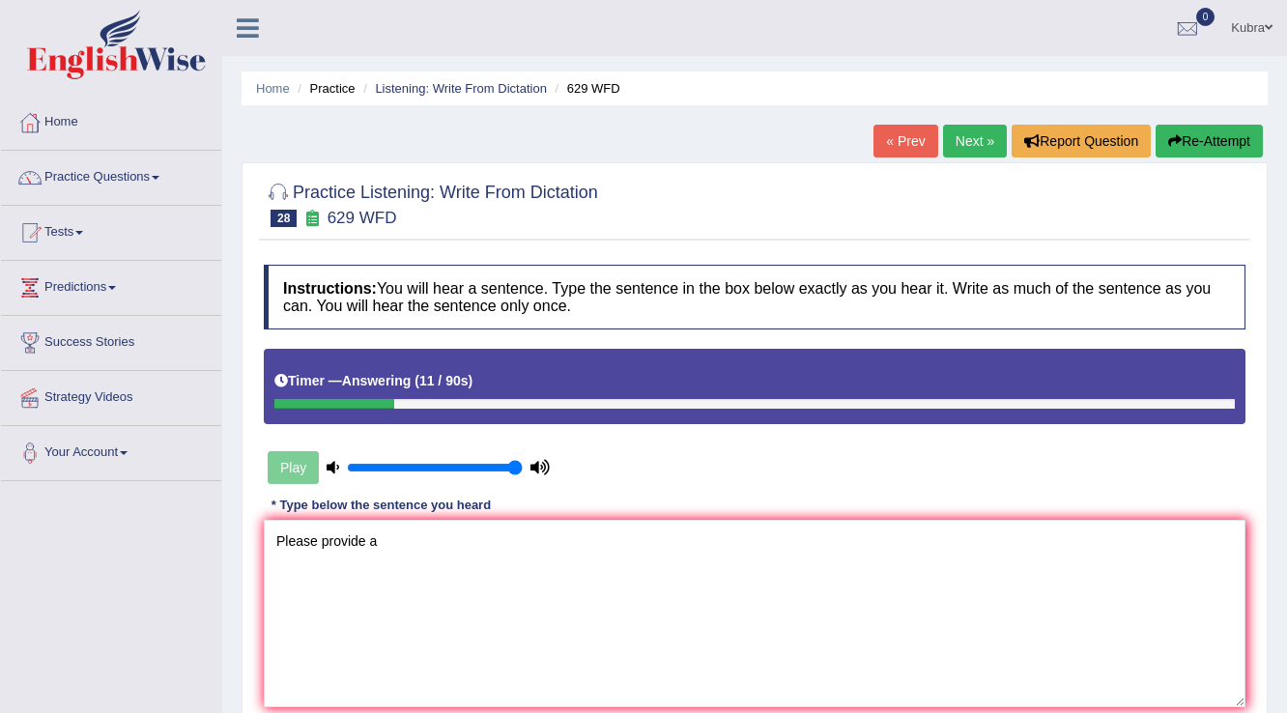
click at [1173, 147] on button "Re-Attempt" at bounding box center [1209, 141] width 107 height 33
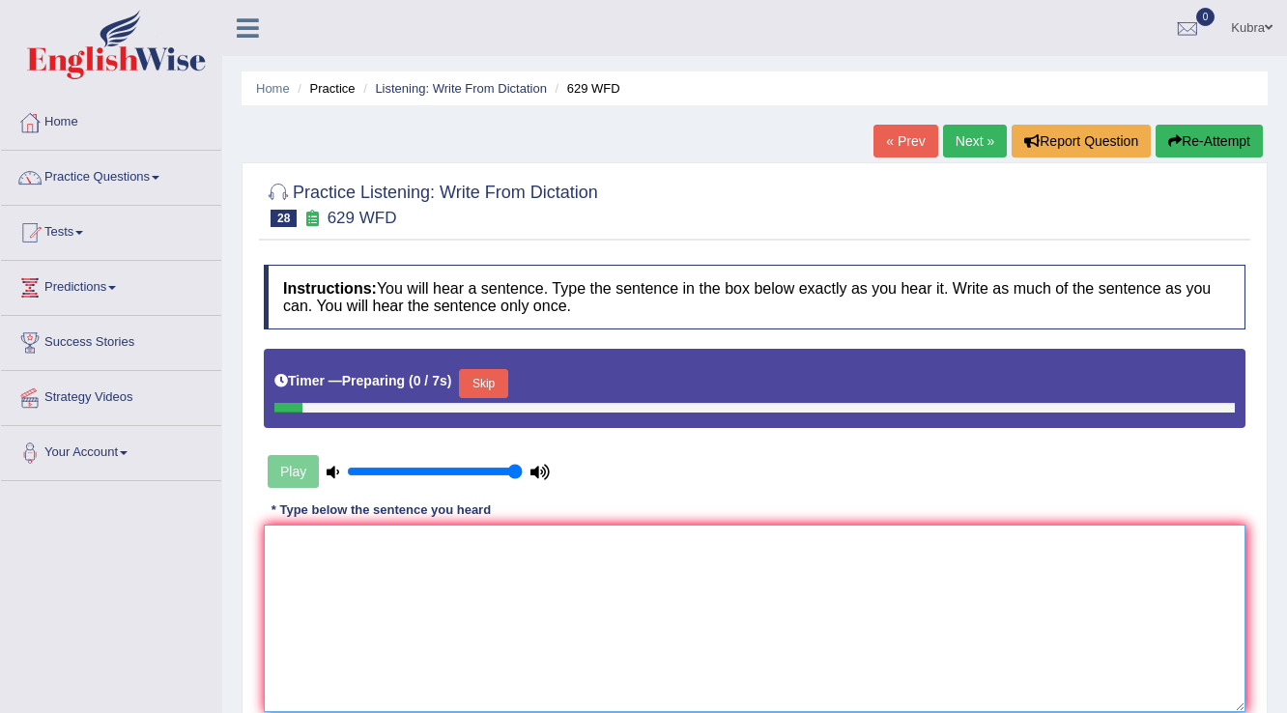
click at [468, 611] on textarea at bounding box center [755, 618] width 982 height 187
paste textarea "Please provide a"
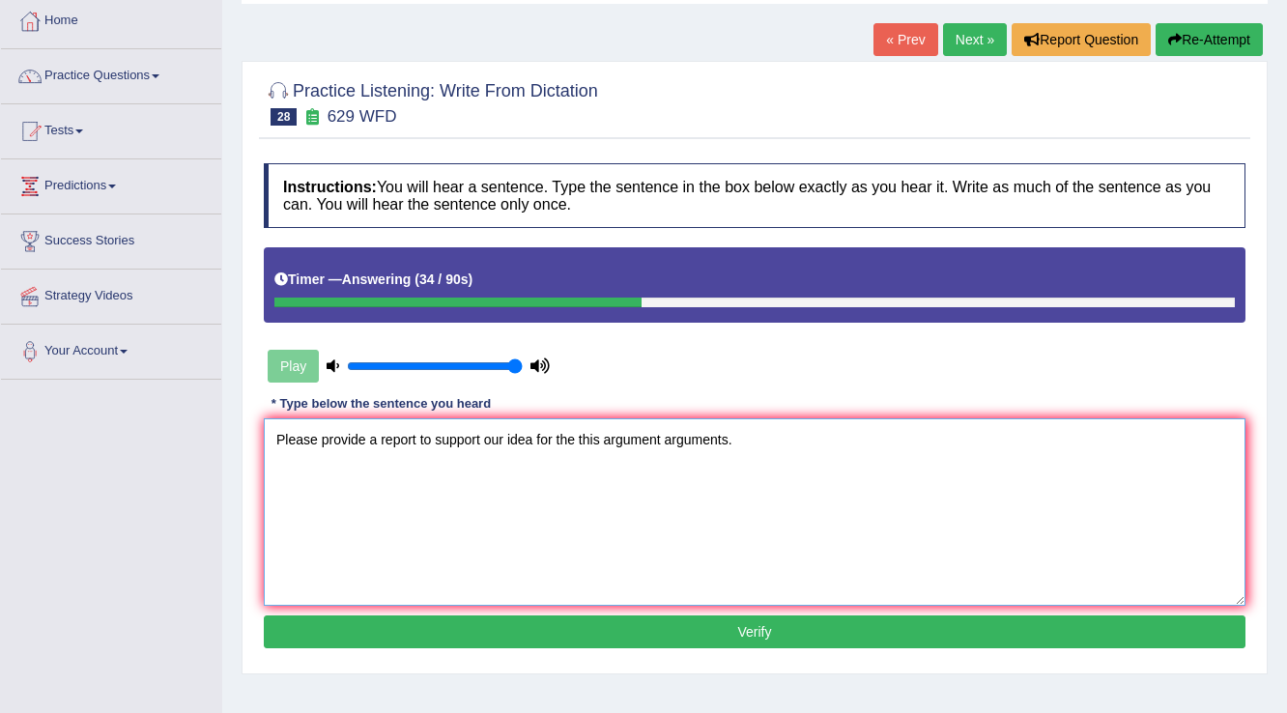
scroll to position [232, 0]
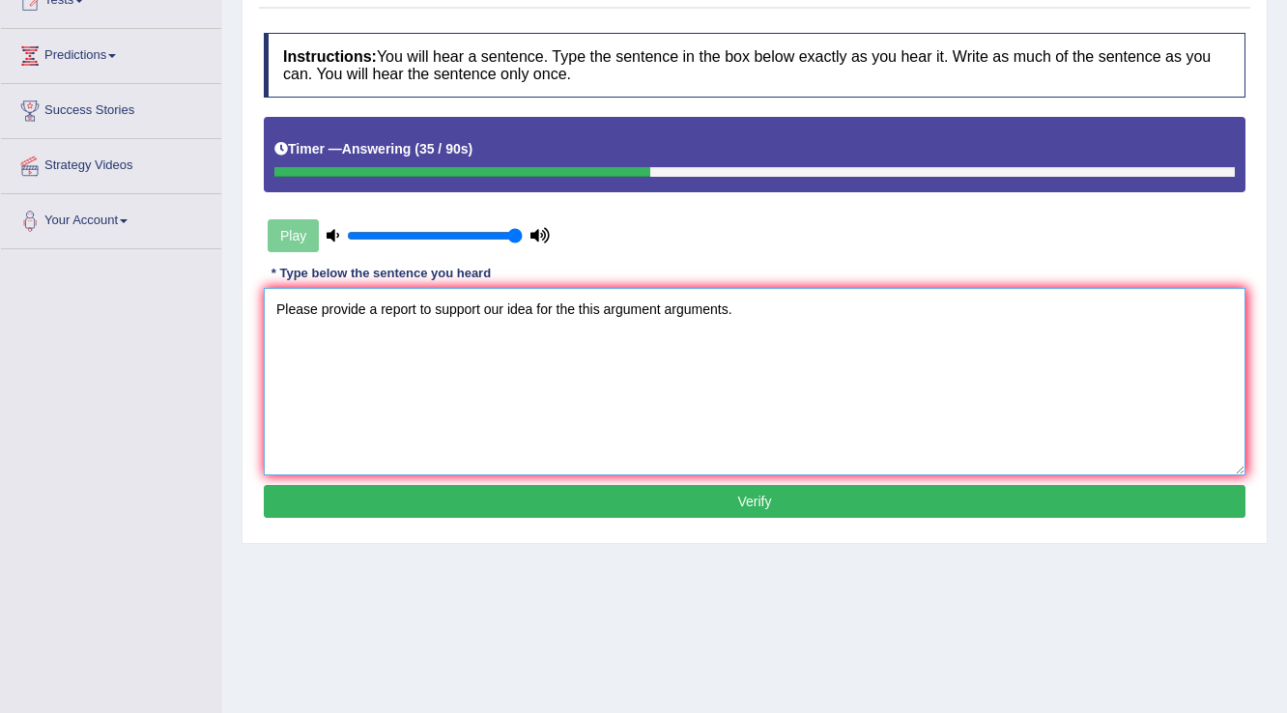
type textarea "Please provide a report to support our idea for the this argument arguments."
click at [568, 491] on button "Verify" at bounding box center [755, 501] width 982 height 33
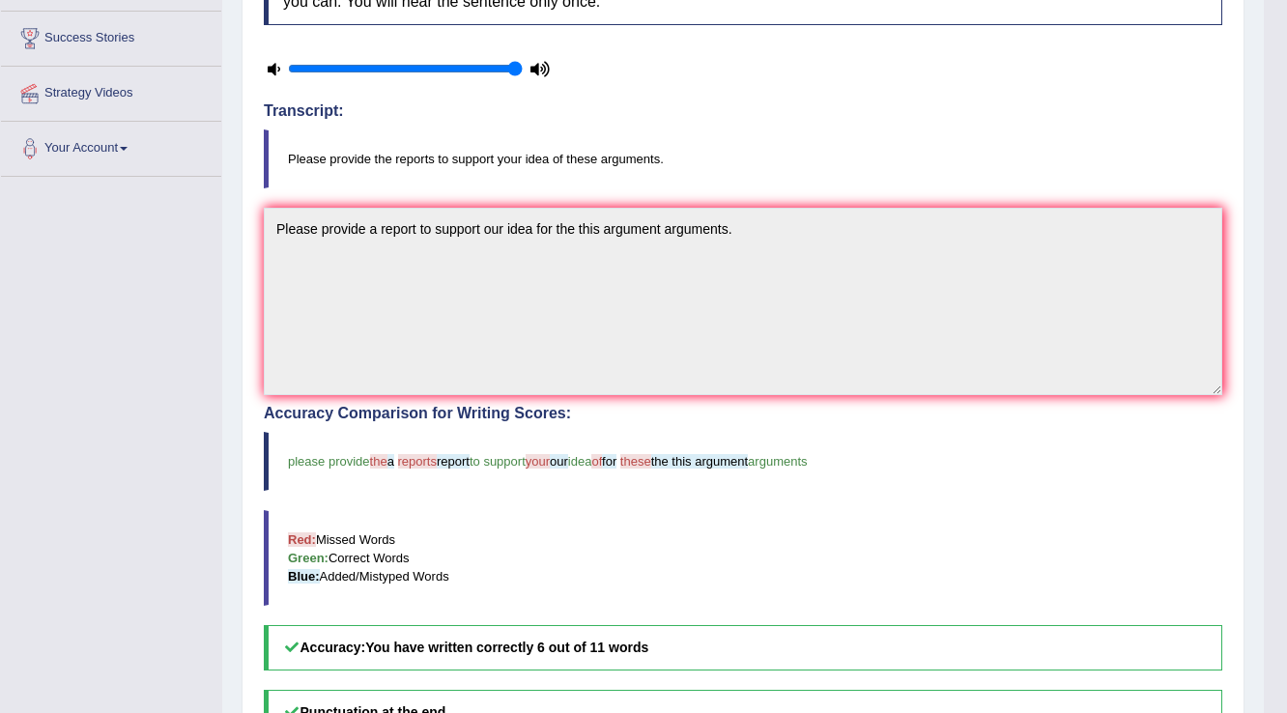
scroll to position [309, 0]
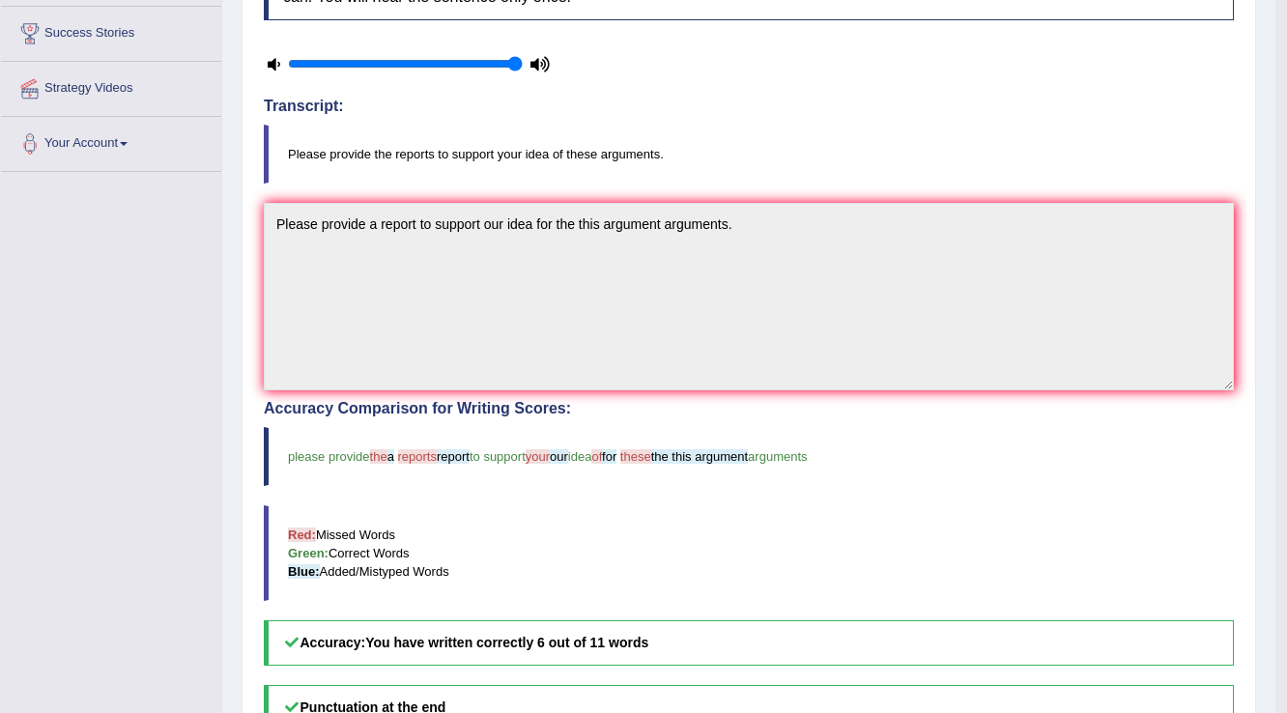
click at [0, 307] on div "Toggle navigation Home Practice Questions Speaking Practice Read Aloud Repeat S…" at bounding box center [637, 340] width 1275 height 1299
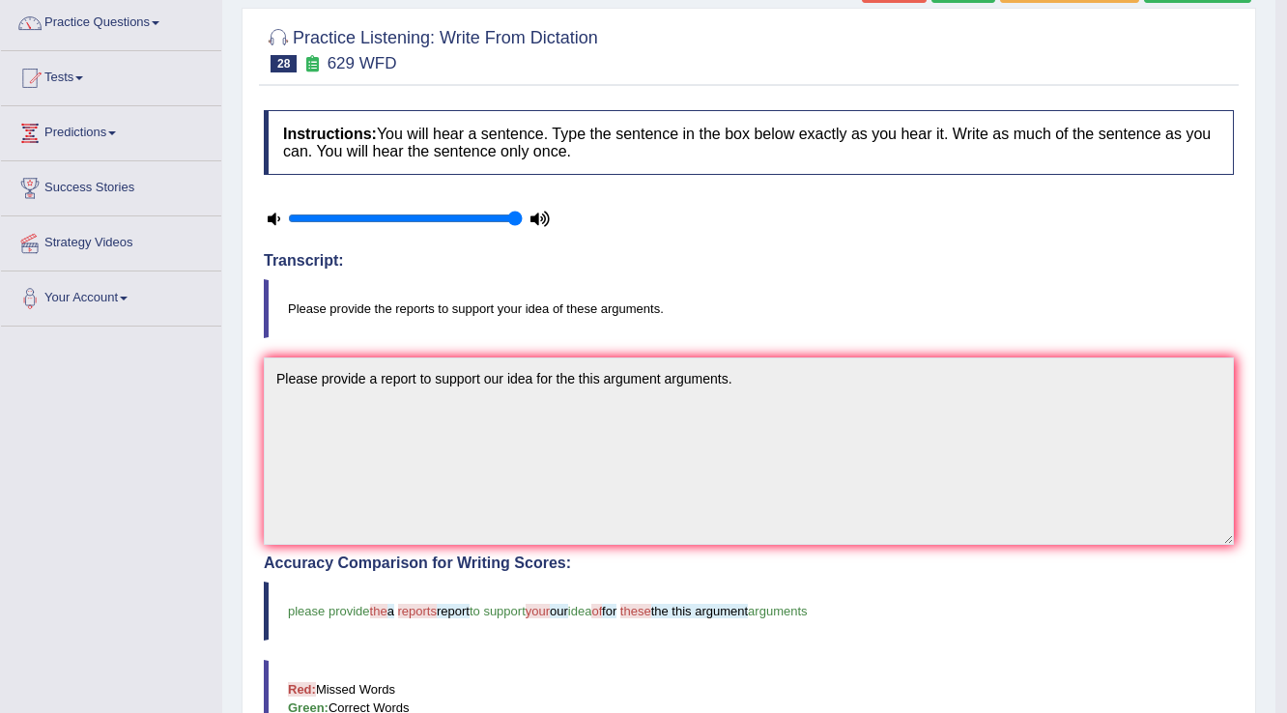
scroll to position [77, 0]
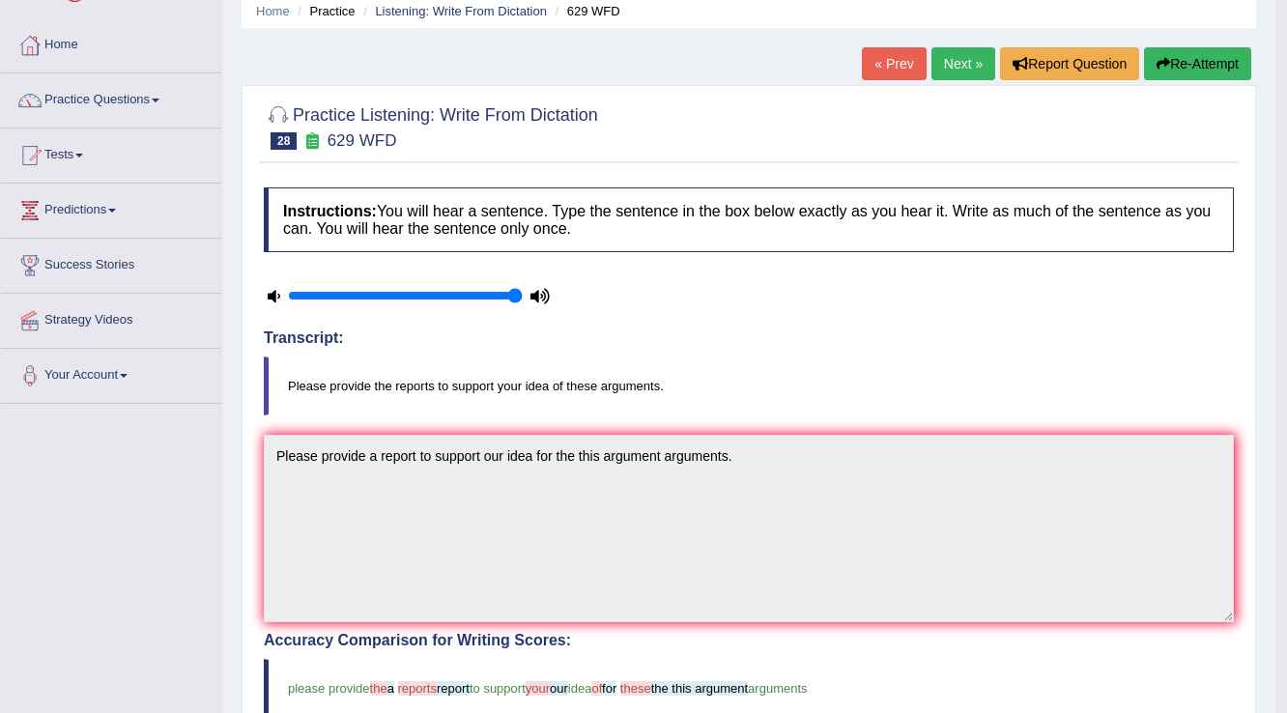
click at [1210, 72] on button "Re-Attempt" at bounding box center [1197, 63] width 107 height 33
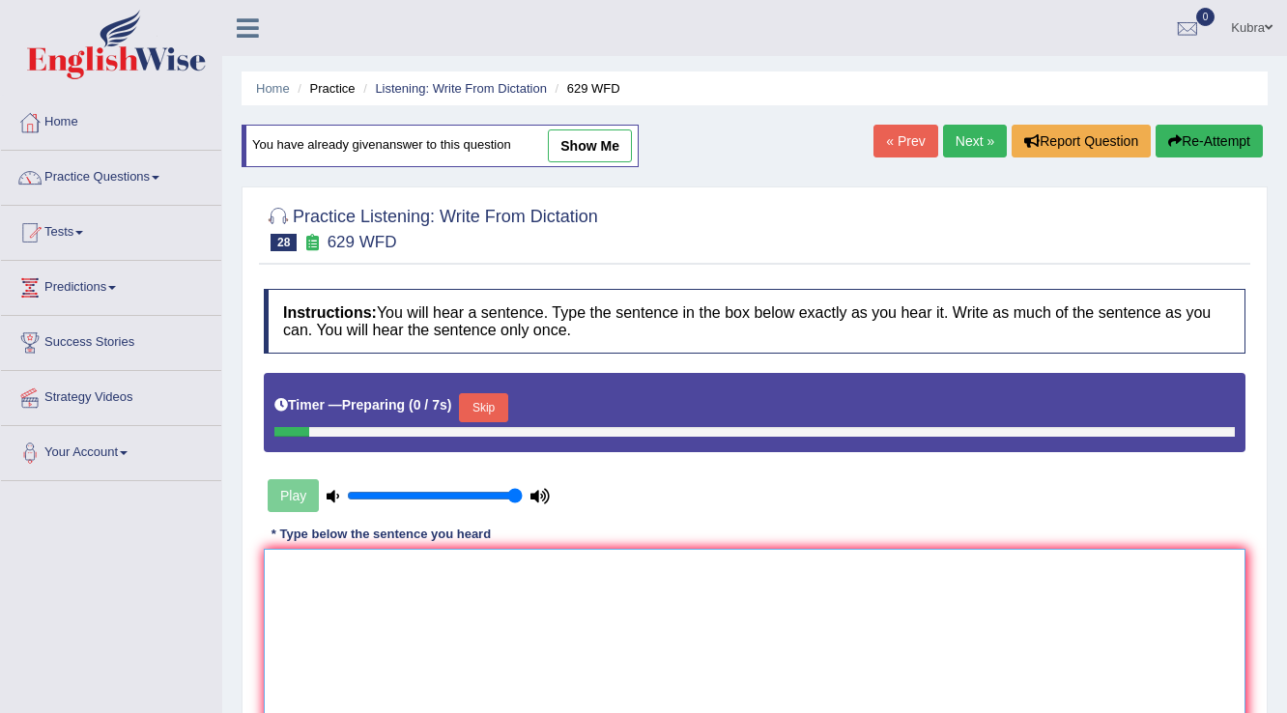
click at [397, 557] on textarea at bounding box center [755, 642] width 982 height 187
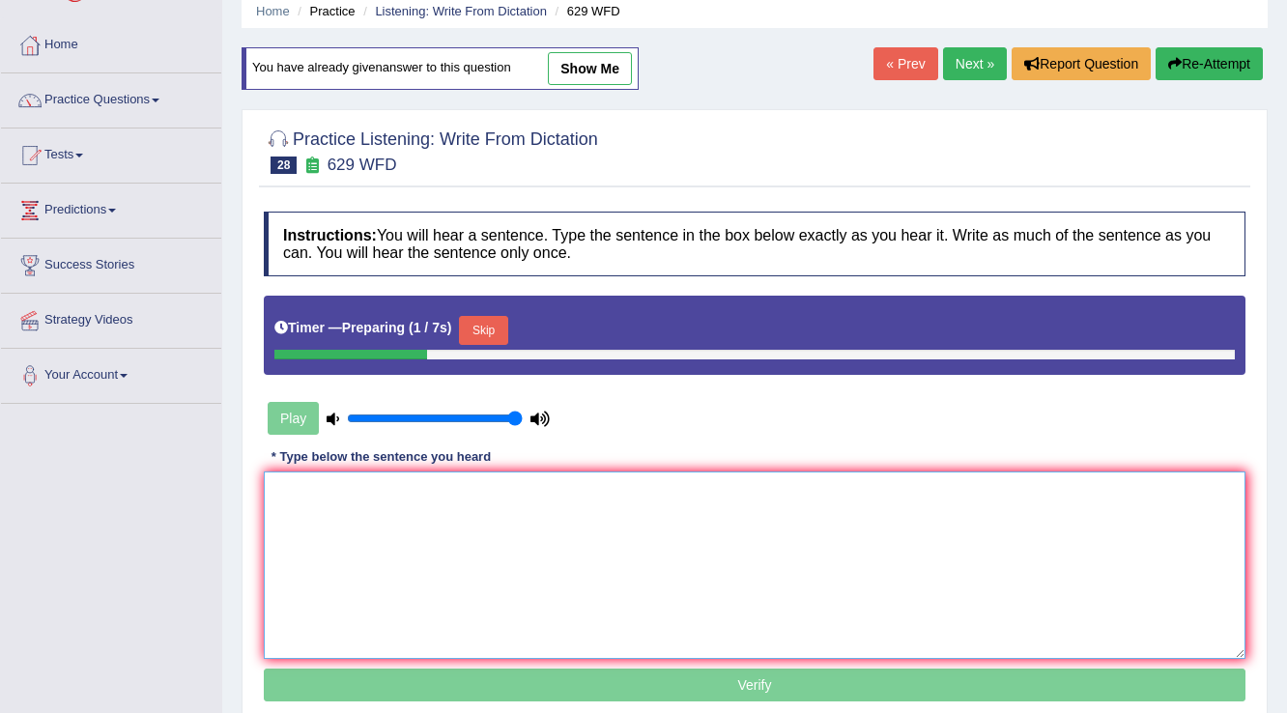
paste textarea "Please provide a report to support our idea for the this argument arguments."
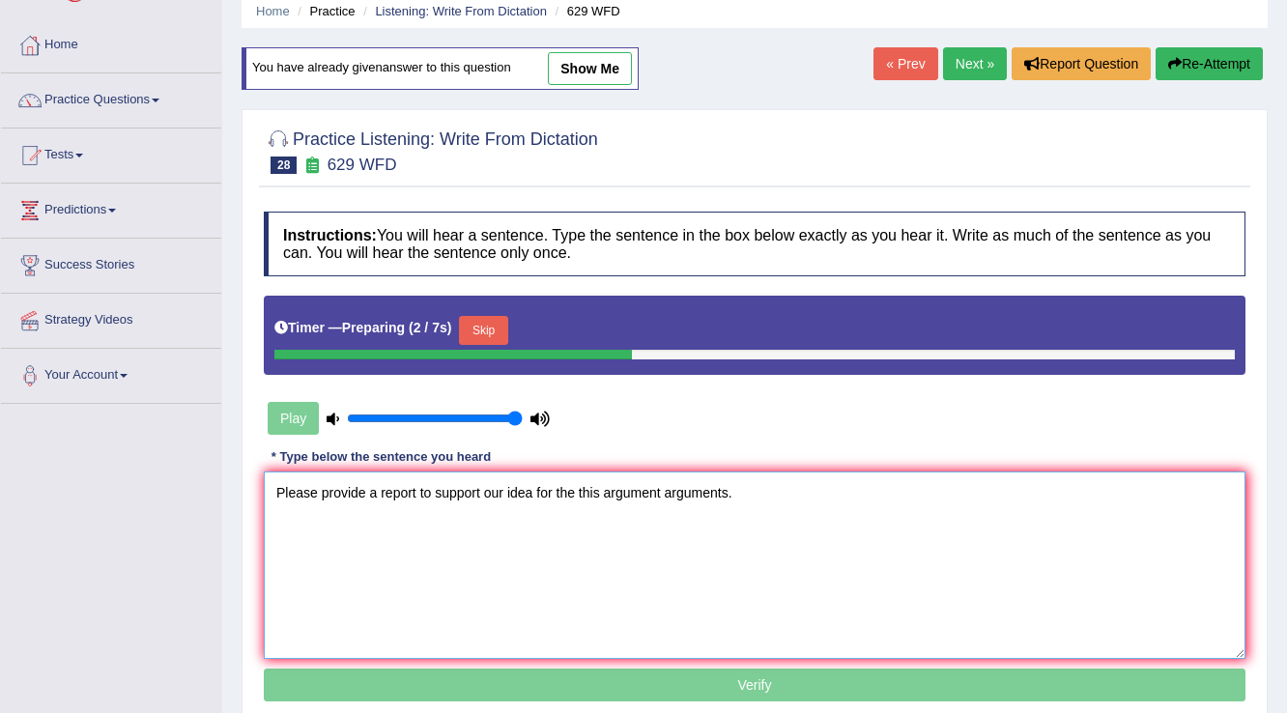
click at [380, 499] on textarea "Please provide a report to support our idea for the this argument arguments." at bounding box center [755, 564] width 982 height 187
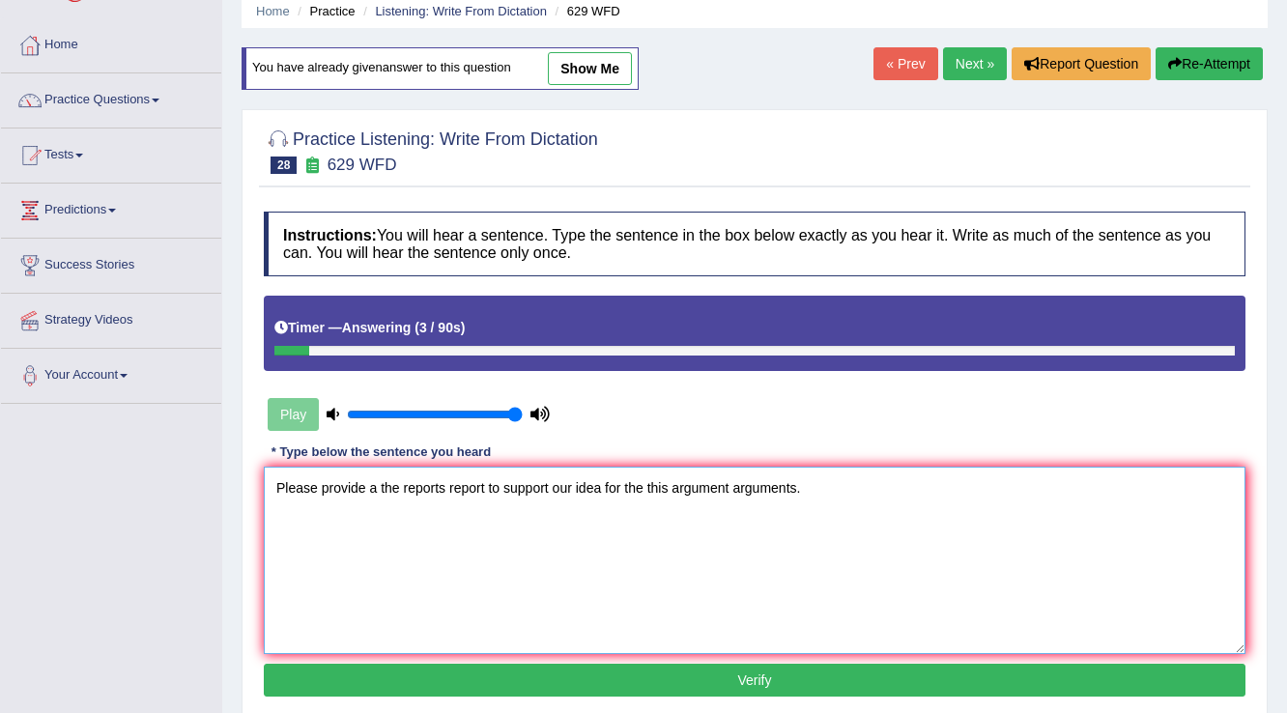
click at [568, 490] on textarea "Please provide a the reports report to support our idea for the this argument a…" at bounding box center [755, 560] width 982 height 187
click at [551, 487] on textarea "Please provide a the reports report to support our idea for the this argument a…" at bounding box center [755, 560] width 982 height 187
click at [673, 493] on textarea "Please provide a the reports report to support your our idea for the this argum…" at bounding box center [755, 560] width 982 height 187
type textarea "Please provide a the reports report to support your our idea for the these this…"
click at [703, 674] on button "Verify" at bounding box center [755, 680] width 982 height 33
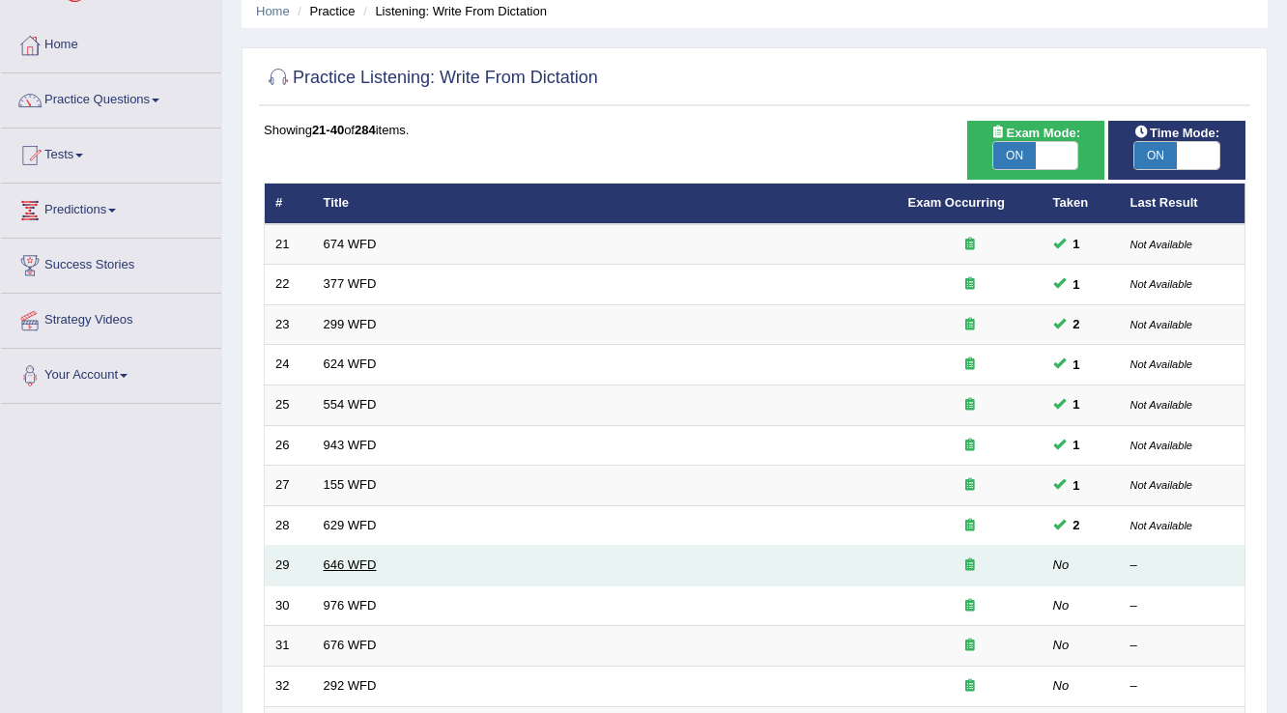
click at [328, 564] on link "646 WFD" at bounding box center [350, 564] width 53 height 14
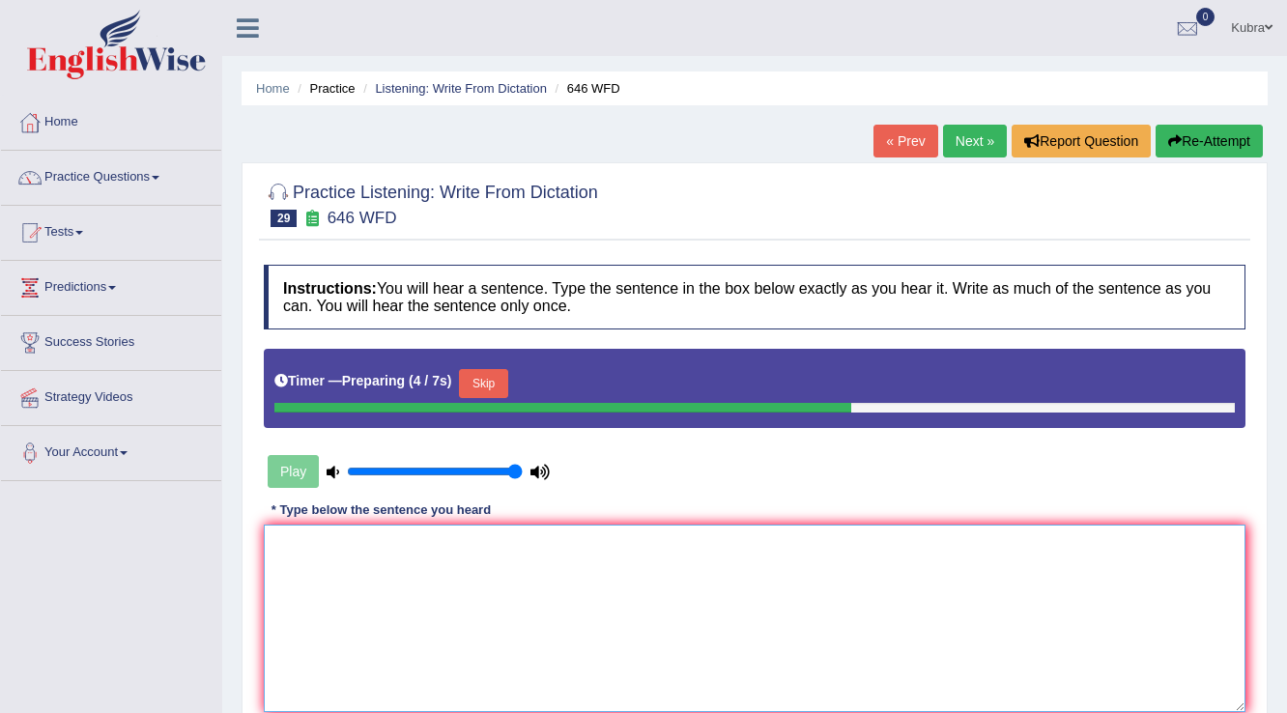
click at [328, 564] on textarea at bounding box center [755, 618] width 982 height 187
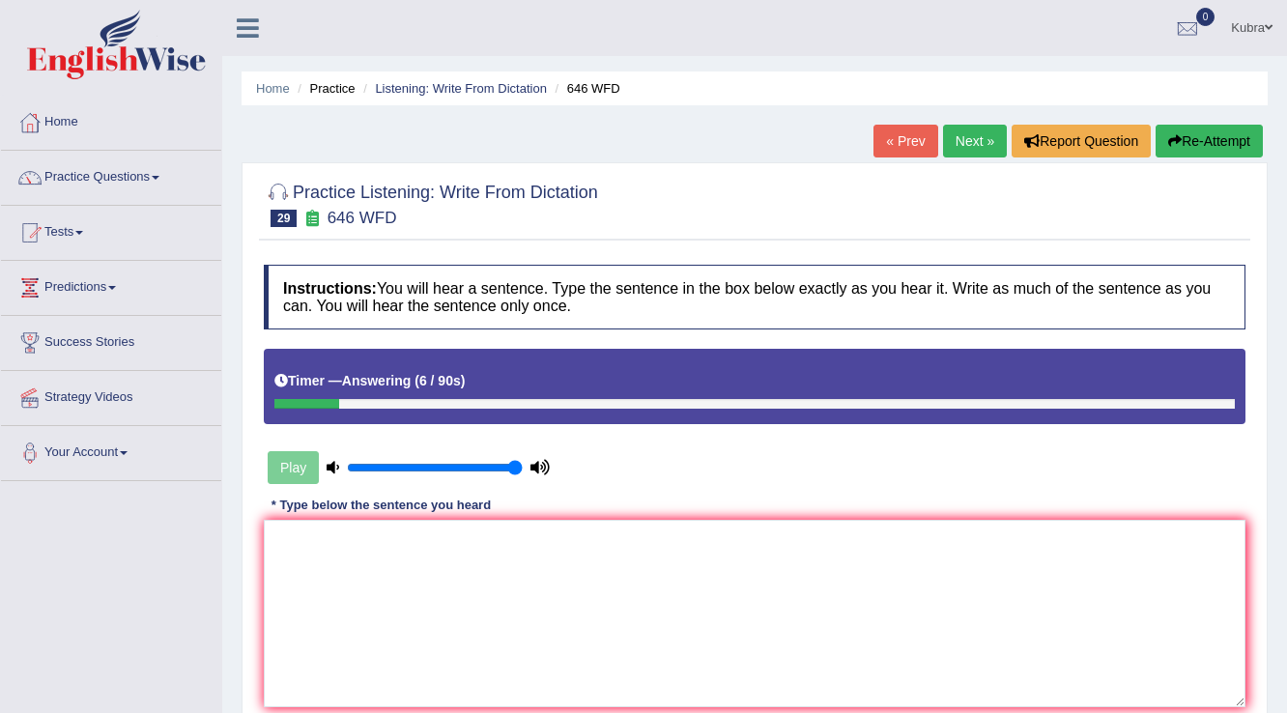
click at [1196, 145] on button "Re-Attempt" at bounding box center [1209, 141] width 107 height 33
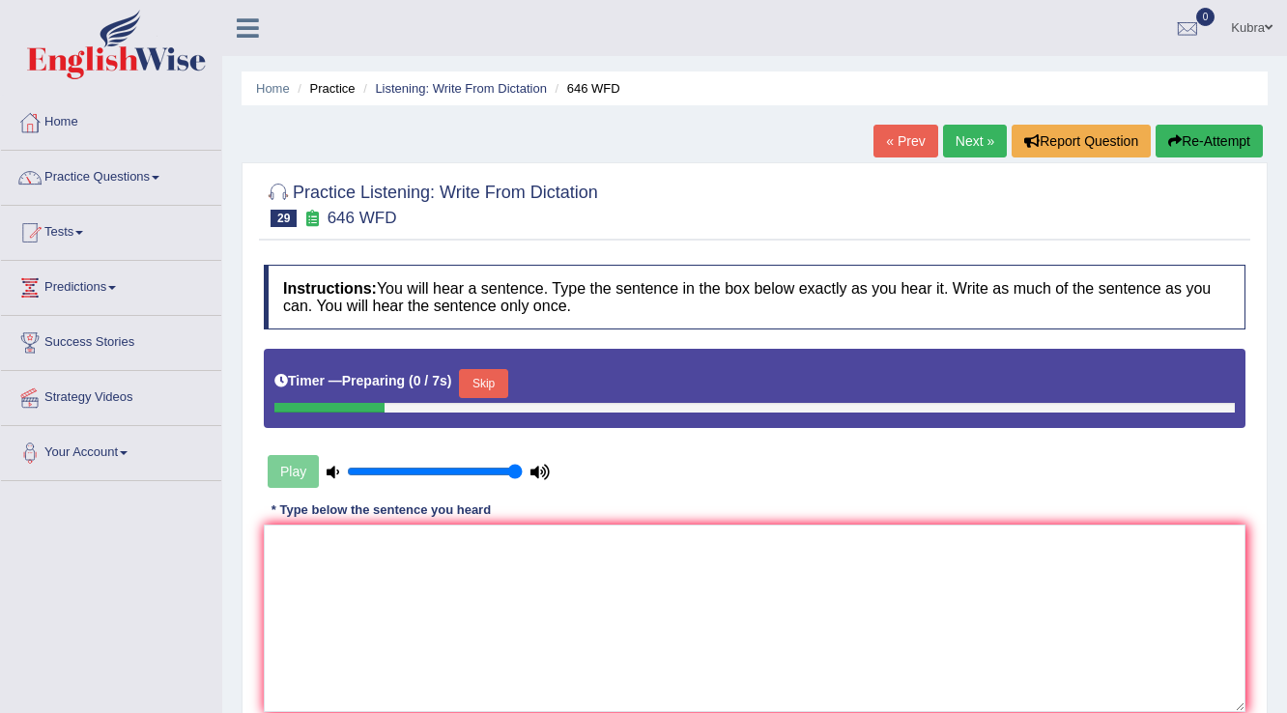
click at [490, 379] on button "Skip" at bounding box center [483, 383] width 48 height 29
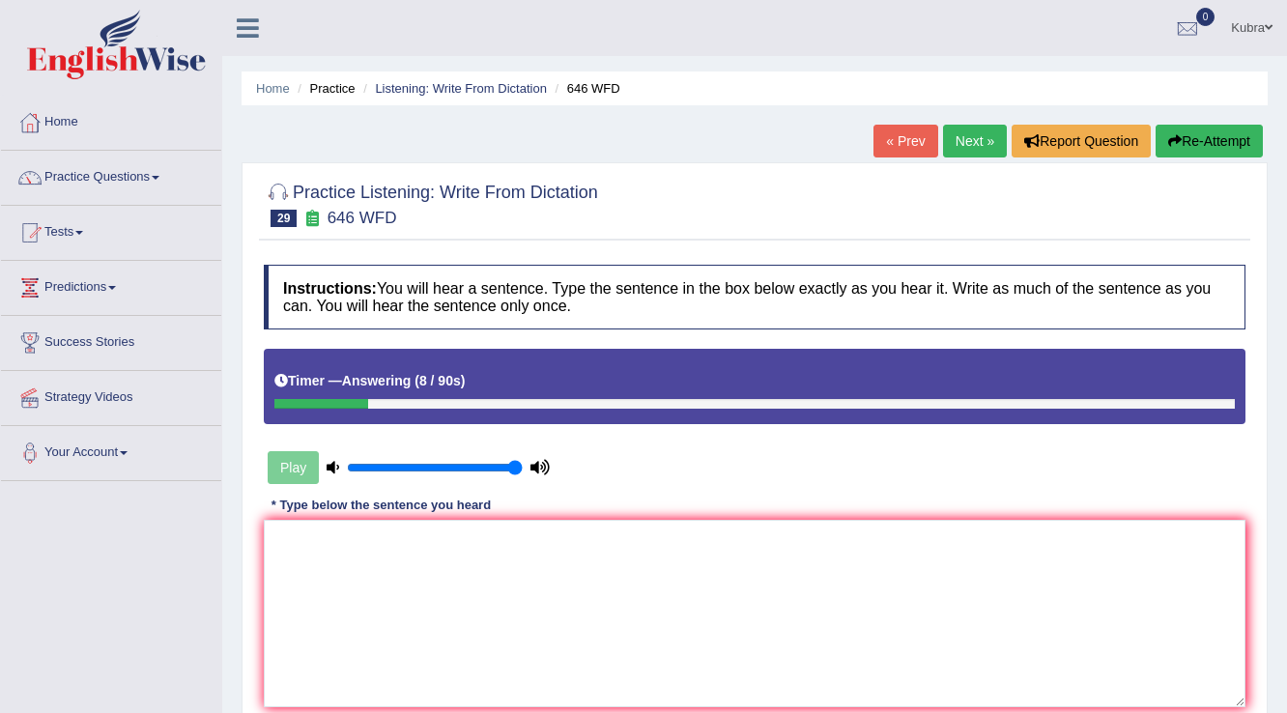
click at [1223, 151] on button "Re-Attempt" at bounding box center [1209, 141] width 107 height 33
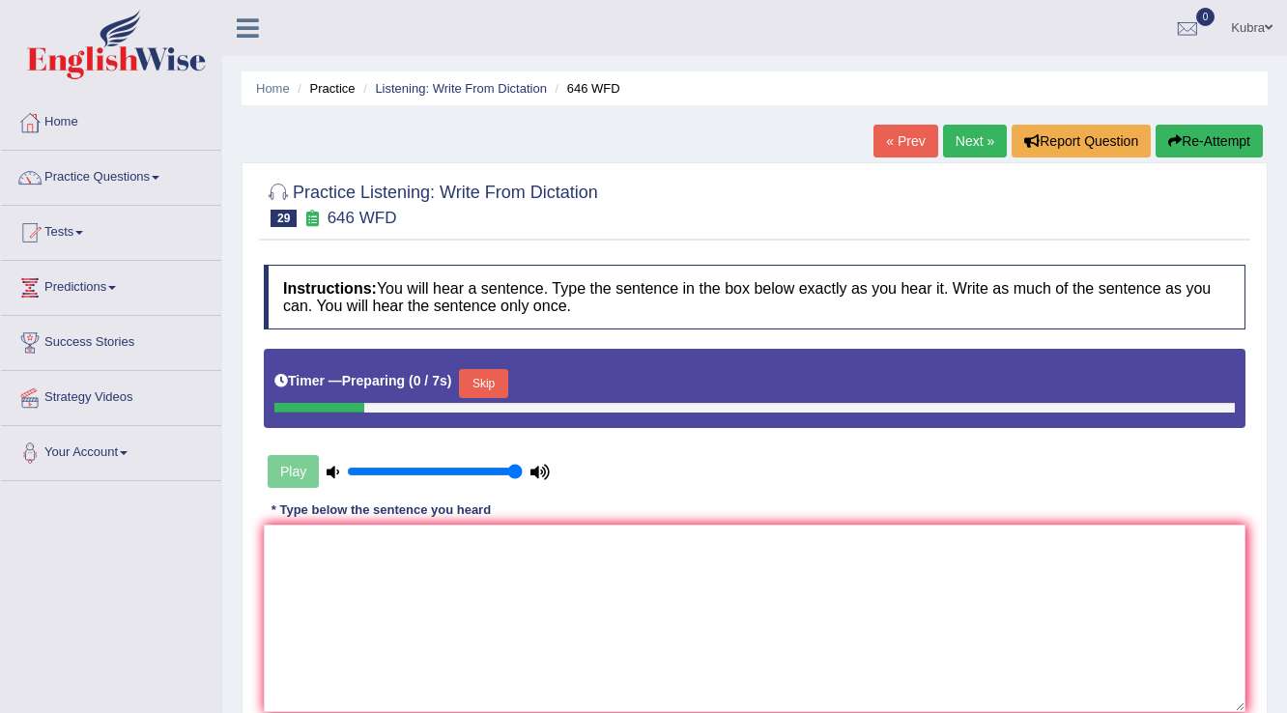
click at [496, 390] on button "Skip" at bounding box center [483, 383] width 48 height 29
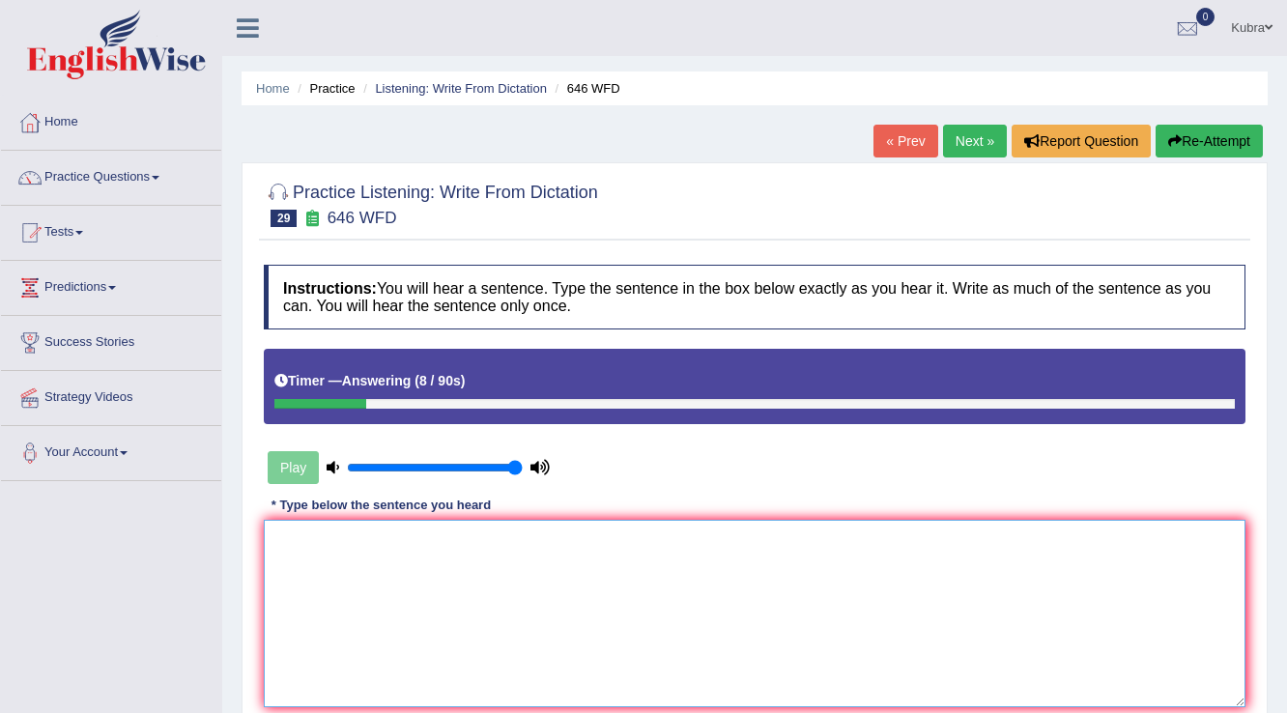
click at [476, 595] on textarea at bounding box center [755, 613] width 982 height 187
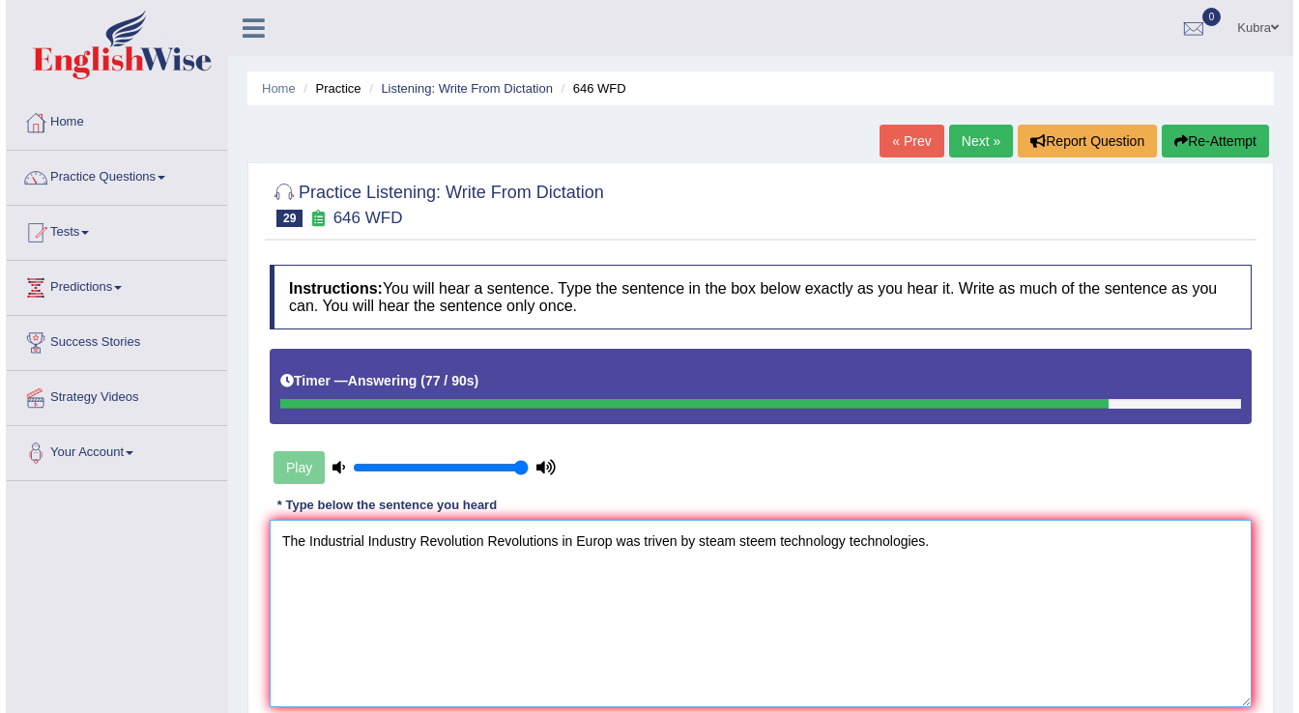
scroll to position [77, 0]
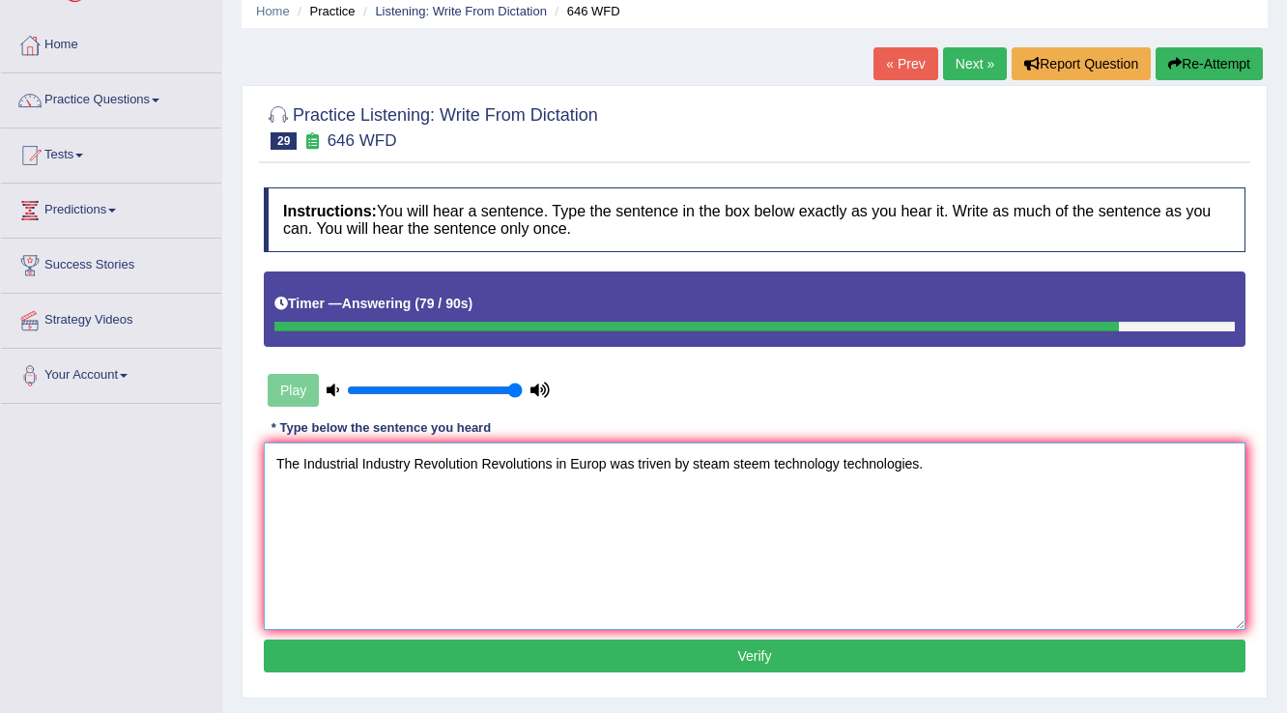
type textarea "The Industrial Industry Revolution Revolutions in Europ was triven by steam ste…"
click at [448, 651] on button "Verify" at bounding box center [755, 656] width 982 height 33
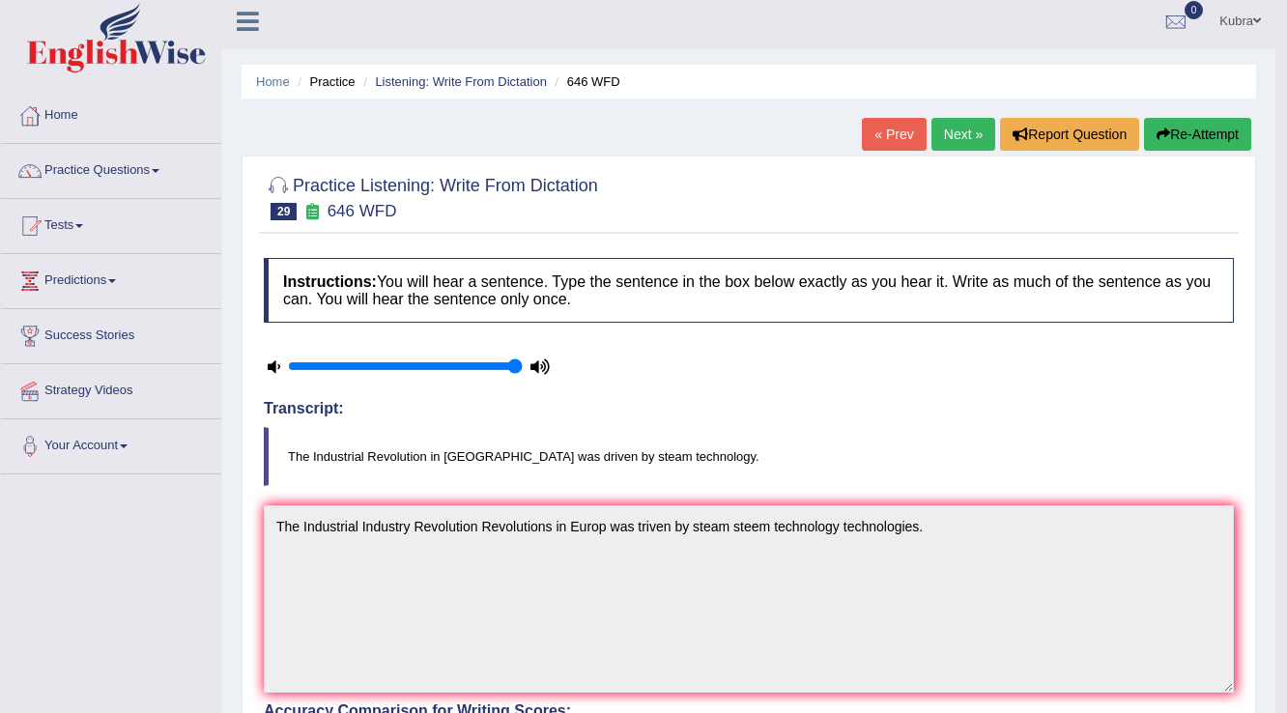
scroll to position [0, 0]
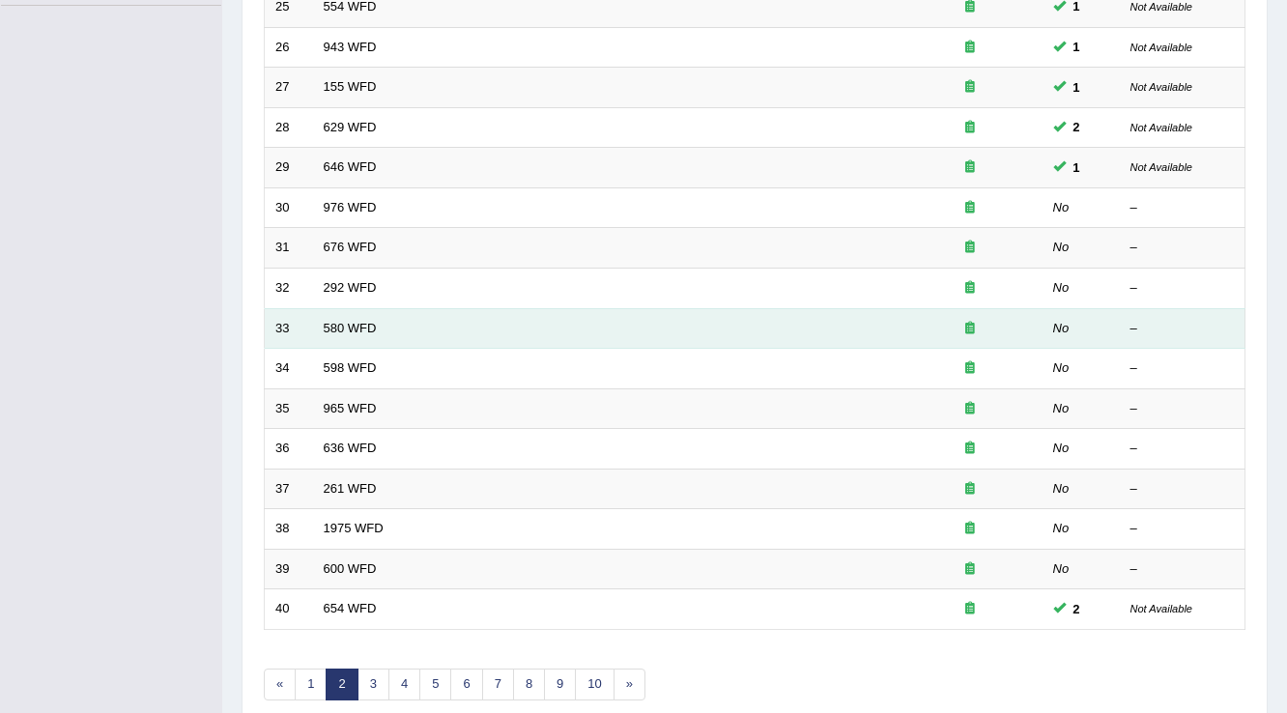
scroll to position [386, 0]
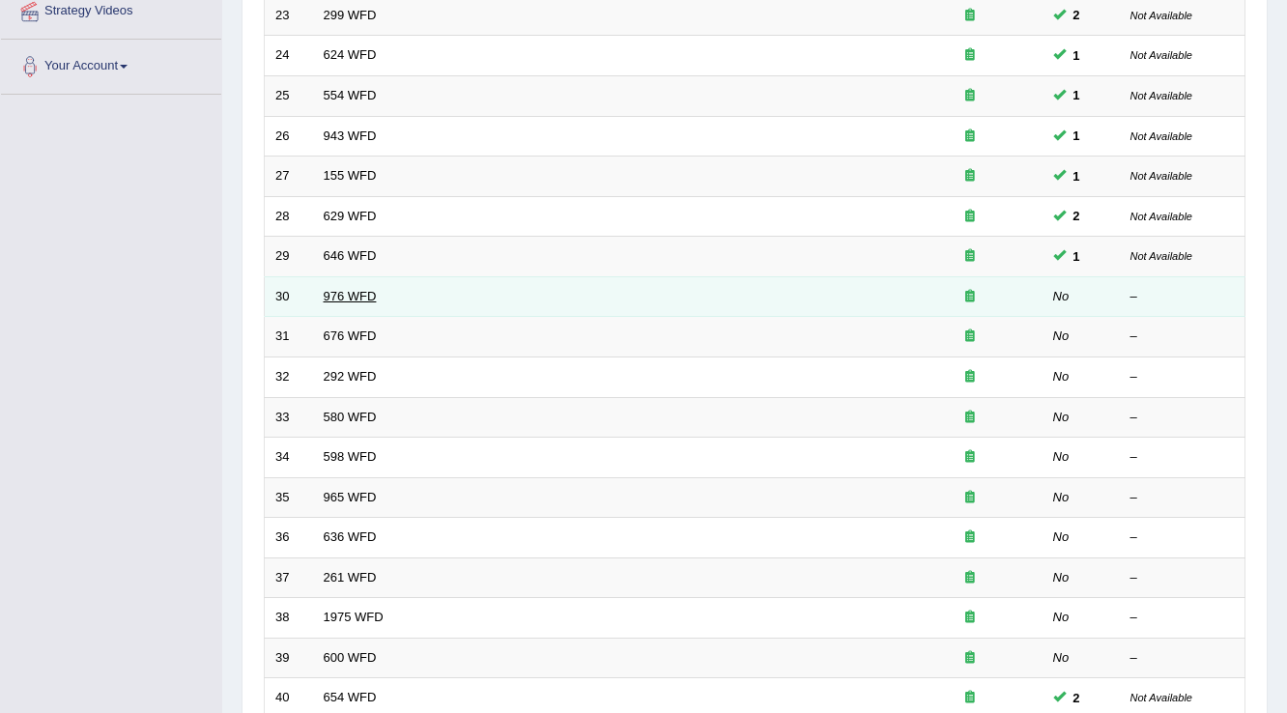
click at [348, 290] on link "976 WFD" at bounding box center [350, 296] width 53 height 14
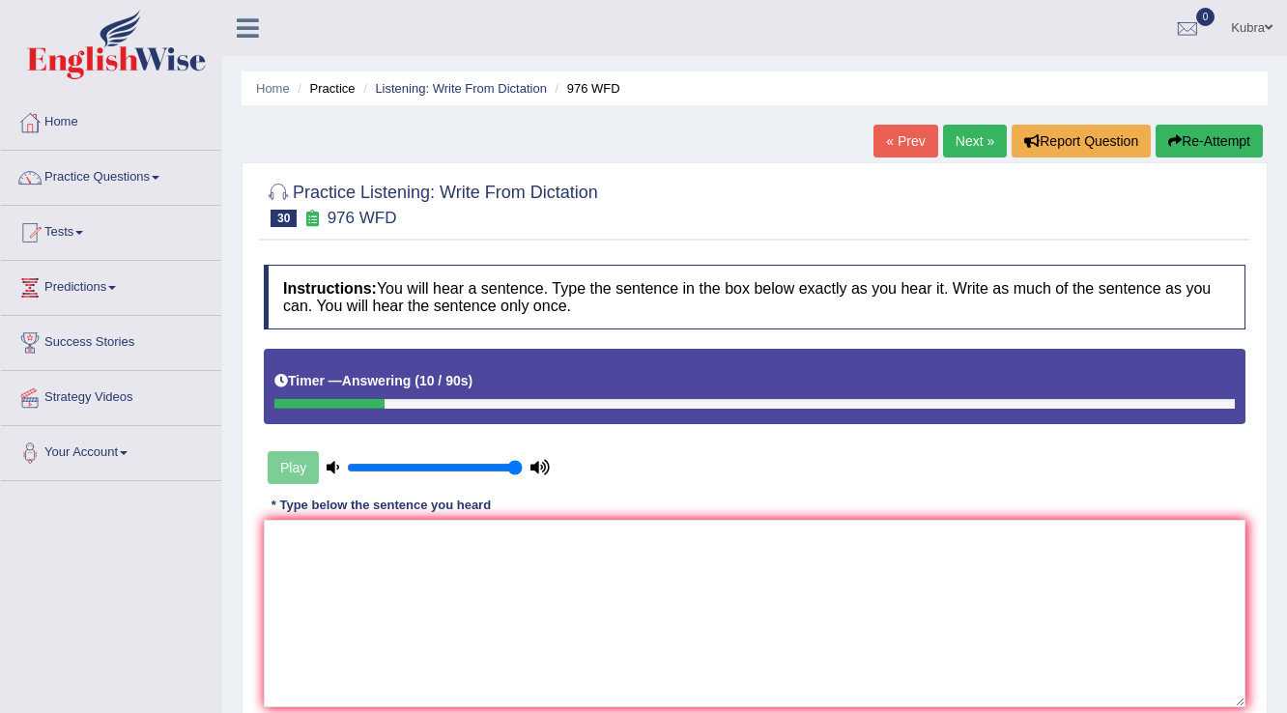
click at [1171, 149] on button "Re-Attempt" at bounding box center [1209, 141] width 107 height 33
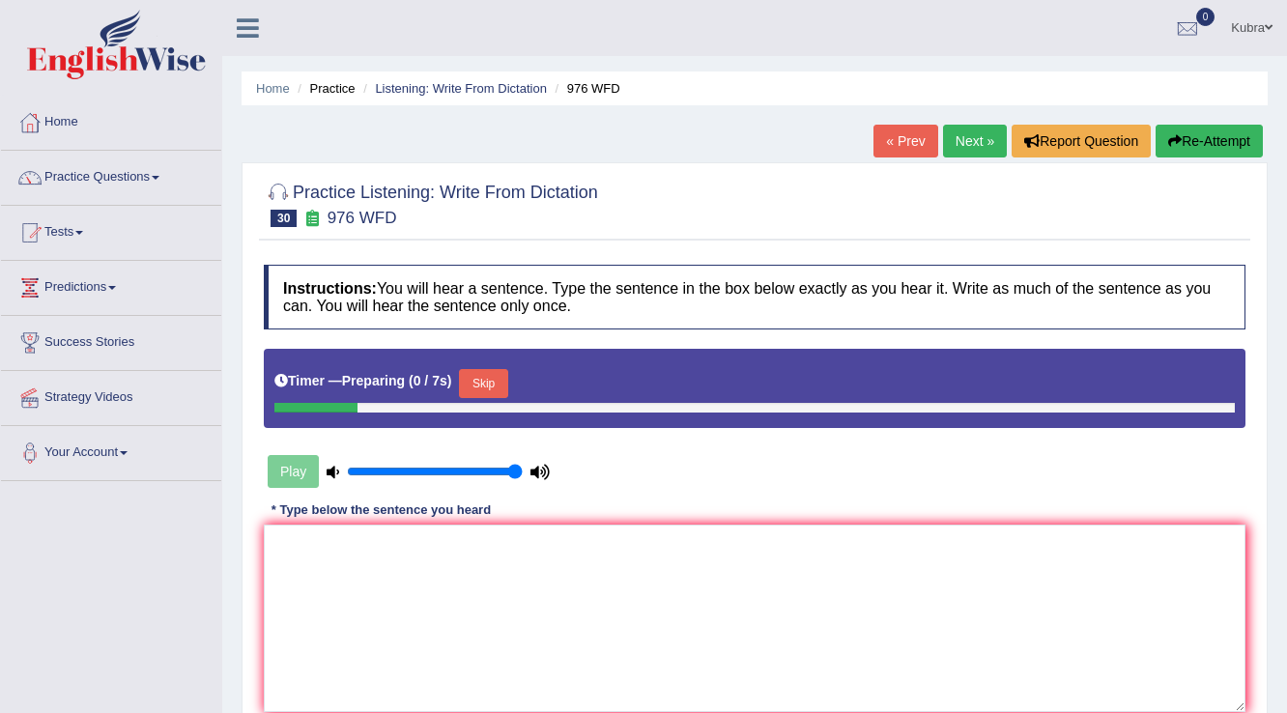
click at [491, 379] on button "Skip" at bounding box center [483, 383] width 48 height 29
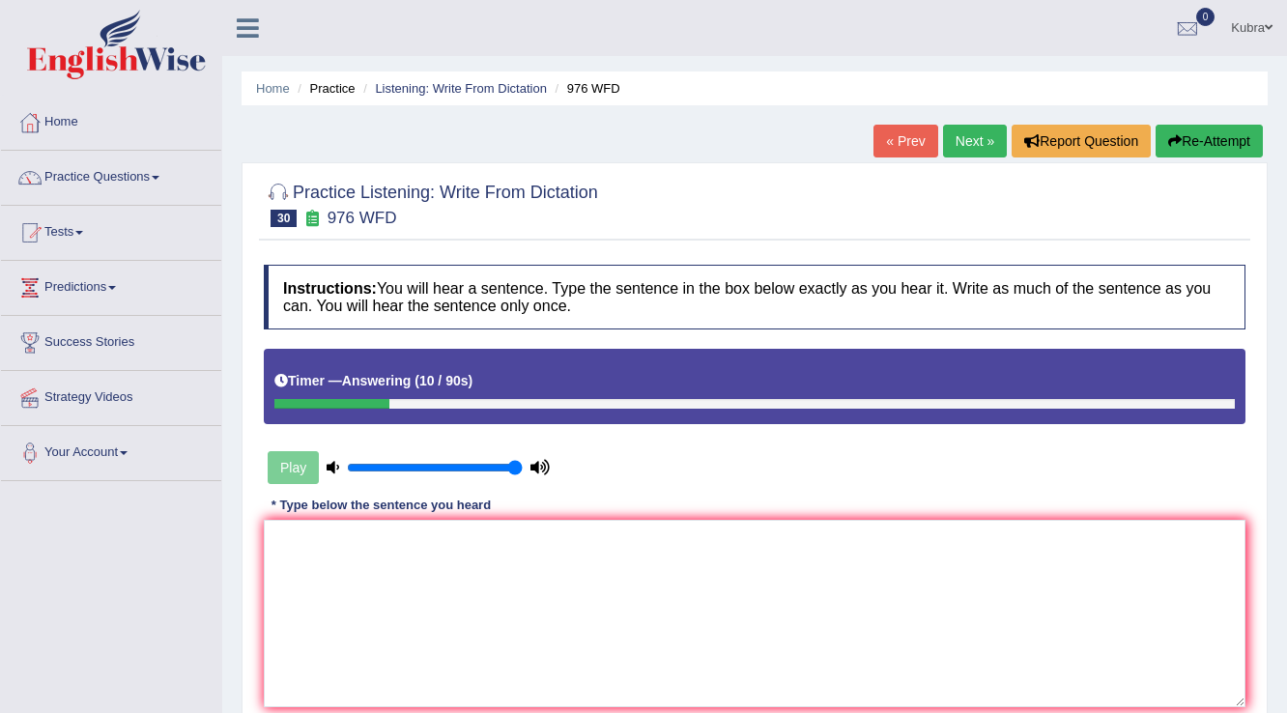
click at [1170, 145] on icon "button" at bounding box center [1175, 141] width 14 height 14
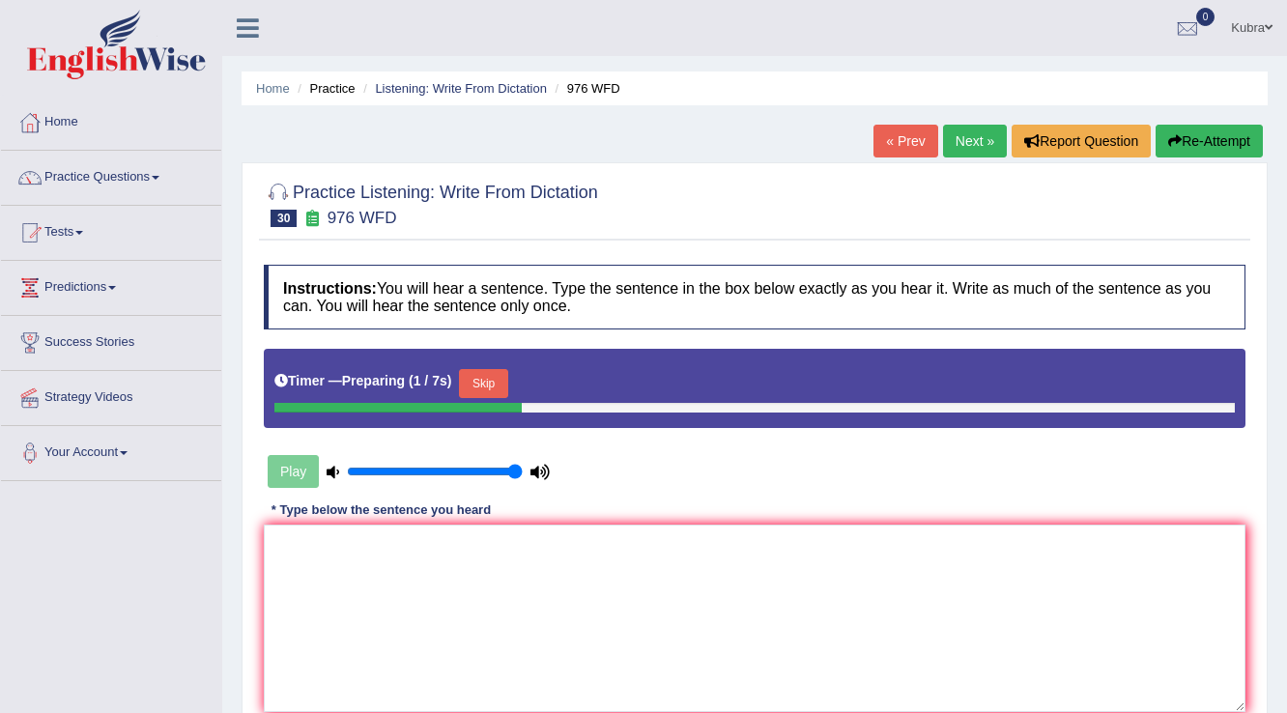
click at [471, 392] on button "Skip" at bounding box center [483, 383] width 48 height 29
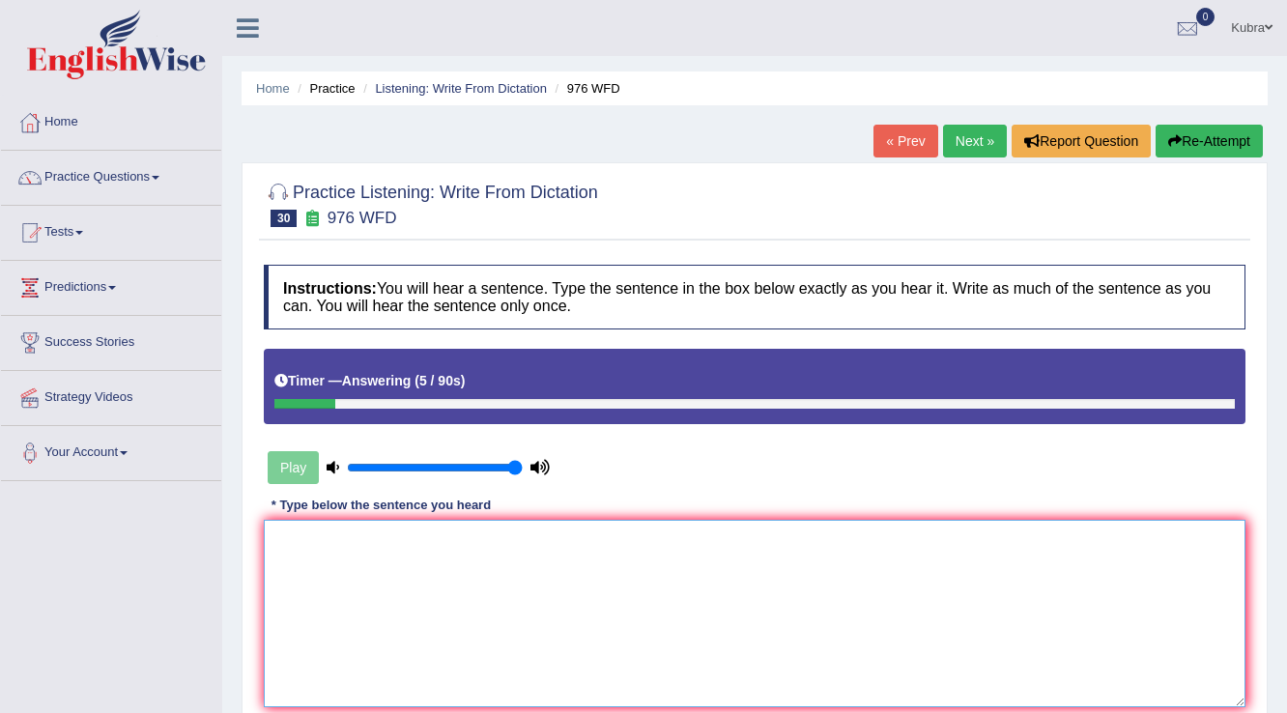
click at [456, 585] on textarea at bounding box center [755, 613] width 982 height 187
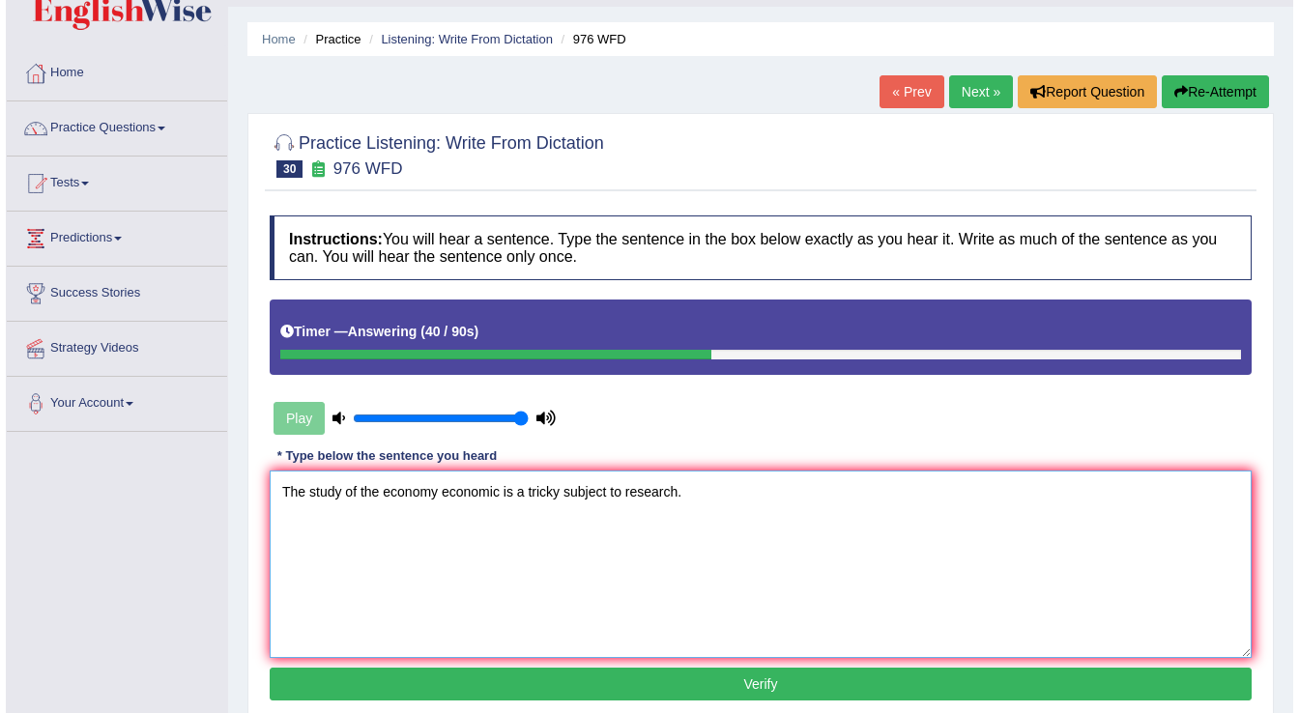
scroll to position [77, 0]
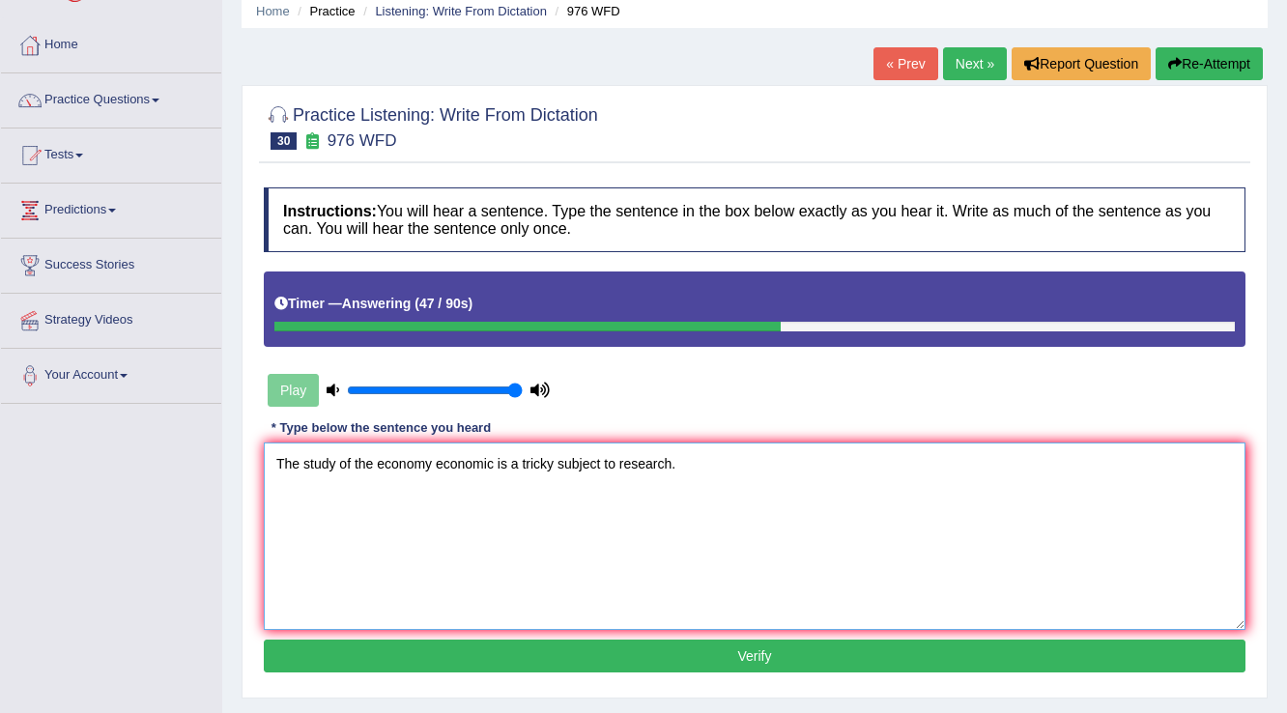
type textarea "The study of the economy economic is a tricky subject to research."
click at [611, 674] on div "Instructions: You will hear a sentence. Type the sentence in the box below exac…" at bounding box center [754, 433] width 991 height 510
click at [616, 660] on button "Verify" at bounding box center [755, 656] width 982 height 33
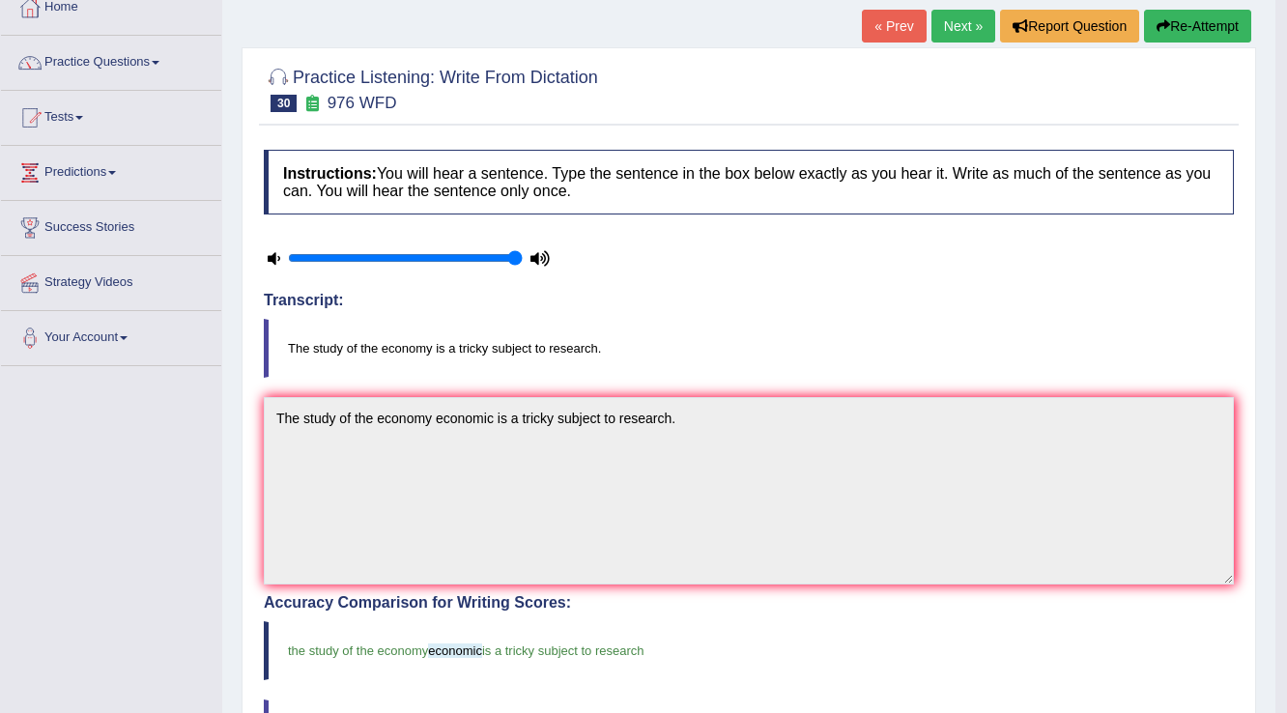
scroll to position [0, 0]
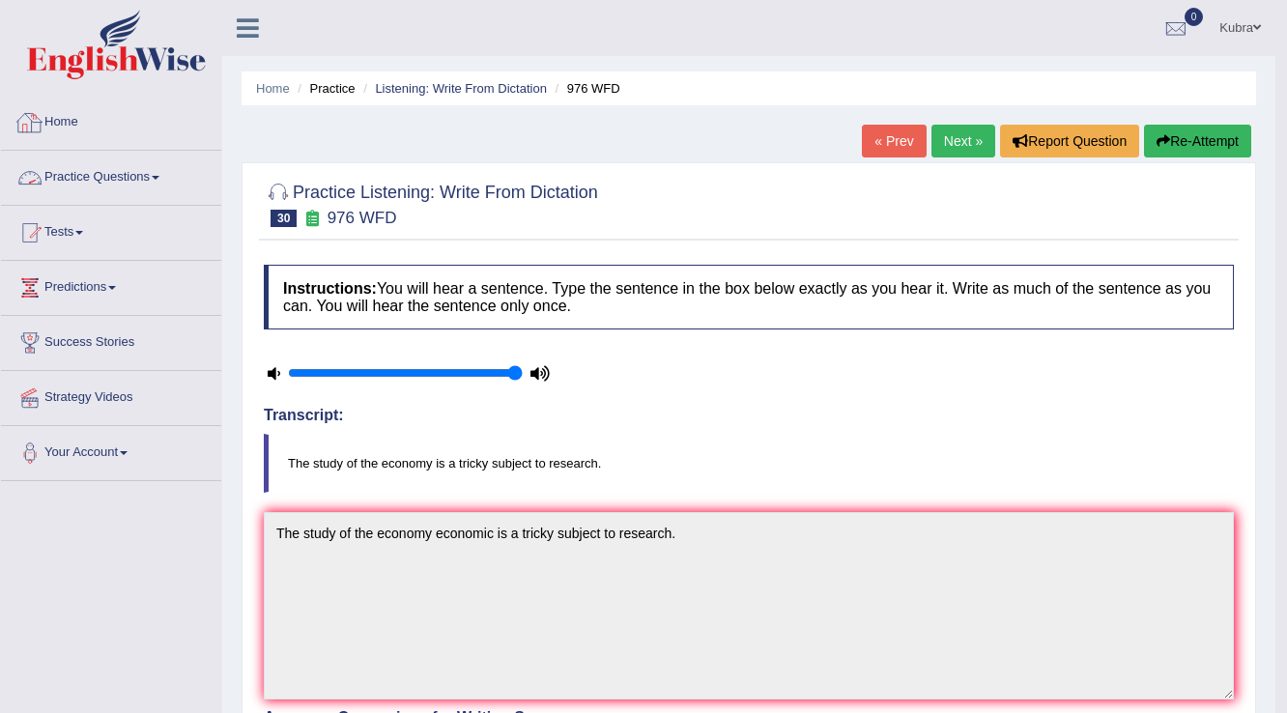
click at [90, 190] on link "Practice Questions" at bounding box center [111, 175] width 220 height 48
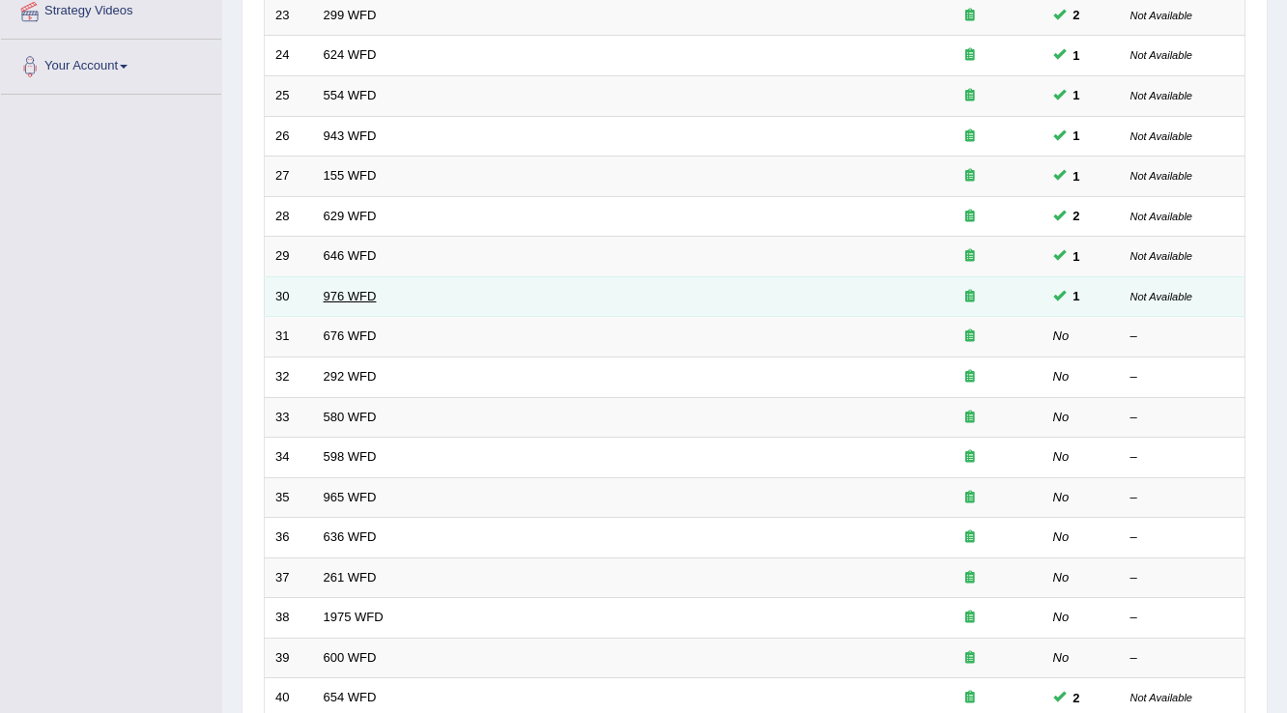
click at [366, 298] on link "976 WFD" at bounding box center [350, 296] width 53 height 14
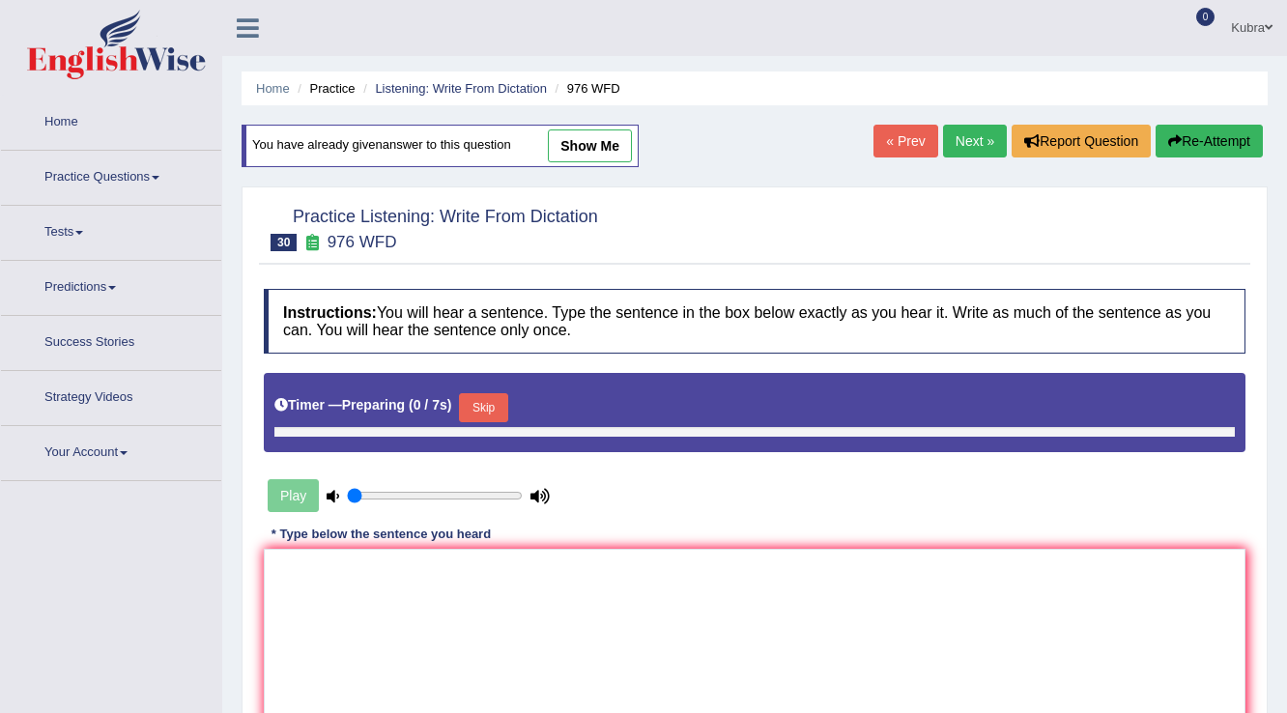
type input "1"
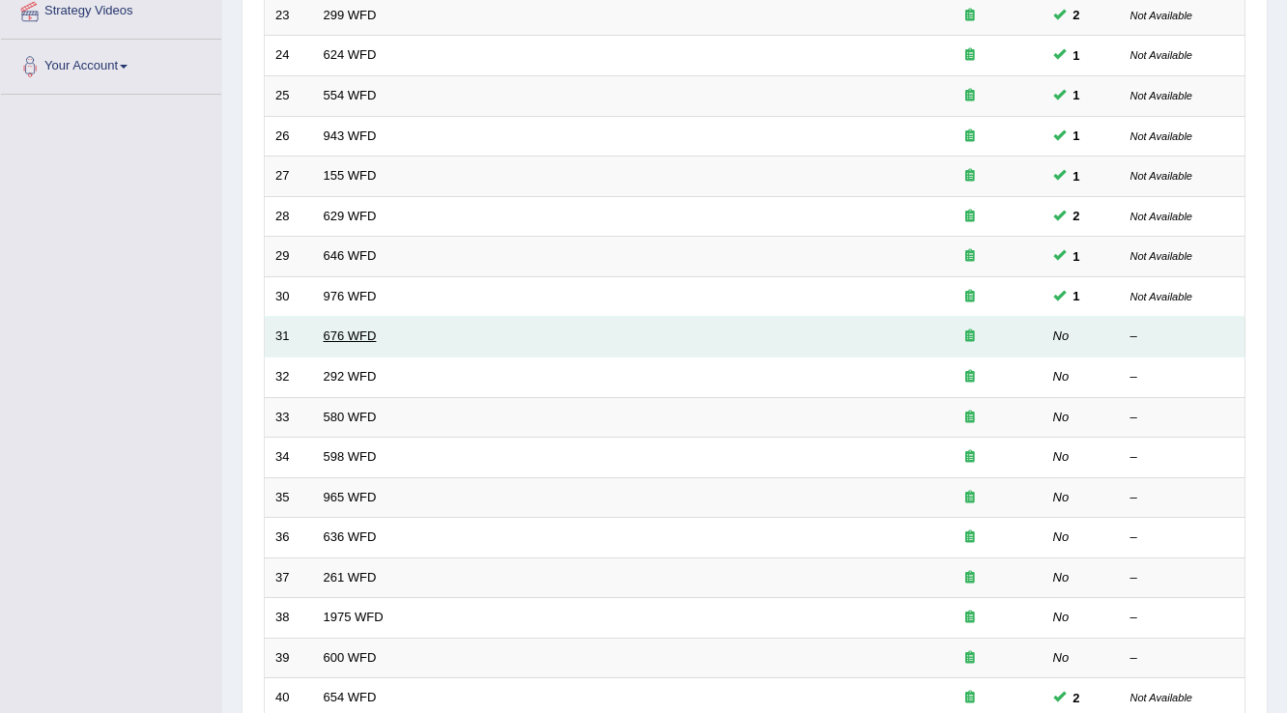
click at [367, 333] on link "676 WFD" at bounding box center [350, 335] width 53 height 14
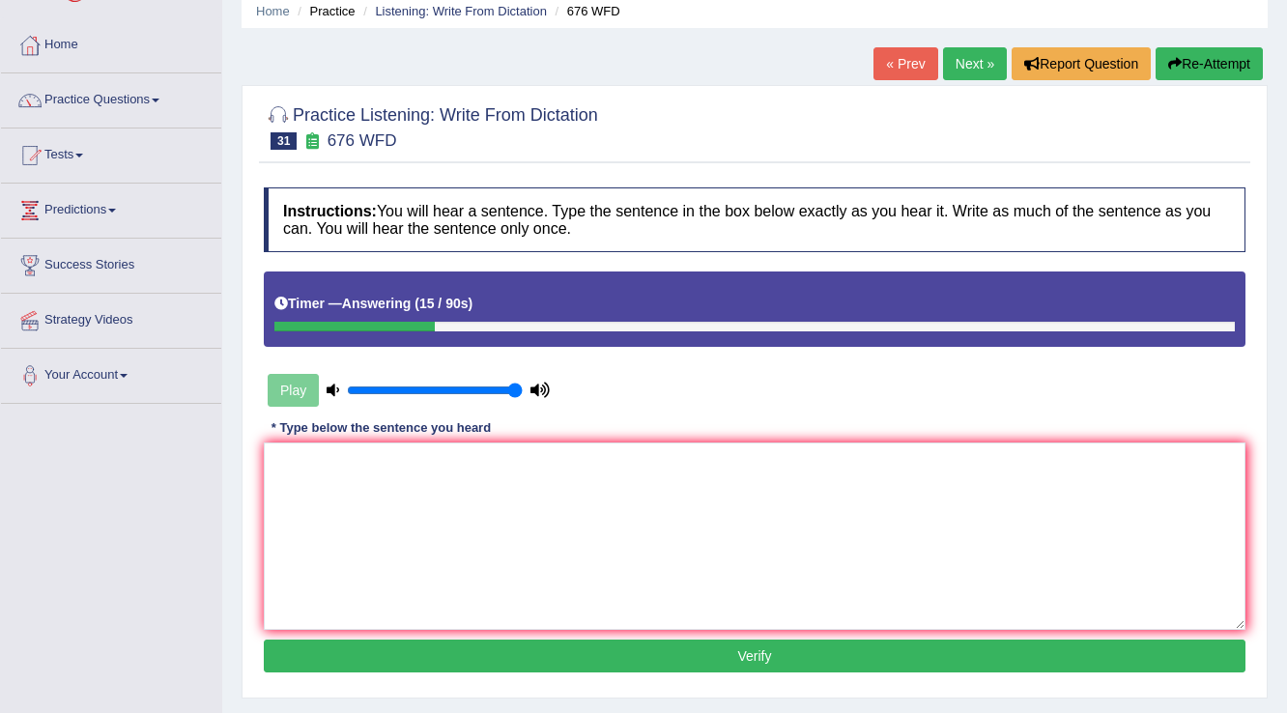
click at [1209, 55] on button "Re-Attempt" at bounding box center [1209, 63] width 107 height 33
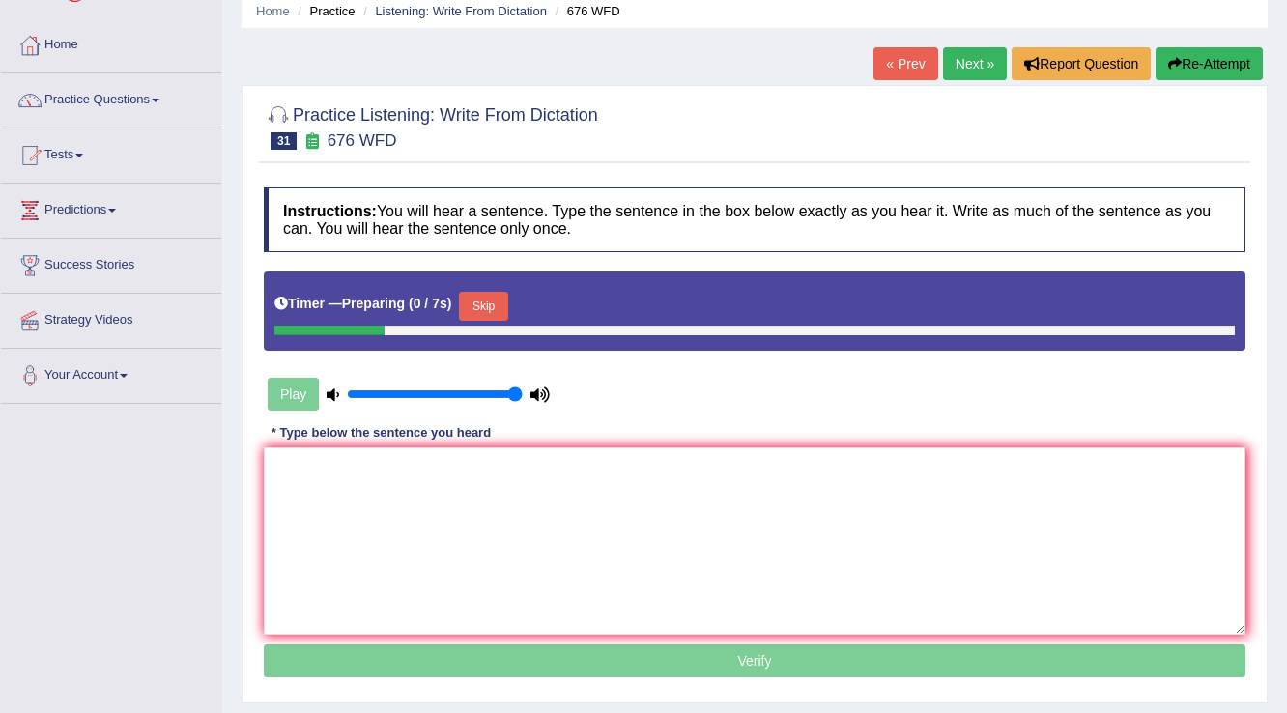
click at [500, 300] on button "Skip" at bounding box center [483, 306] width 48 height 29
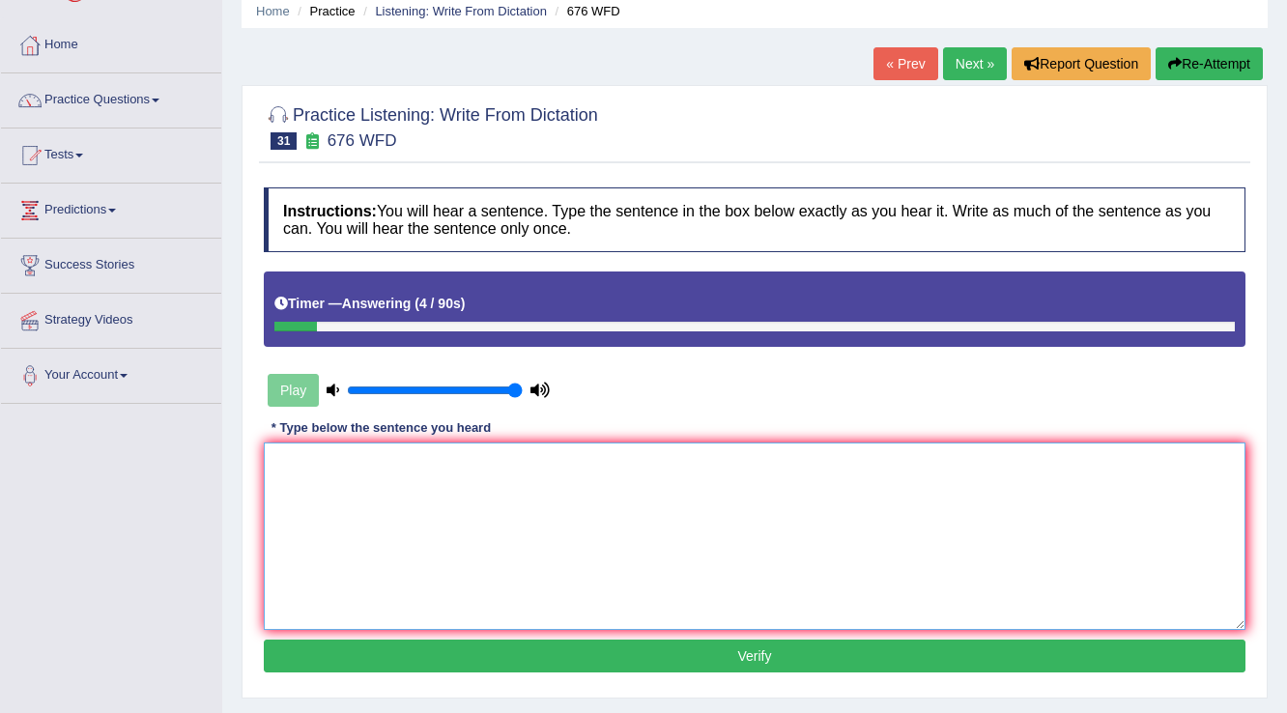
click at [647, 481] on textarea at bounding box center [755, 535] width 982 height 187
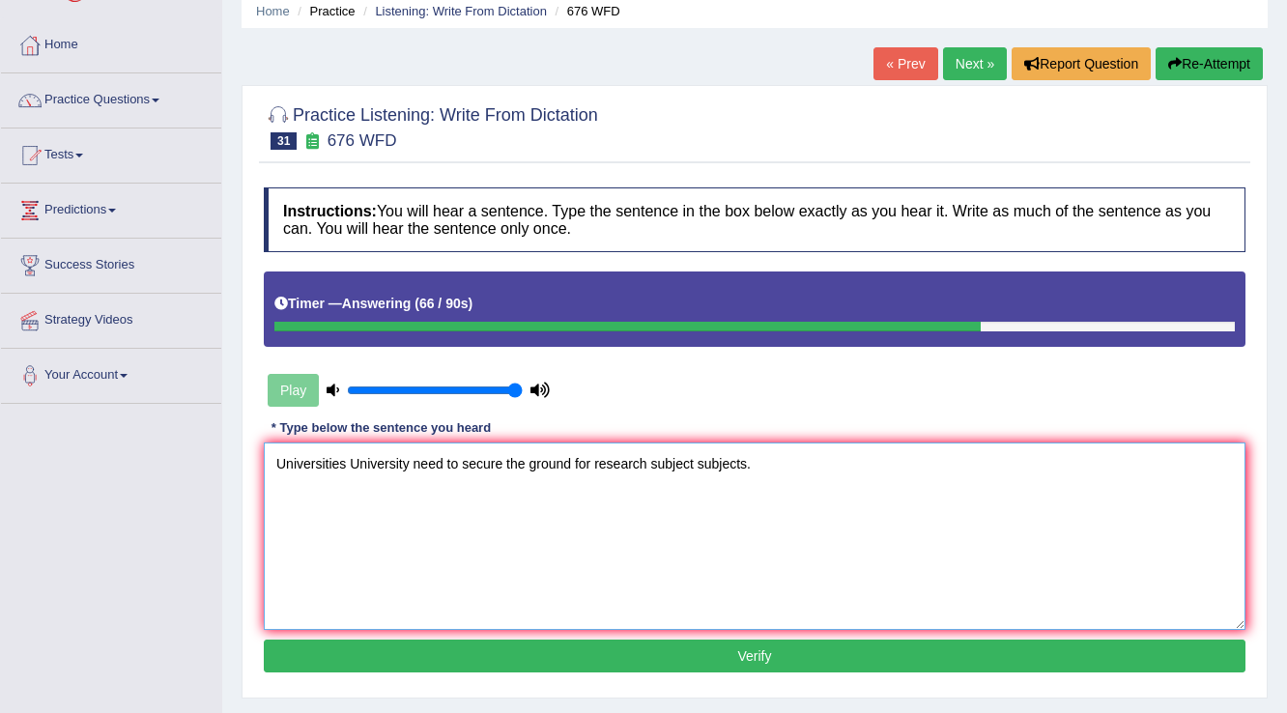
click at [446, 464] on textarea "Universities University need to secure the ground for research subject subjects." at bounding box center [755, 535] width 982 height 187
type textarea "Universities University need needed to secure the ground for research subject s…"
click at [584, 647] on button "Verify" at bounding box center [755, 656] width 982 height 33
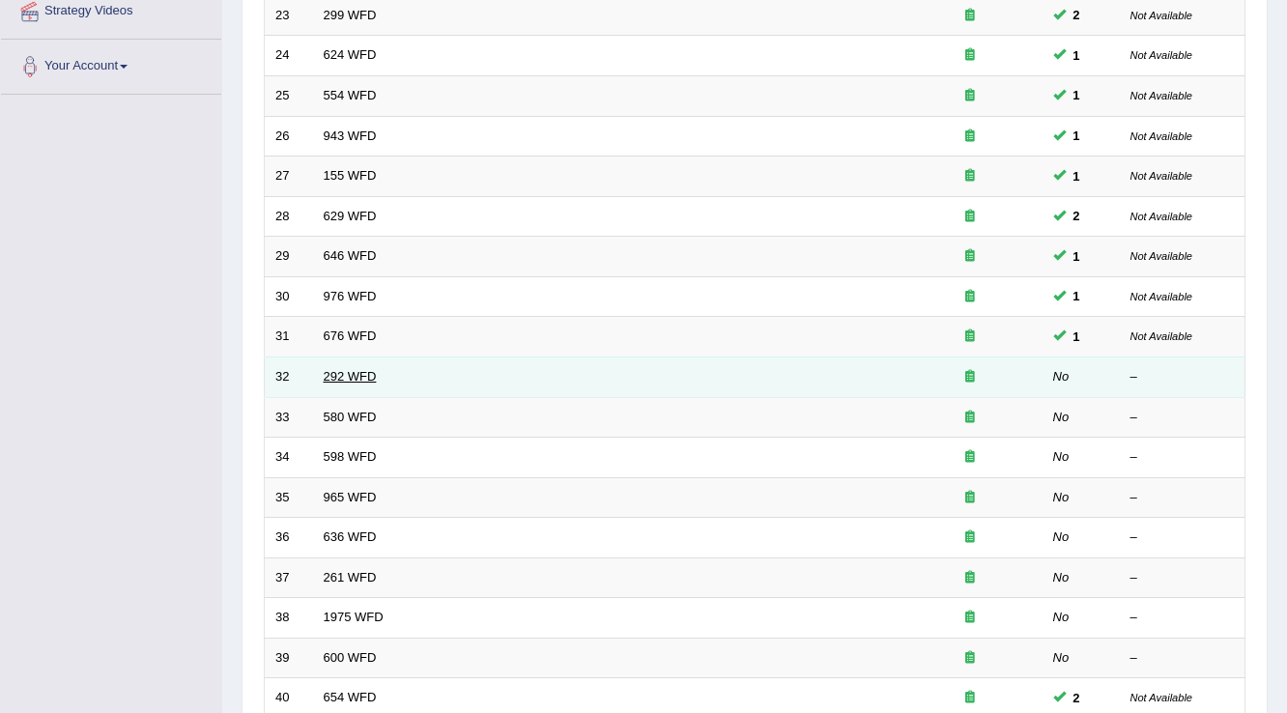
click at [336, 374] on link "292 WFD" at bounding box center [350, 376] width 53 height 14
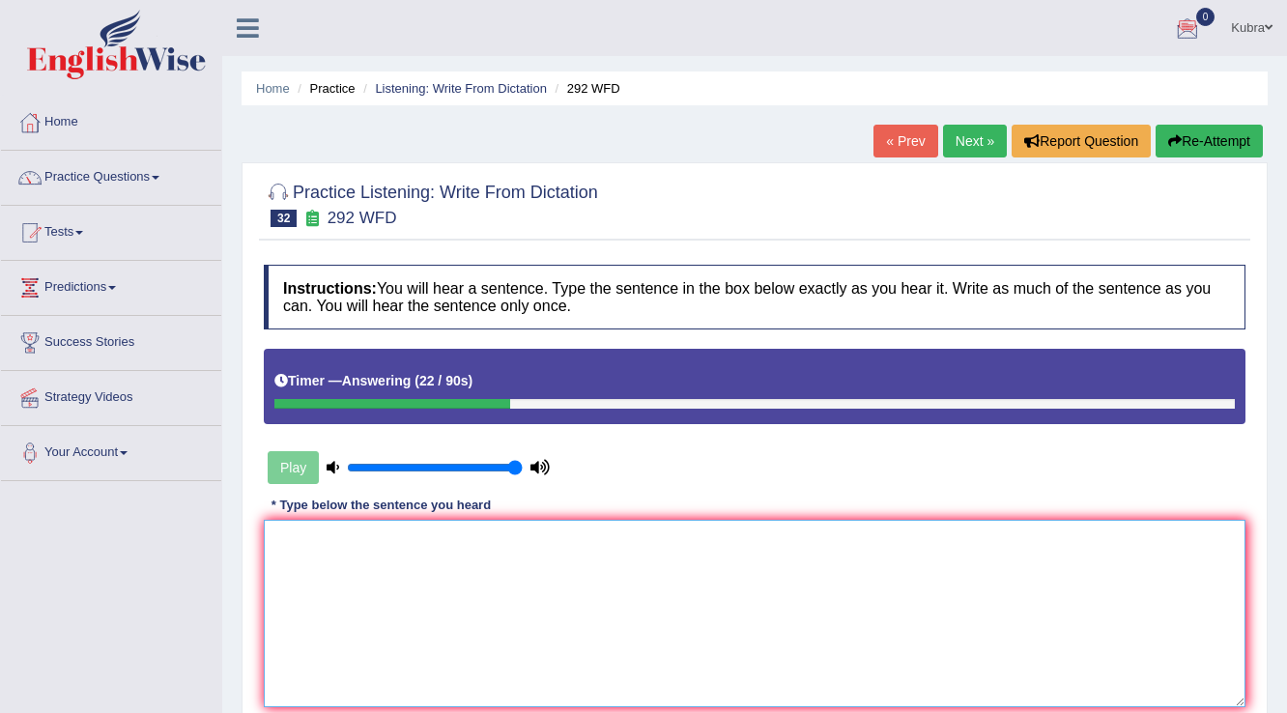
click at [735, 620] on textarea at bounding box center [755, 613] width 982 height 187
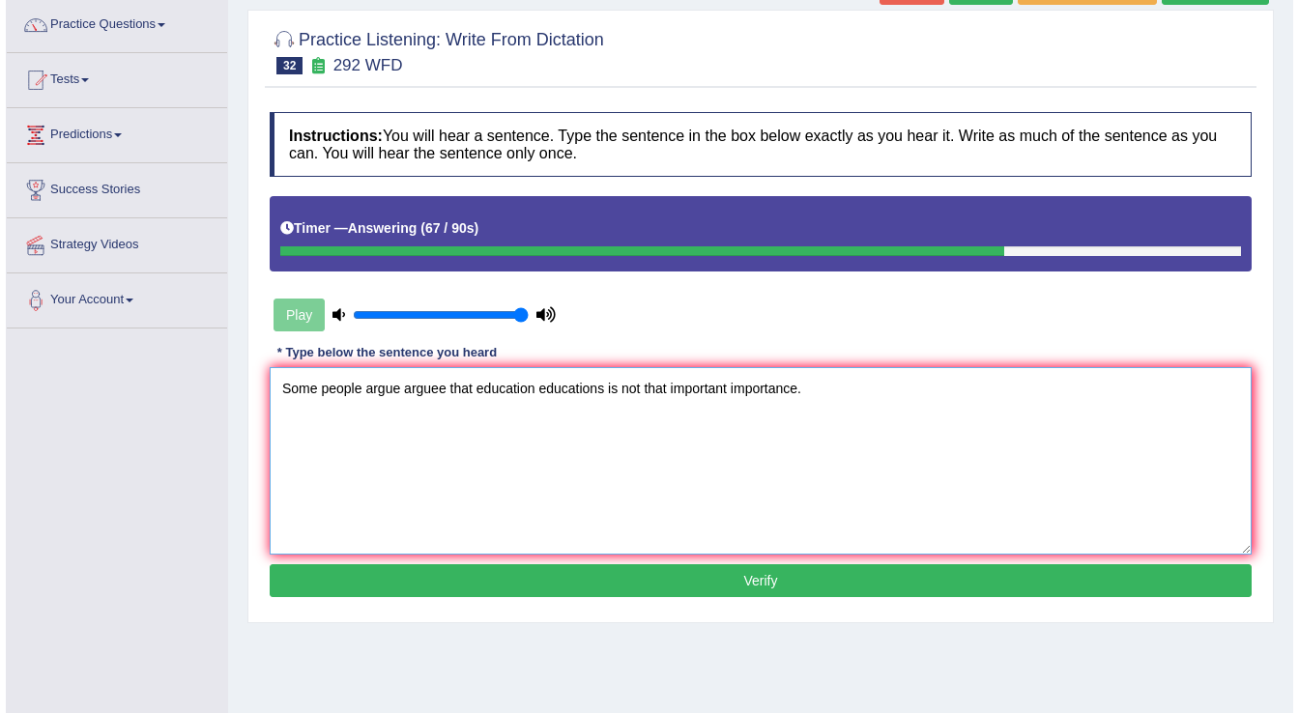
scroll to position [155, 0]
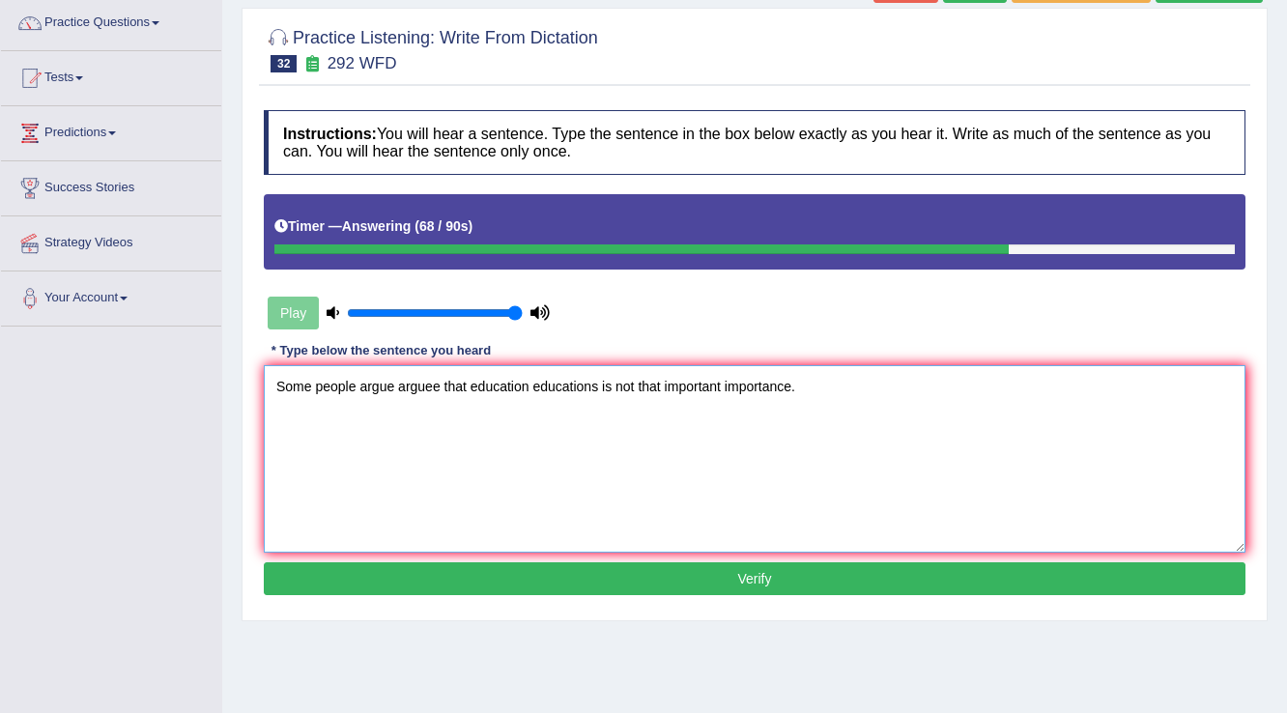
type textarea "Some people argue arguee that education educations is not that important import…"
click at [768, 571] on button "Verify" at bounding box center [755, 578] width 982 height 33
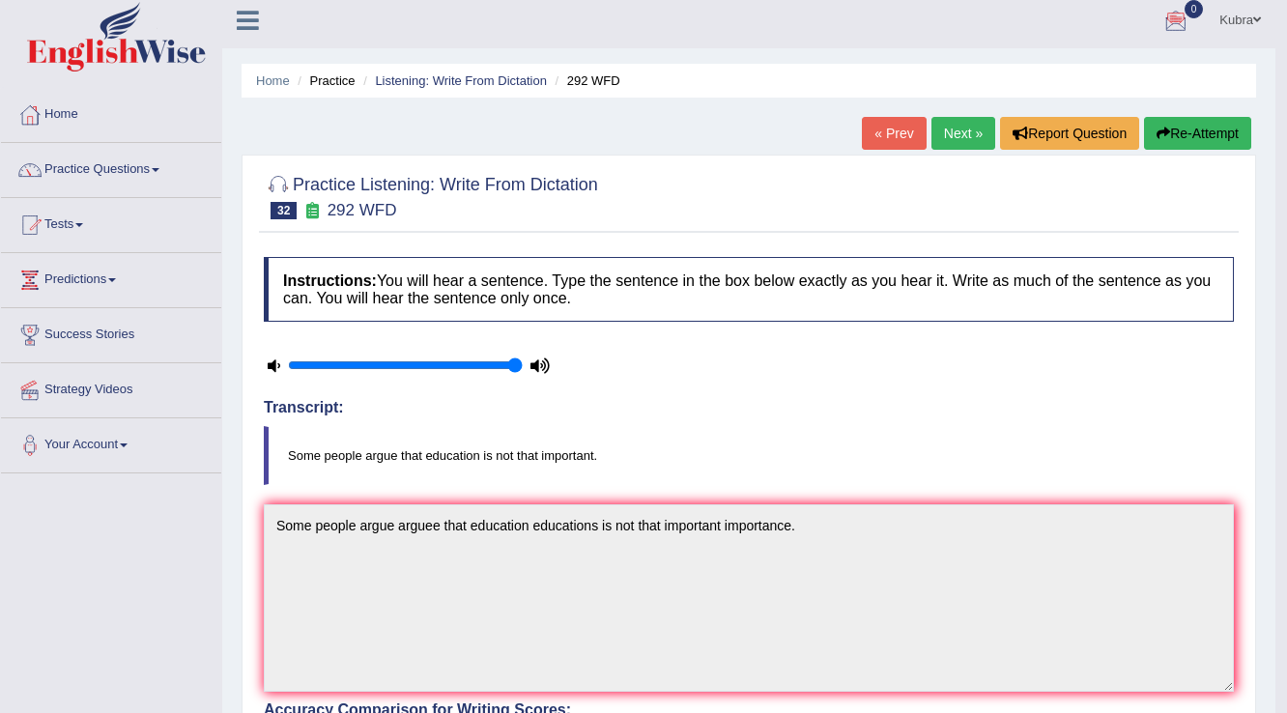
scroll to position [0, 0]
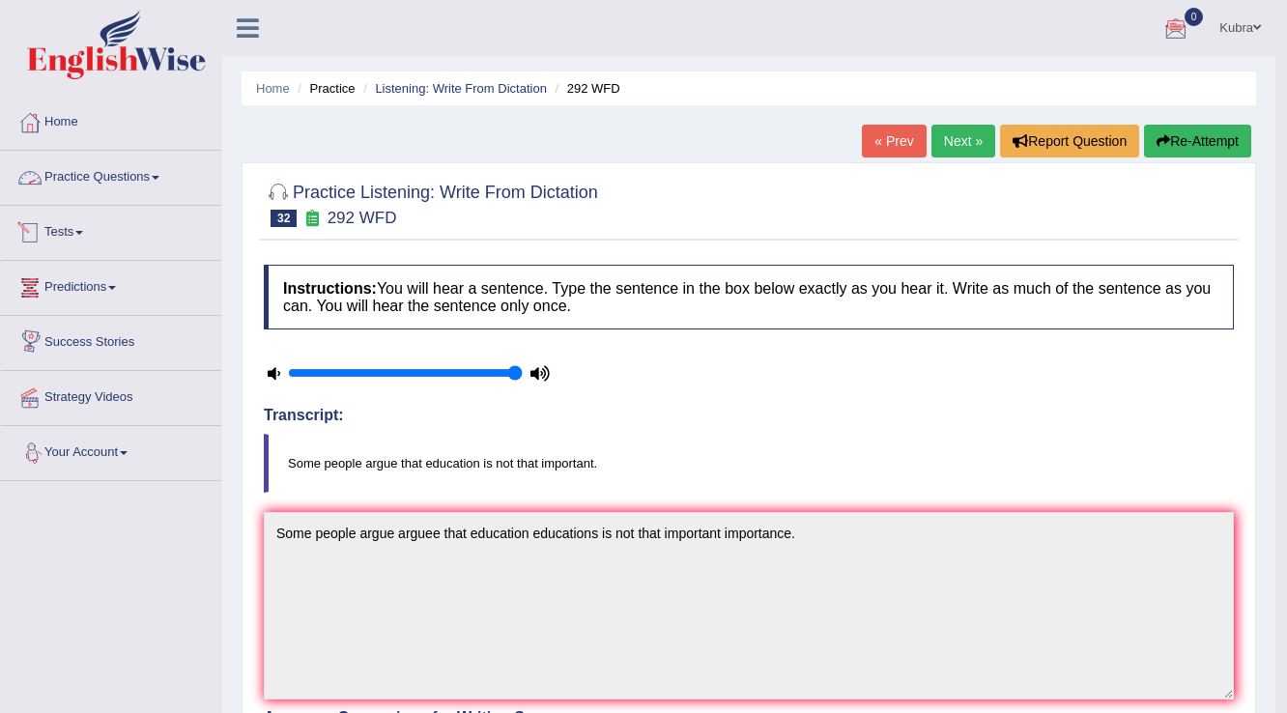
click at [128, 178] on link "Practice Questions" at bounding box center [111, 175] width 220 height 48
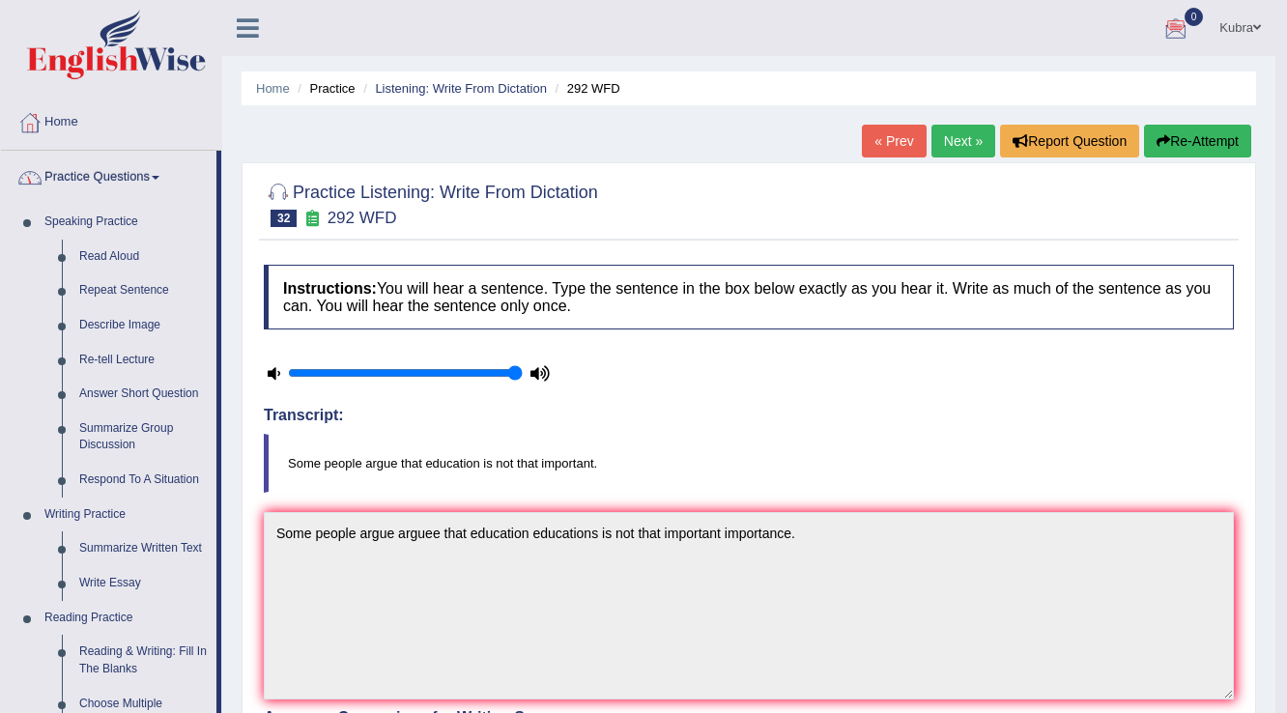
click at [128, 178] on link "Practice Questions" at bounding box center [108, 175] width 215 height 48
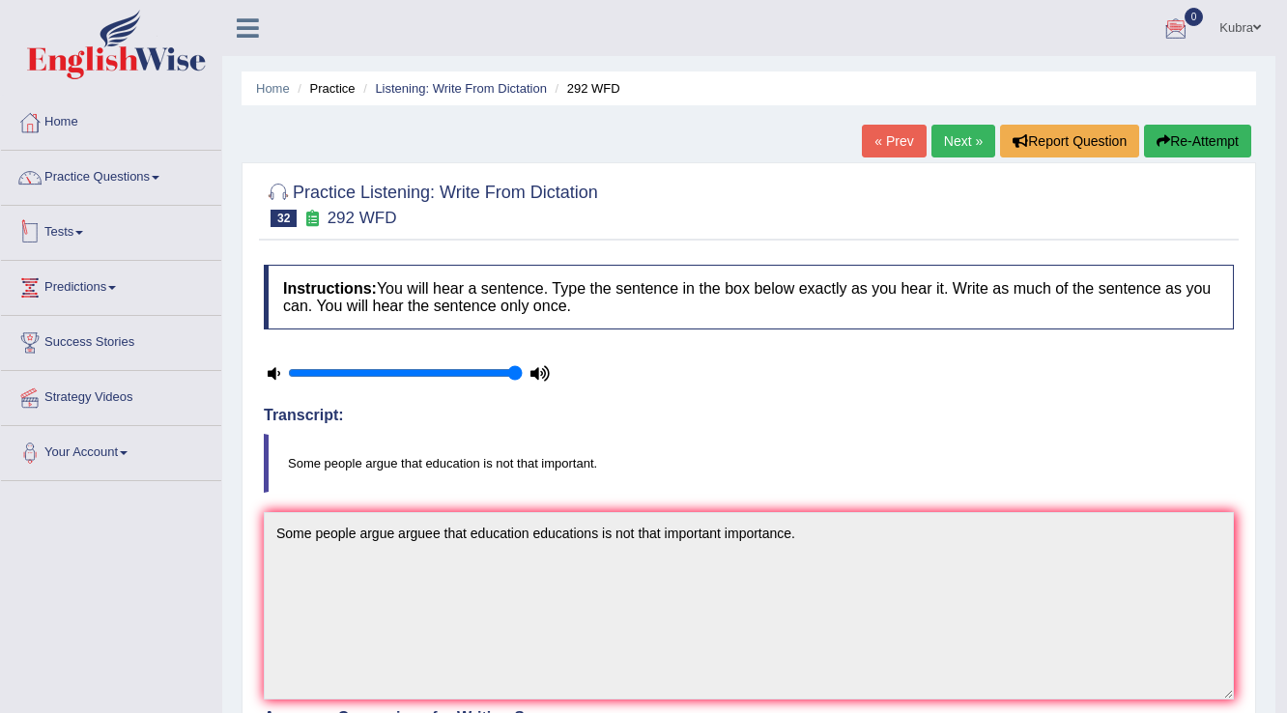
click at [100, 217] on link "Tests" at bounding box center [111, 230] width 220 height 48
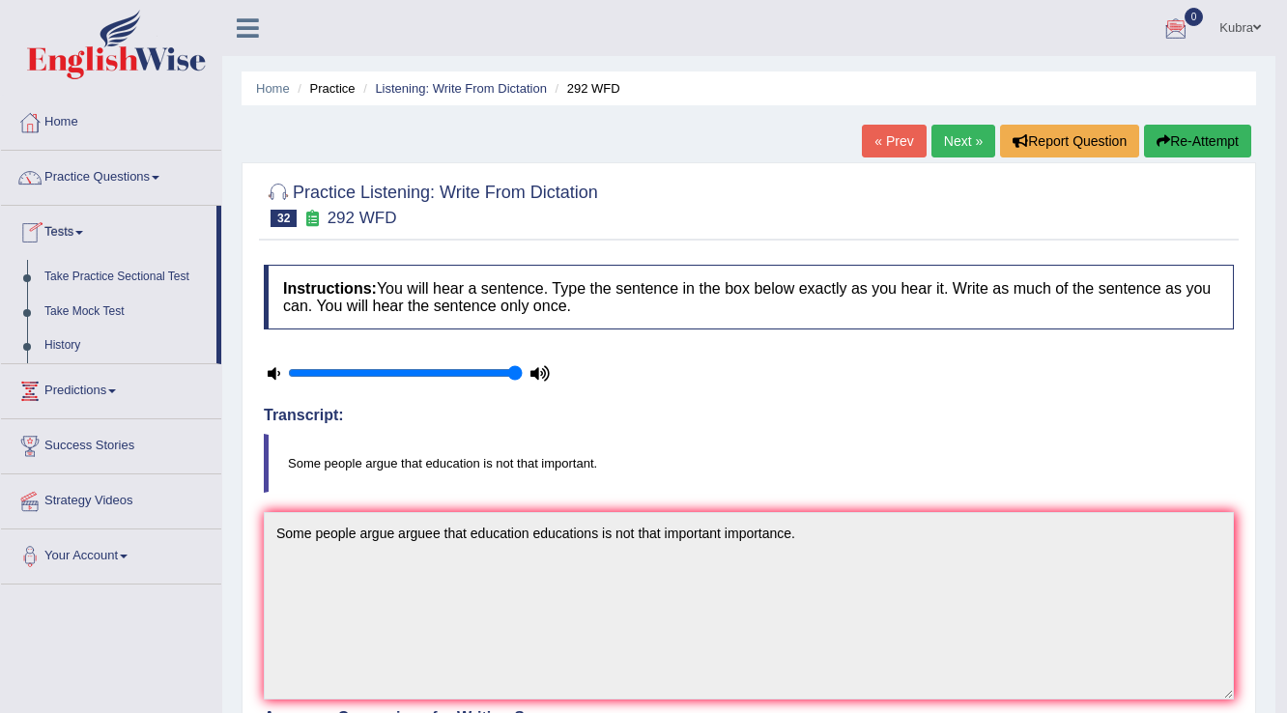
click at [100, 217] on link "Tests" at bounding box center [108, 230] width 215 height 48
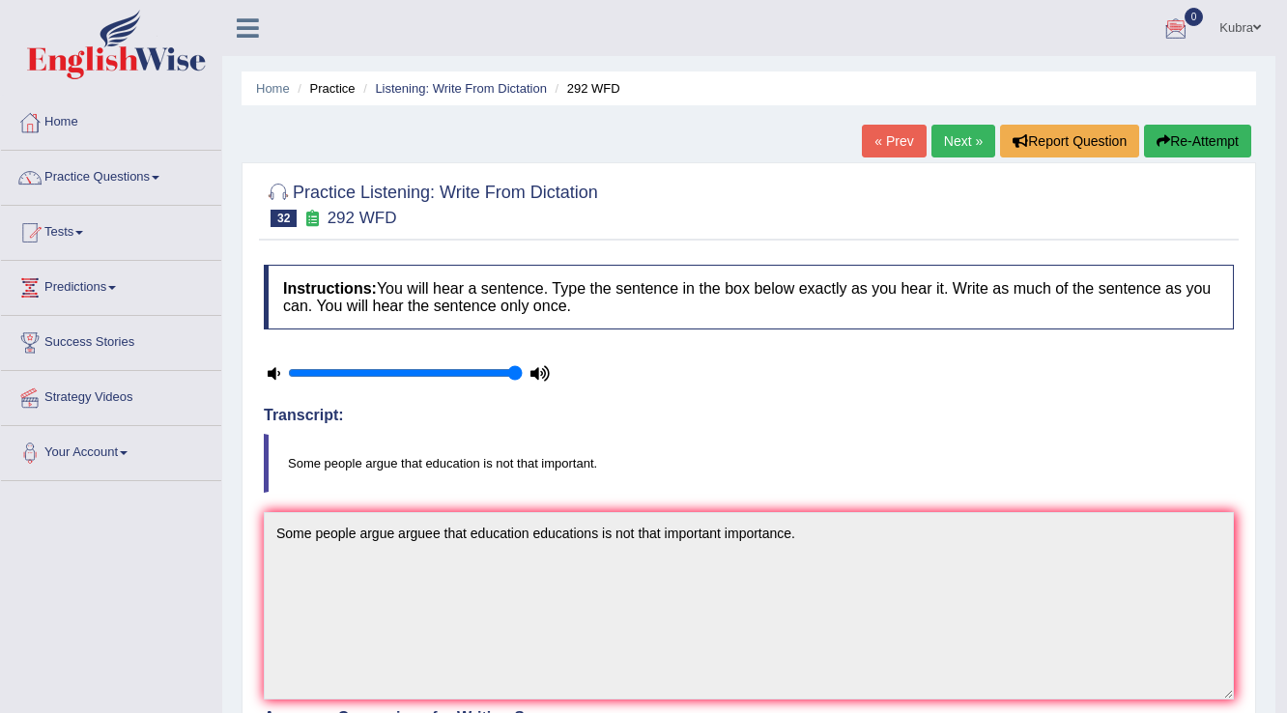
click at [1233, 27] on link "Kubra" at bounding box center [1240, 25] width 71 height 50
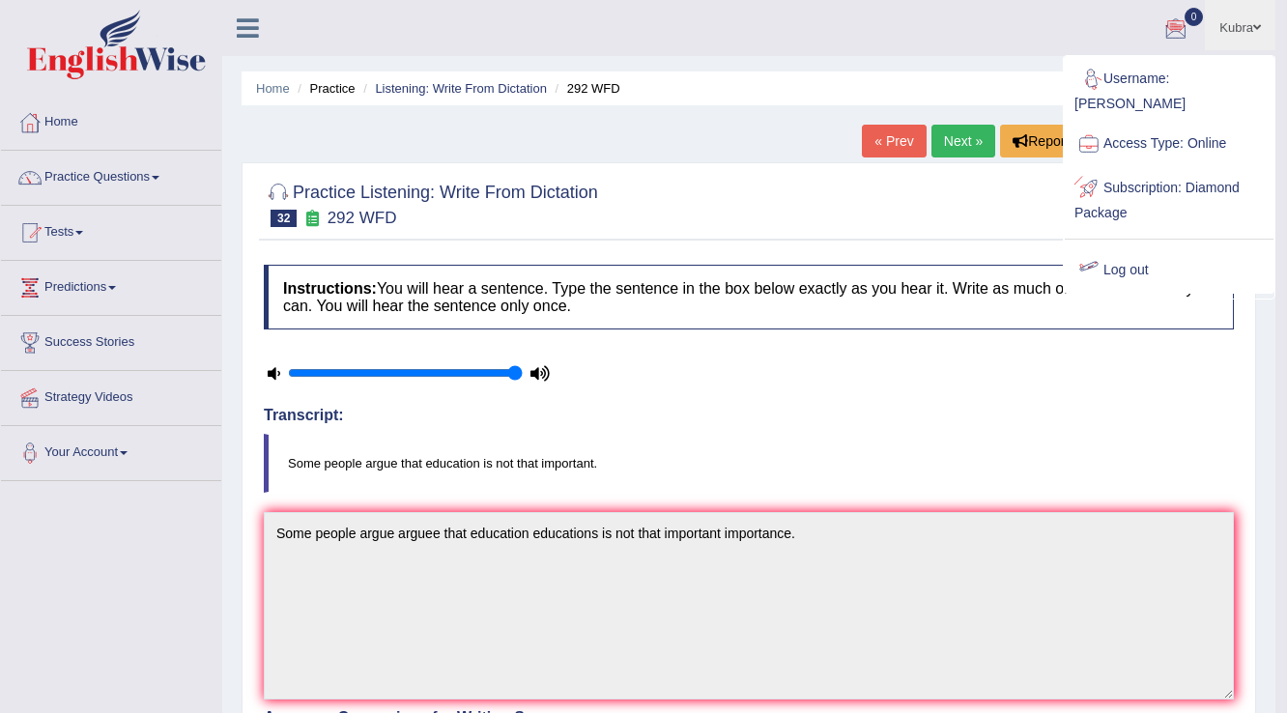
click at [1128, 262] on link "Log out" at bounding box center [1169, 270] width 209 height 44
